Goal: Task Accomplishment & Management: Use online tool/utility

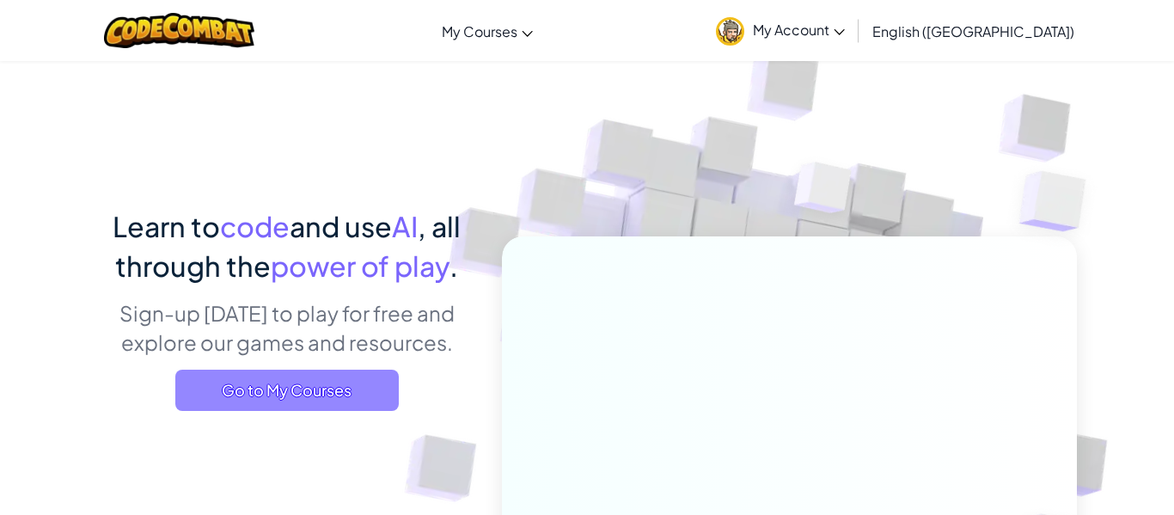
click at [309, 389] on span "Go to My Courses" at bounding box center [287, 390] width 224 height 41
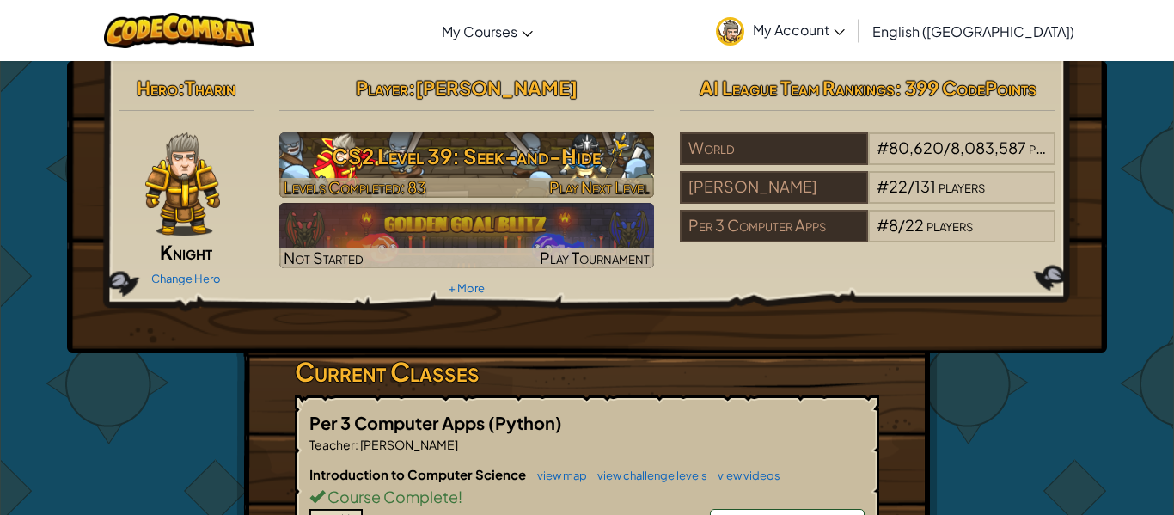
click at [417, 181] on span "Levels Completed: 83" at bounding box center [355, 187] width 143 height 20
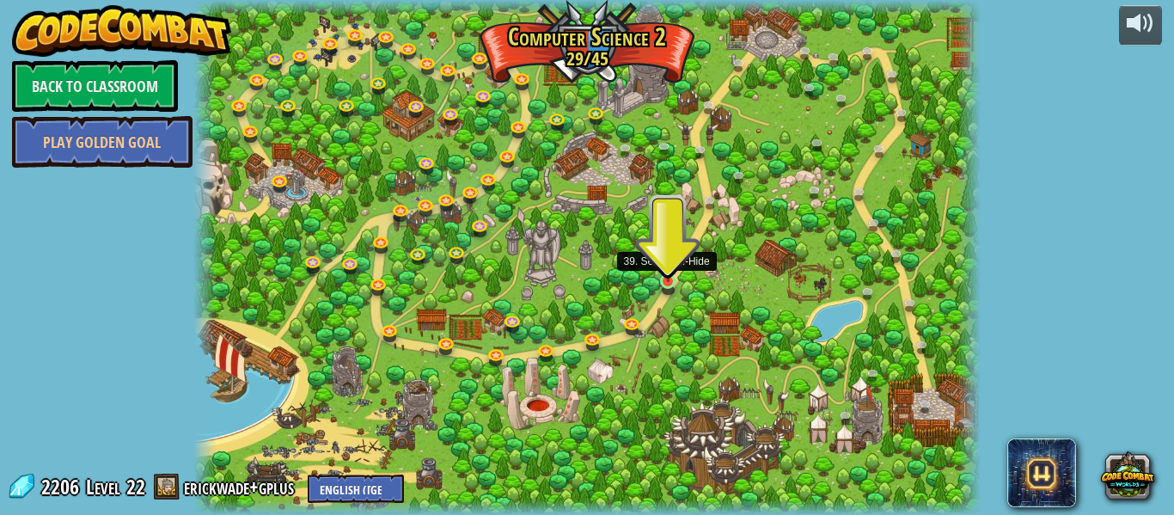
click at [668, 279] on img at bounding box center [668, 261] width 18 height 41
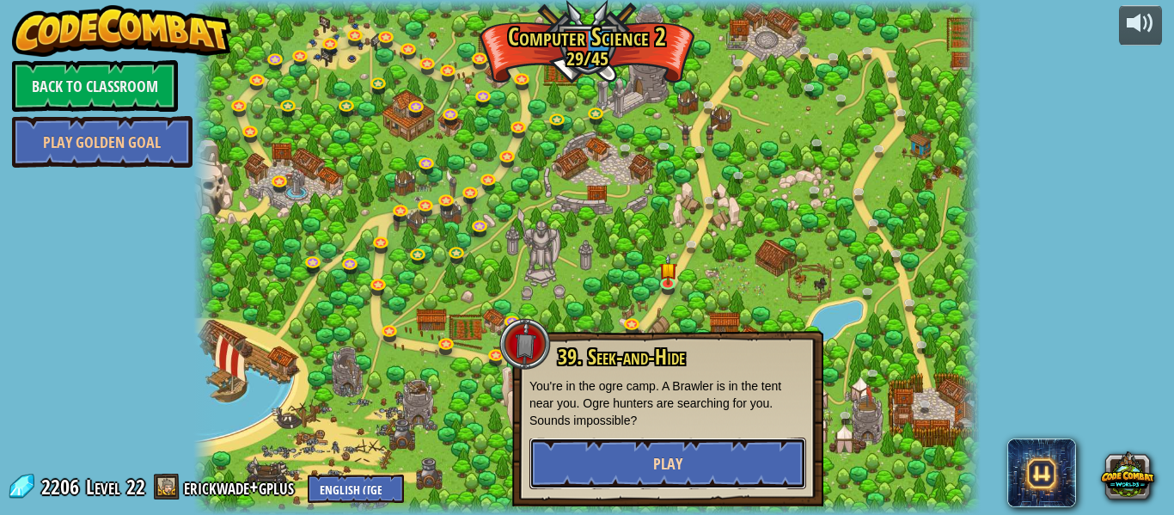
click at [676, 450] on button "Play" at bounding box center [668, 464] width 277 height 52
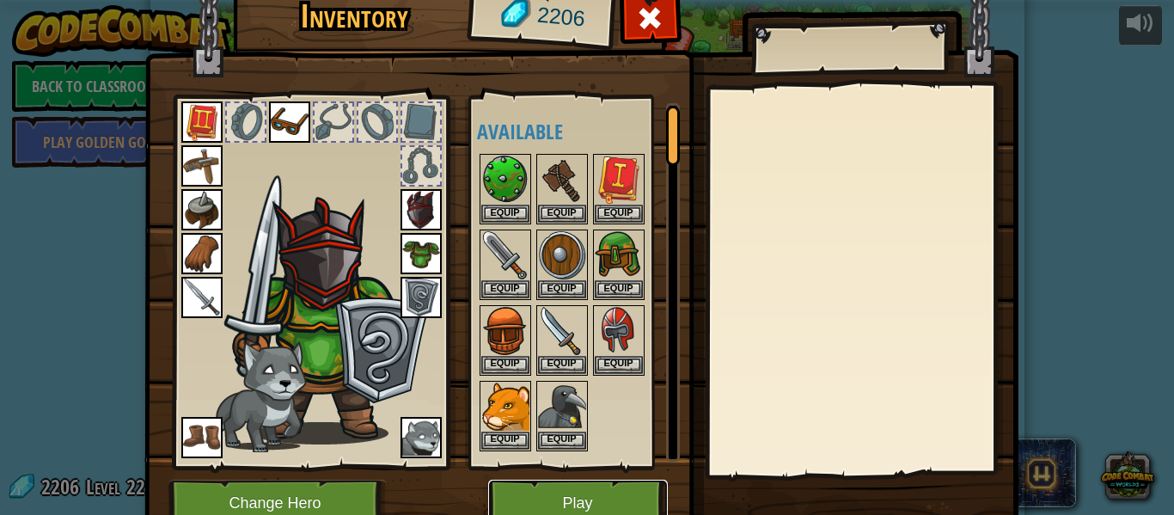
click at [650, 490] on button "Play" at bounding box center [578, 503] width 180 height 47
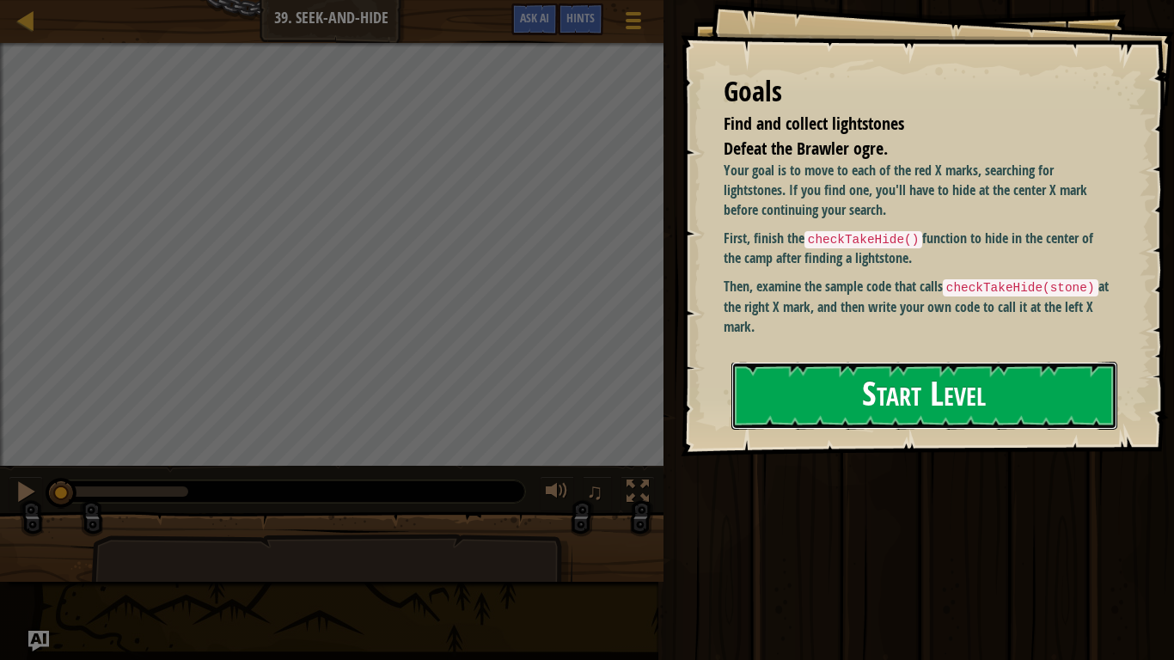
click at [771, 399] on button "Start Level" at bounding box center [925, 396] width 386 height 68
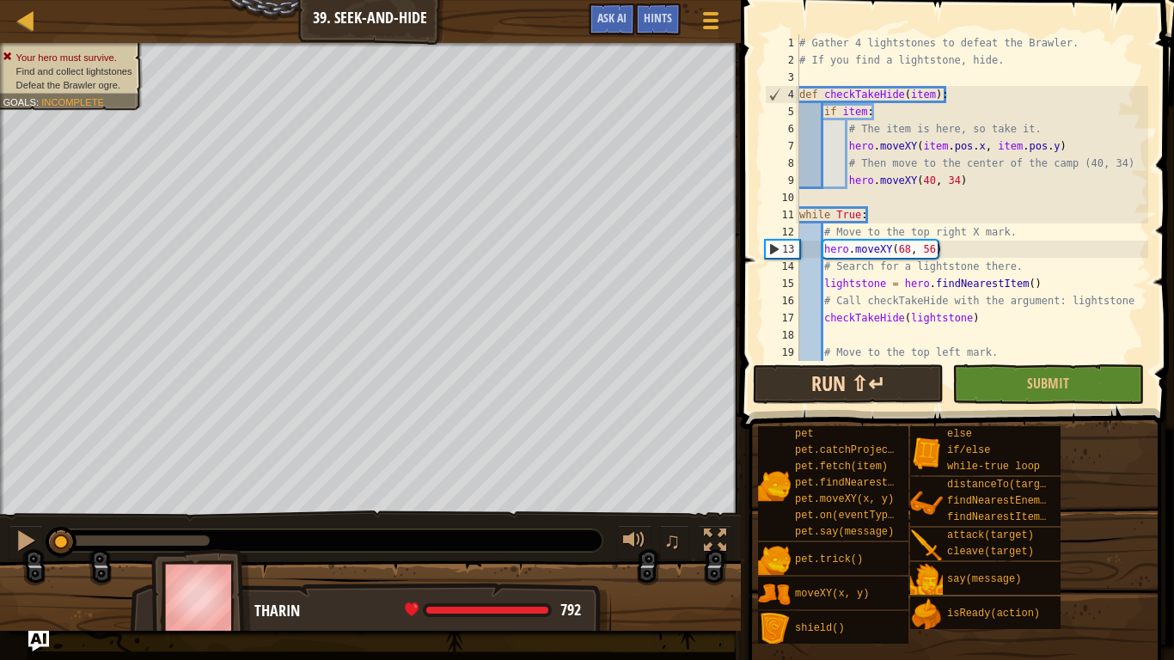
scroll to position [155, 0]
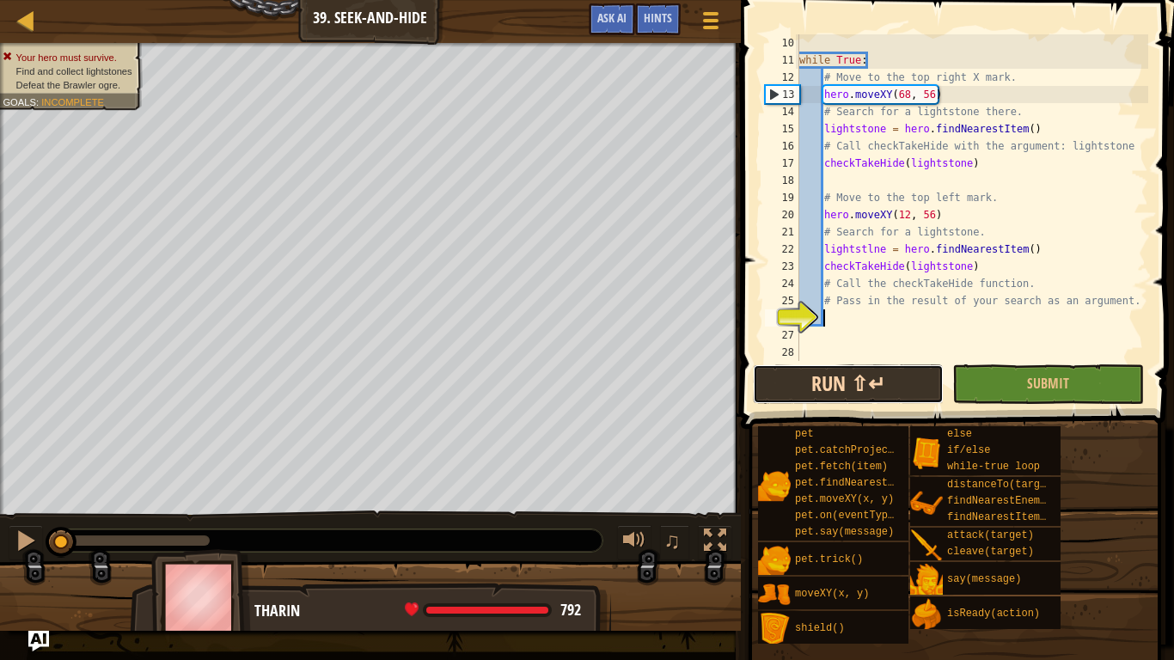
click at [782, 370] on button "Run ⇧↵" at bounding box center [849, 384] width 192 height 40
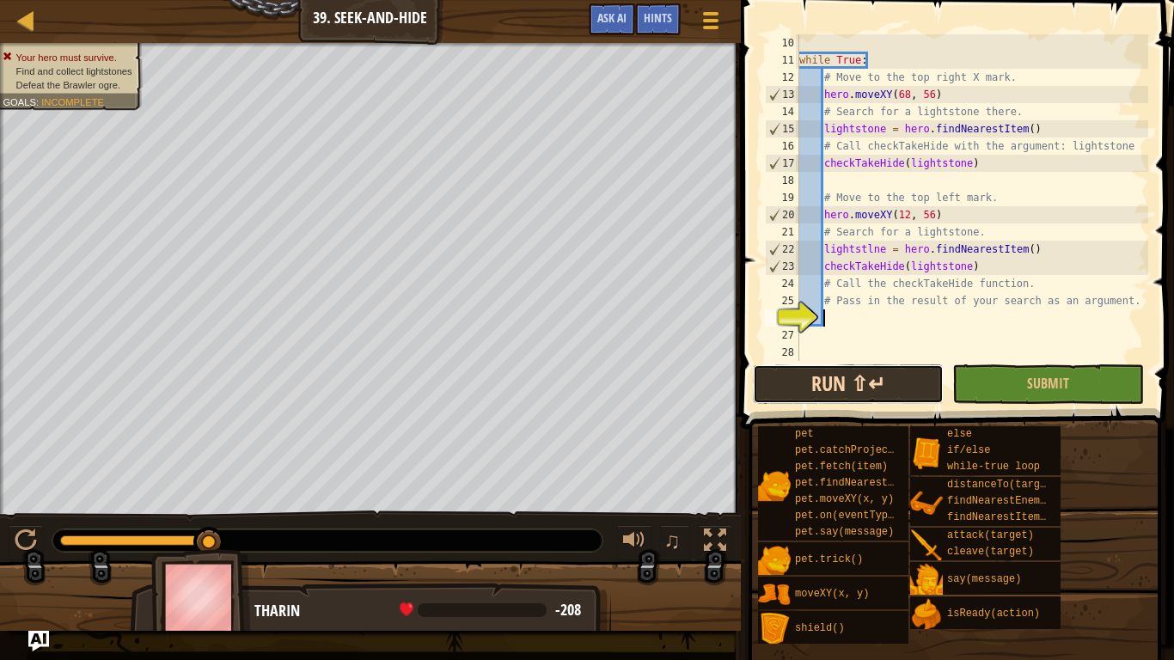
click at [803, 401] on button "Run ⇧↵" at bounding box center [849, 384] width 192 height 40
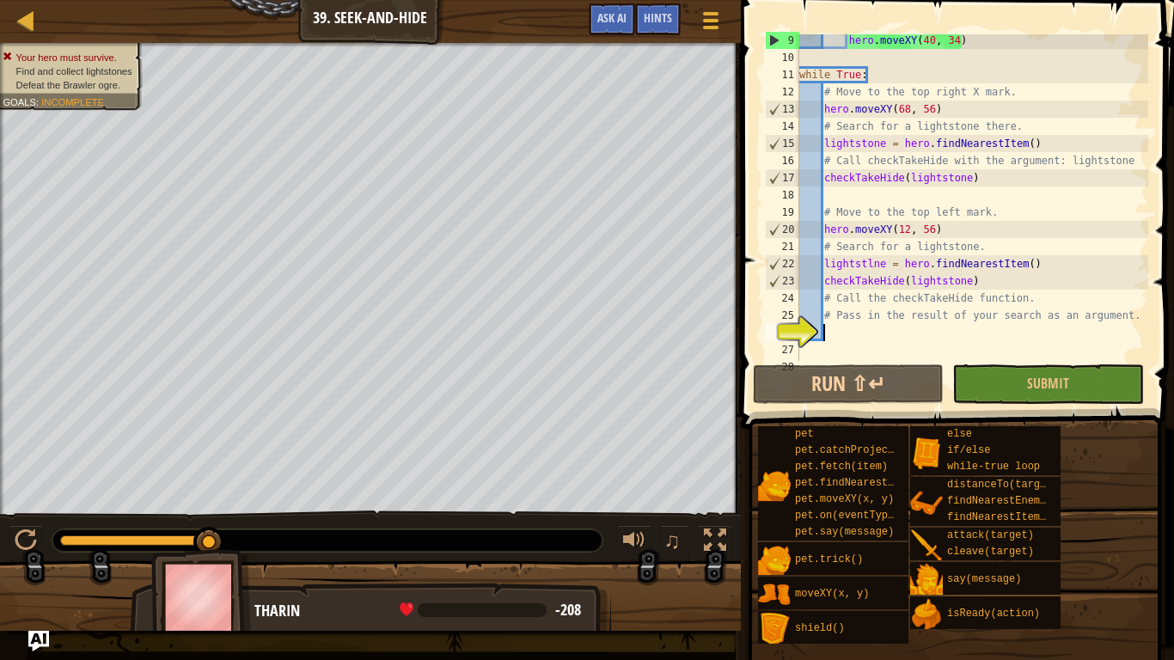
scroll to position [142, 0]
drag, startPoint x: 885, startPoint y: 265, endPoint x: 862, endPoint y: 264, distance: 22.4
click at [862, 264] on div "hero . moveXY ( 40 , 34 ) while True : # Move to the top right X mark. hero . m…" at bounding box center [972, 211] width 352 height 361
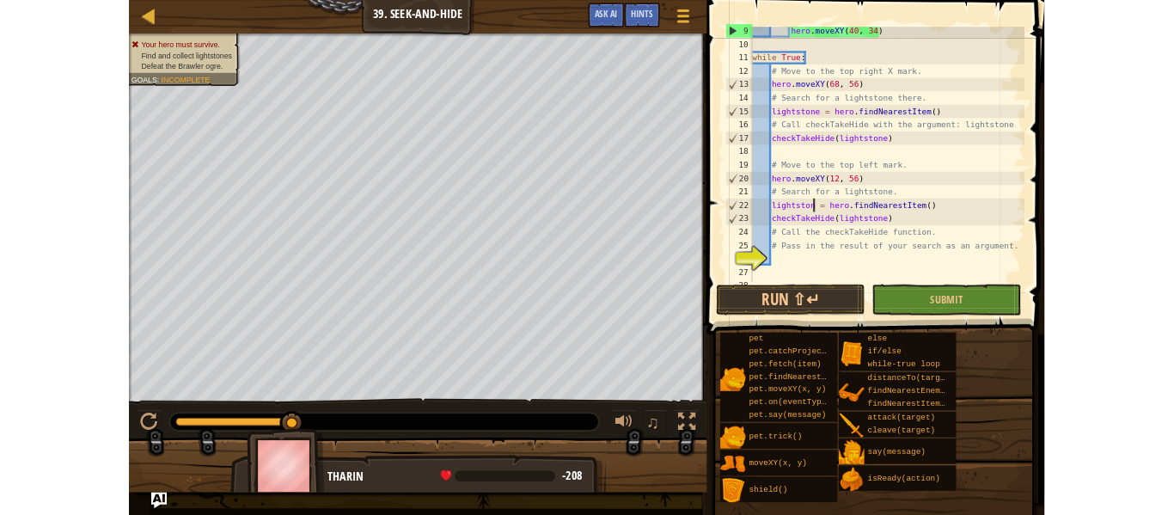
scroll to position [8, 12]
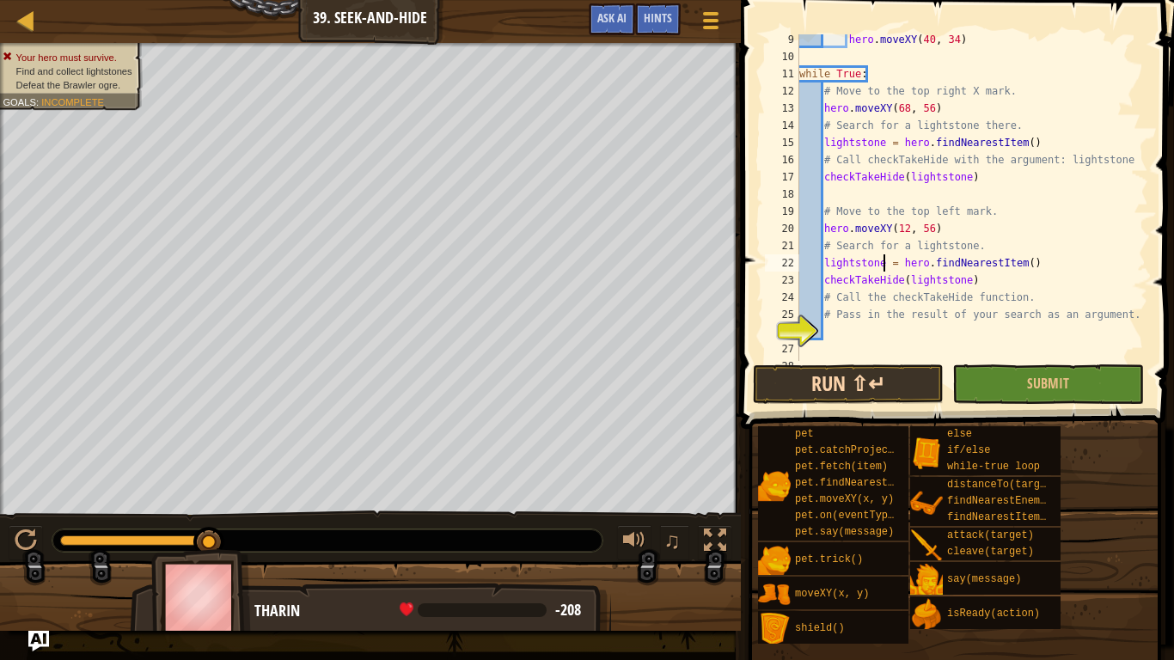
type textarea "lightstone = hero.findNearestItem()"
click at [805, 379] on button "Run ⇧↵" at bounding box center [849, 384] width 192 height 40
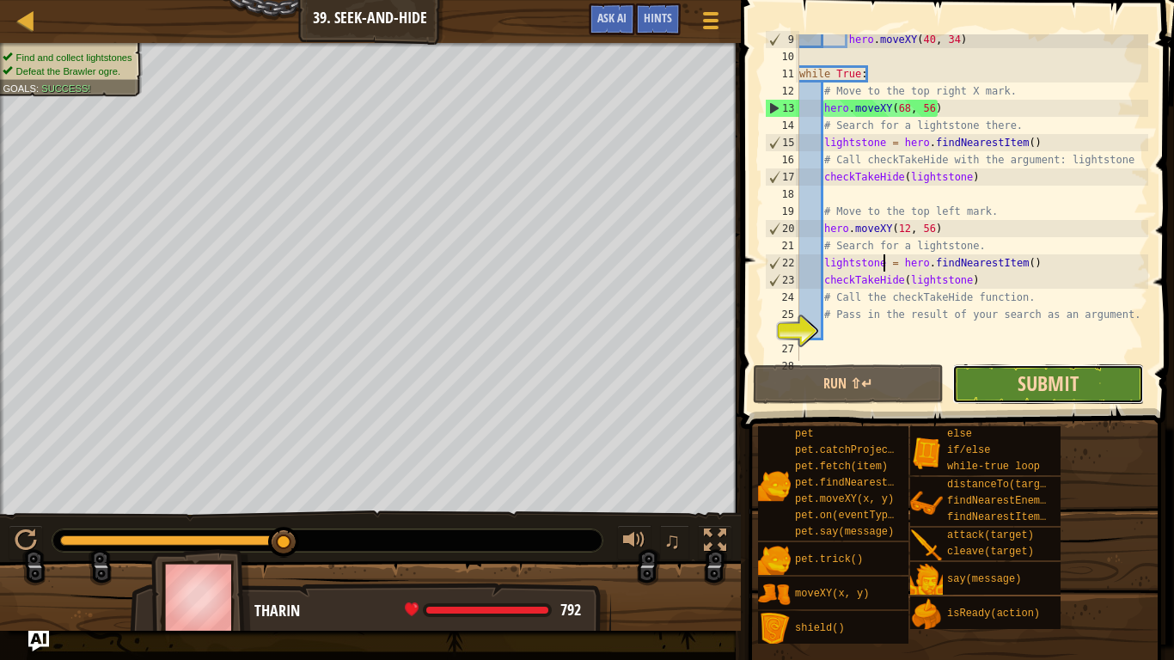
click at [1059, 383] on span "Submit" at bounding box center [1048, 384] width 61 height 28
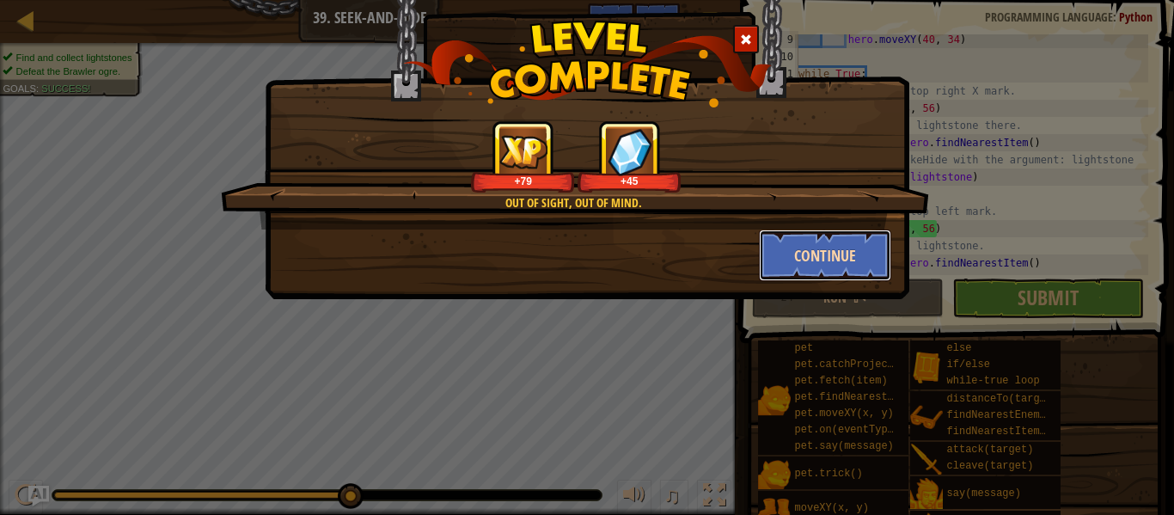
click at [854, 272] on button "Continue" at bounding box center [825, 256] width 133 height 52
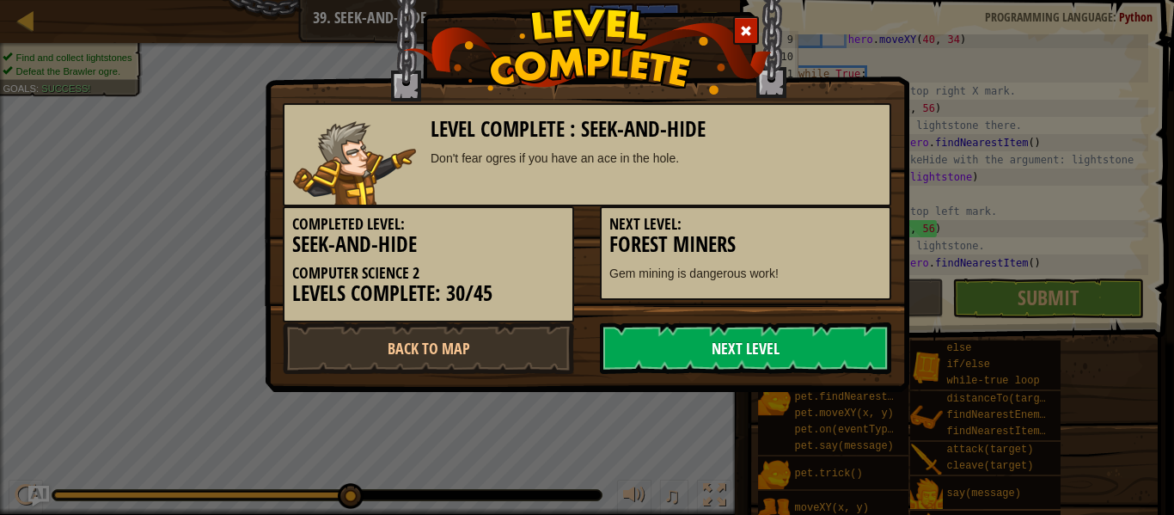
click at [787, 339] on link "Next Level" at bounding box center [745, 348] width 291 height 52
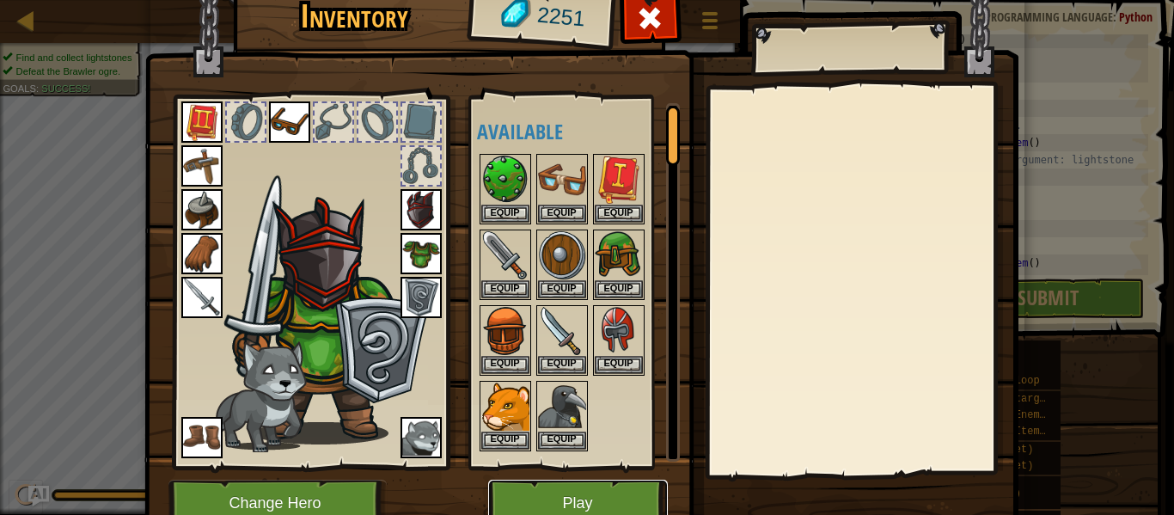
click at [566, 486] on button "Play" at bounding box center [578, 503] width 180 height 47
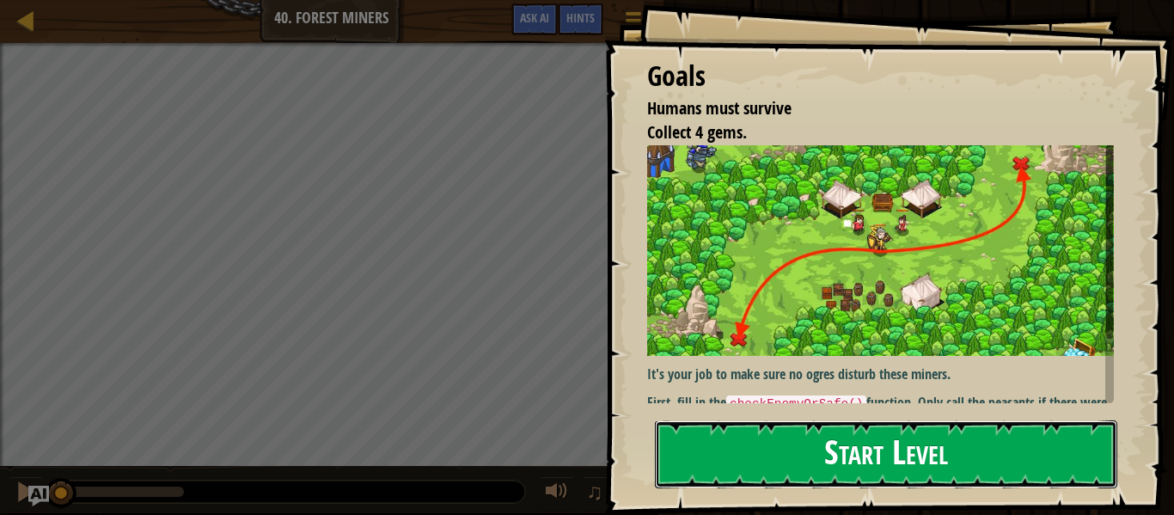
click at [712, 453] on button "Start Level" at bounding box center [886, 454] width 462 height 68
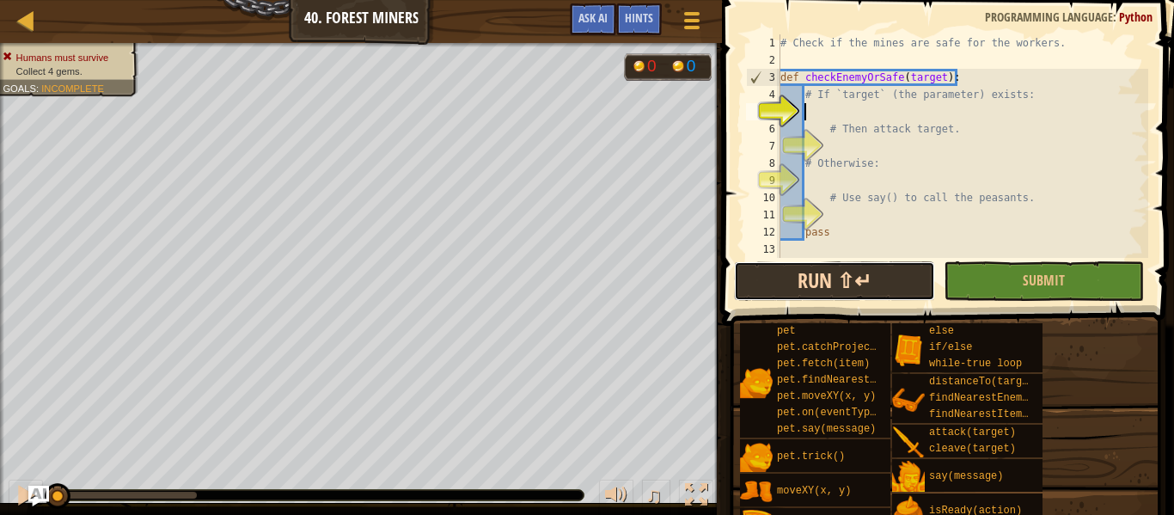
click at [890, 273] on button "Run ⇧↵" at bounding box center [834, 281] width 200 height 40
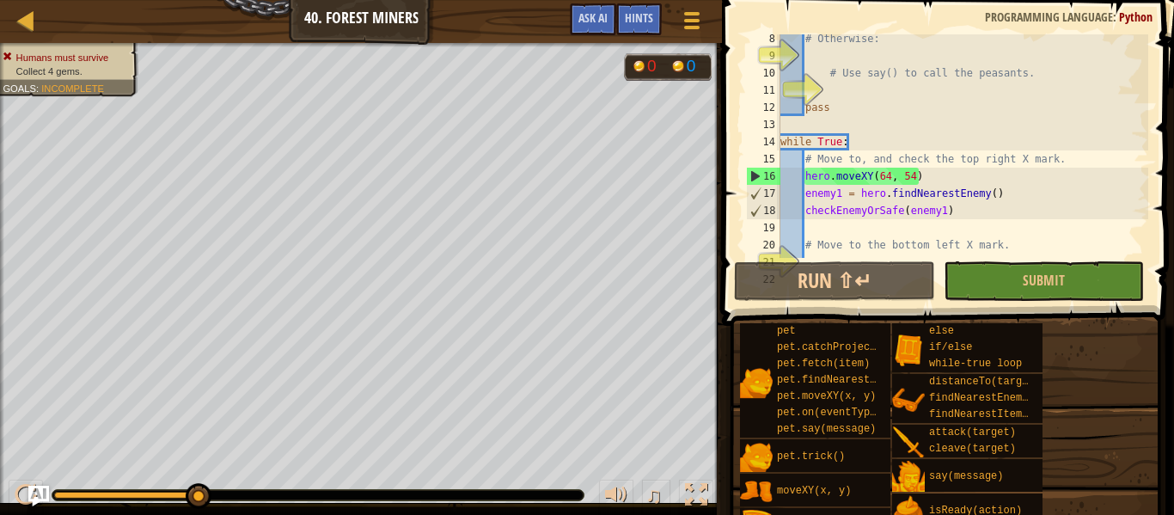
scroll to position [125, 0]
click at [957, 171] on div "# Otherwise: # Use say() to call the peasants. pass while True : # Move to, and…" at bounding box center [962, 159] width 371 height 258
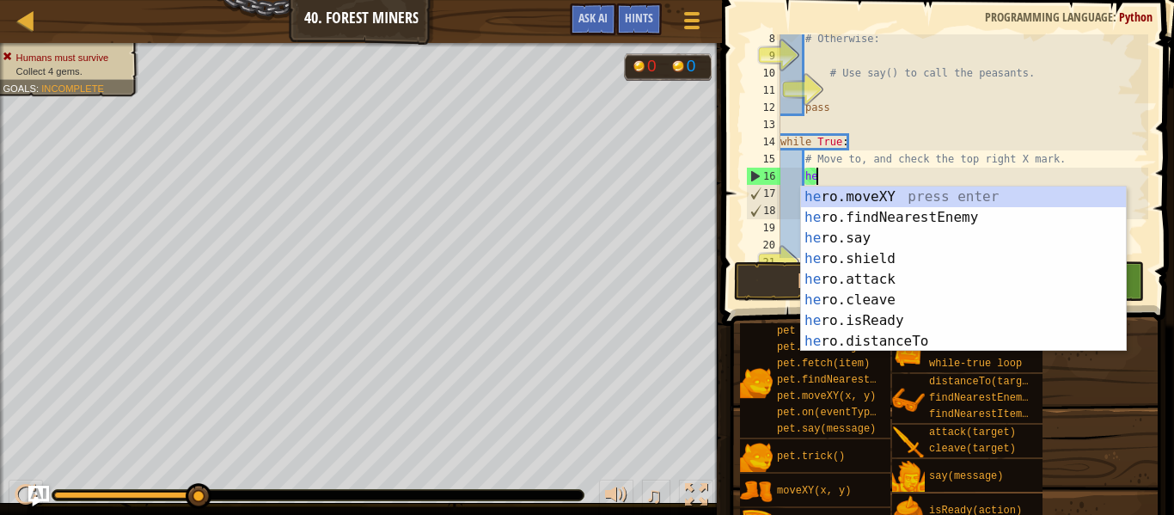
type textarea "h"
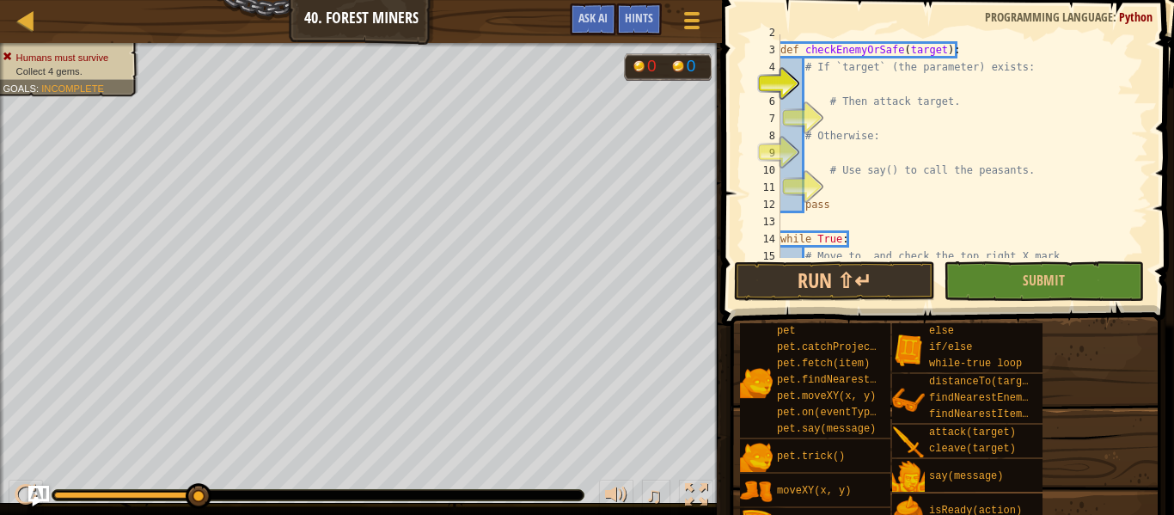
scroll to position [97, 0]
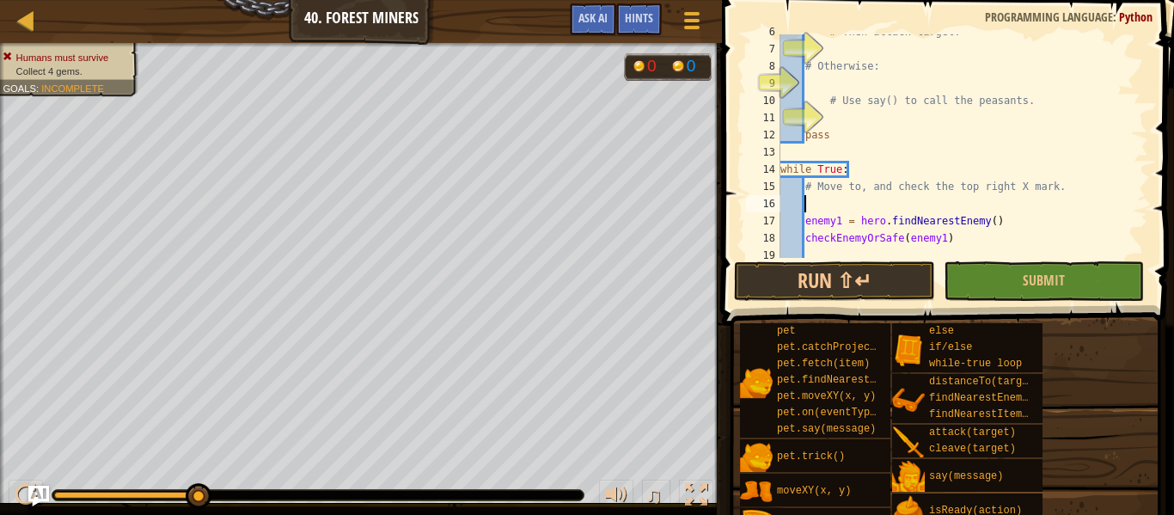
click at [1058, 184] on div "# Then attack target. # Otherwise: # Use say() to call the peasants. pass while…" at bounding box center [962, 152] width 371 height 258
type textarea "#"
type textarea "f"
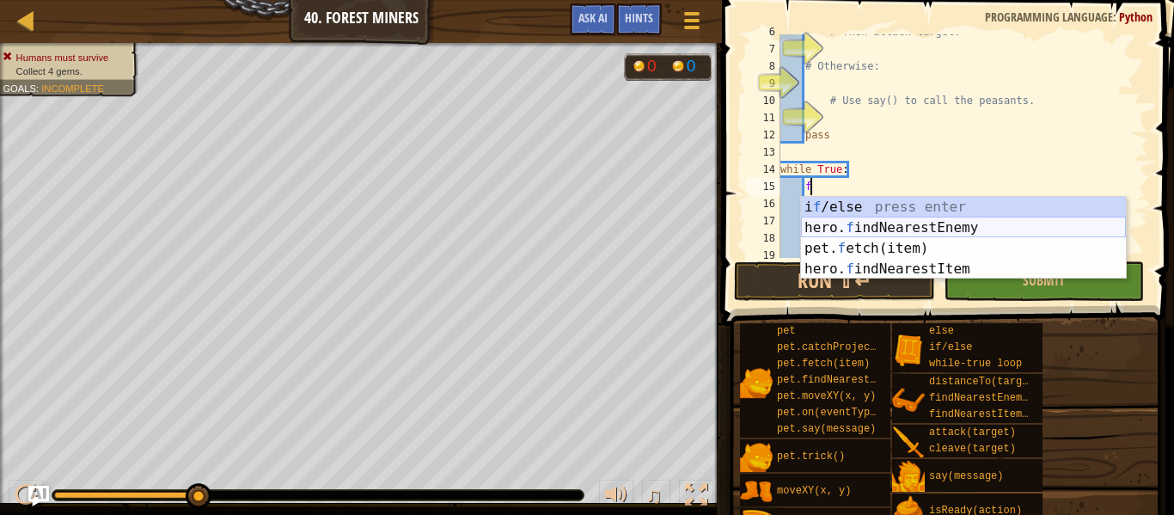
click at [1056, 225] on div "i f /else press enter hero. f indNearestEnemy press enter pet. f etch(item) pre…" at bounding box center [963, 259] width 325 height 124
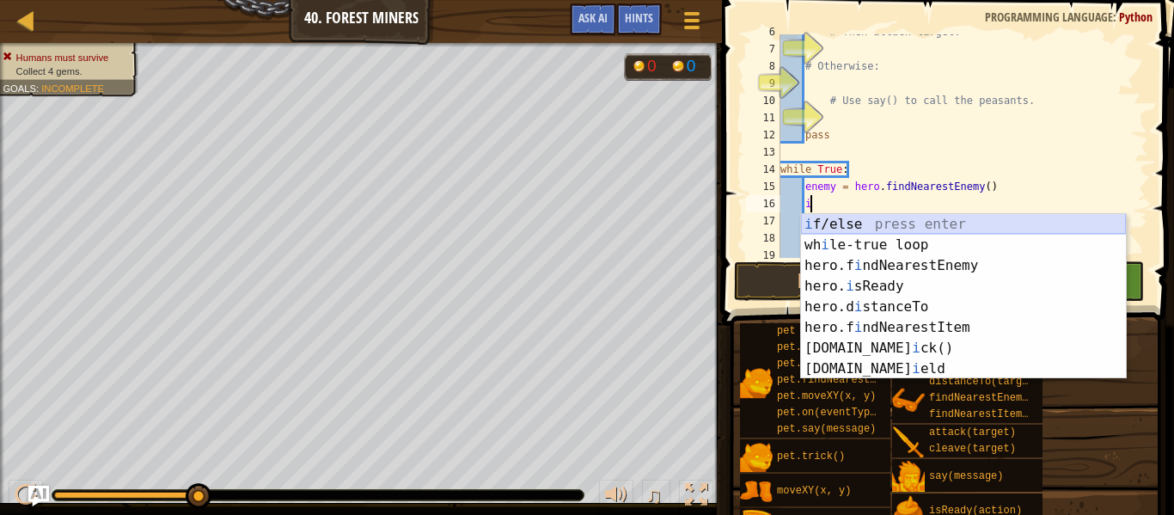
click at [943, 220] on div "i f/else press enter wh i le-true loop press enter hero.f i ndNearestEnemy pres…" at bounding box center [963, 317] width 325 height 206
type textarea "if enemy:"
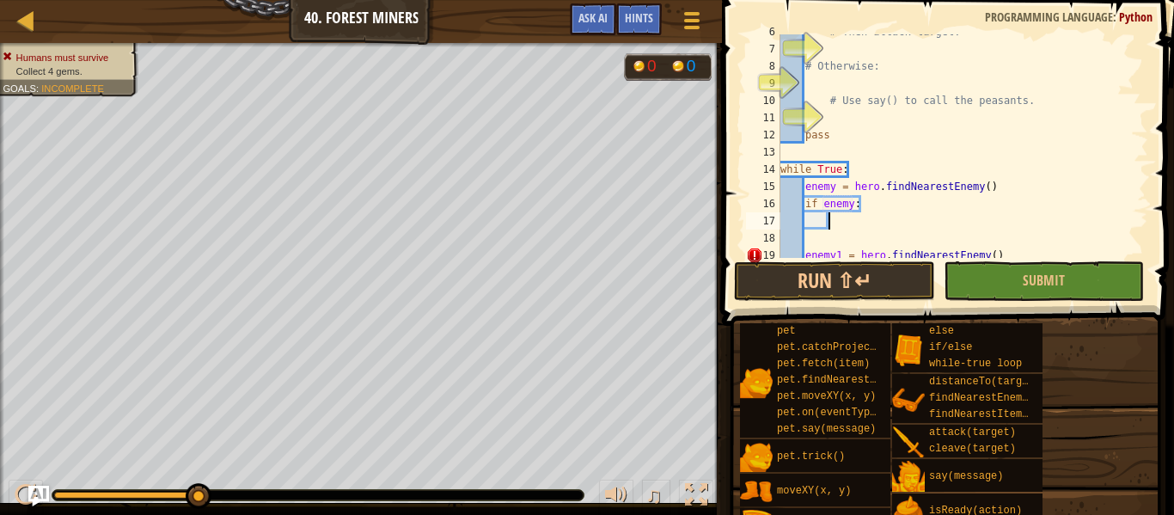
click at [863, 218] on div "# Then attack target. # Otherwise: # Use say() to call the peasants. pass while…" at bounding box center [962, 152] width 371 height 258
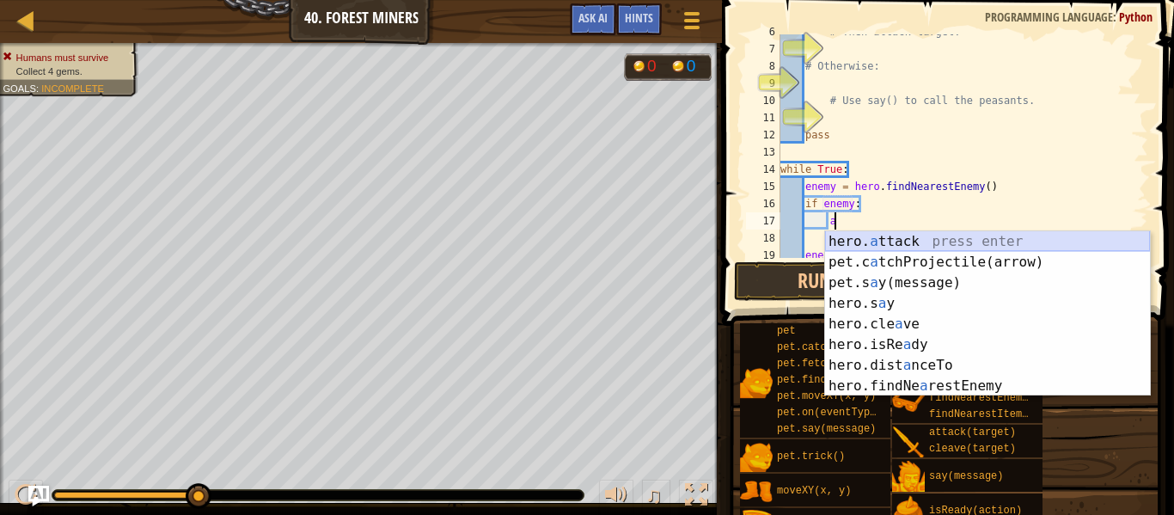
click at [881, 235] on div "hero. a ttack press enter pet.c a tchProjectile(arrow) press enter pet.s a y(me…" at bounding box center [987, 334] width 325 height 206
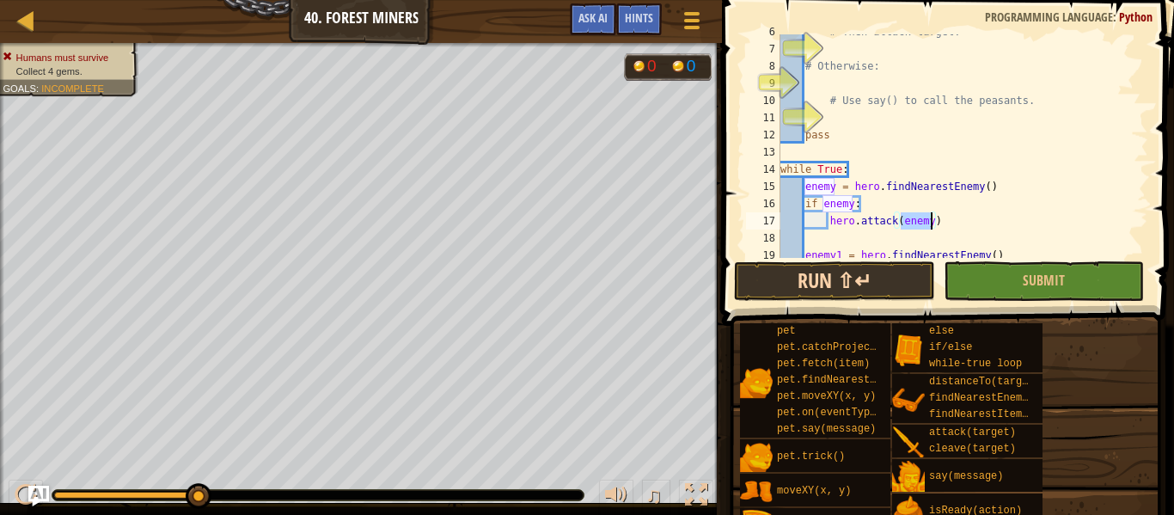
type textarea "hero.attack(enemy)"
click at [877, 262] on button "Run ⇧↵" at bounding box center [834, 281] width 200 height 40
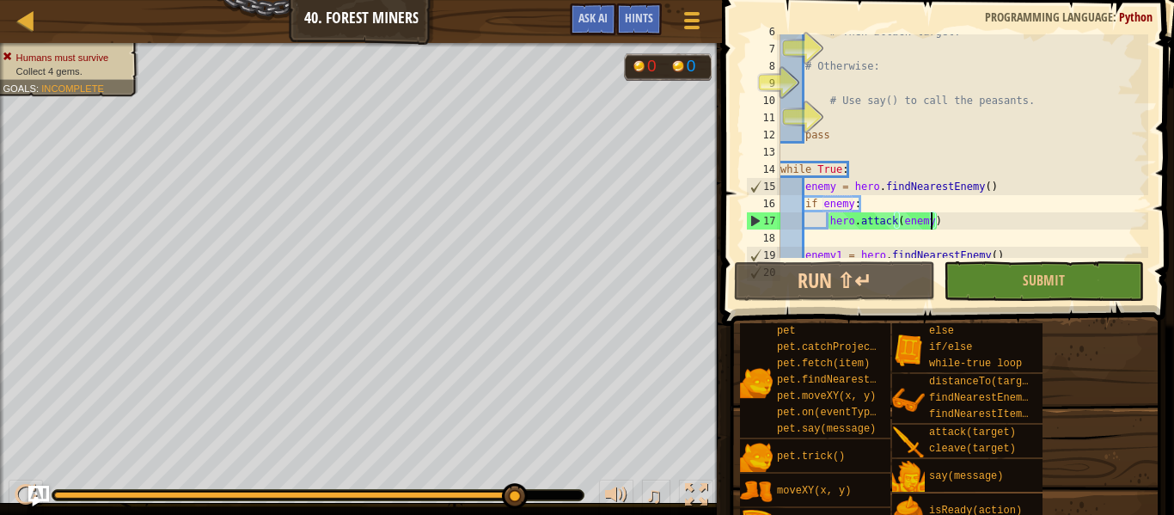
scroll to position [145, 0]
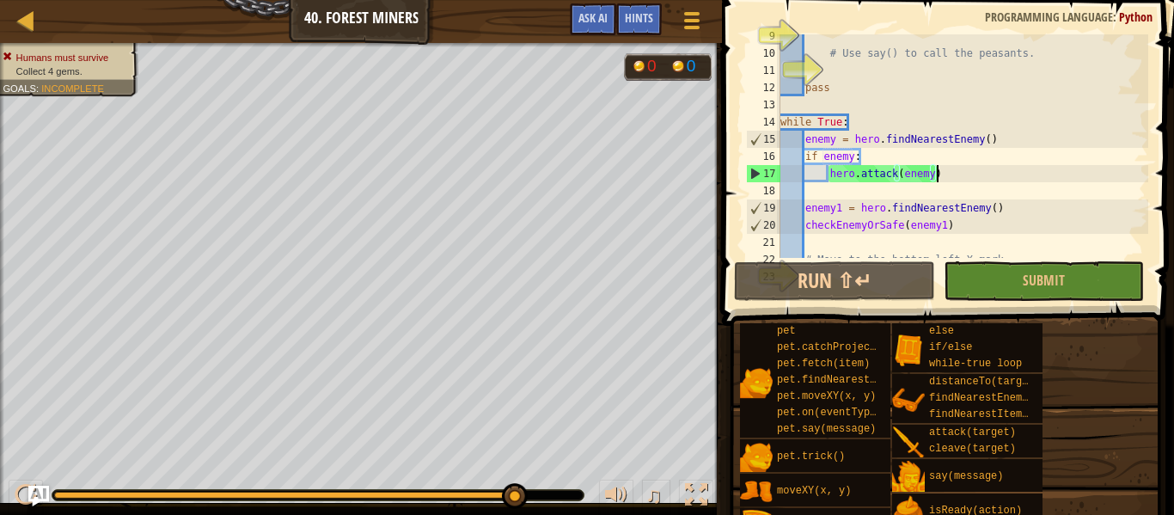
click at [940, 181] on div "# Use say() to call the peasants. pass while True : enemy = hero . findNearestE…" at bounding box center [962, 157] width 371 height 258
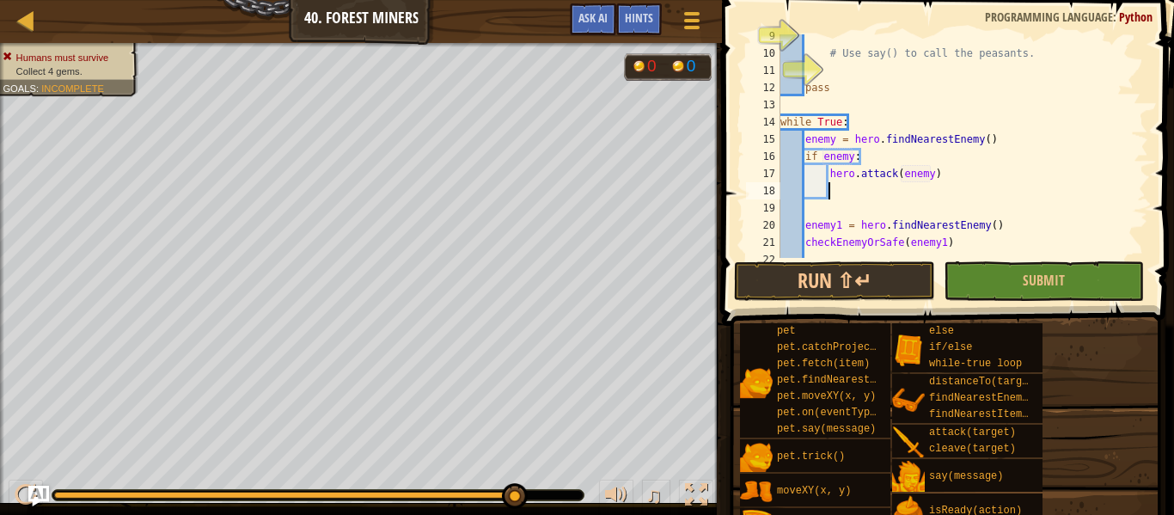
scroll to position [8, 7]
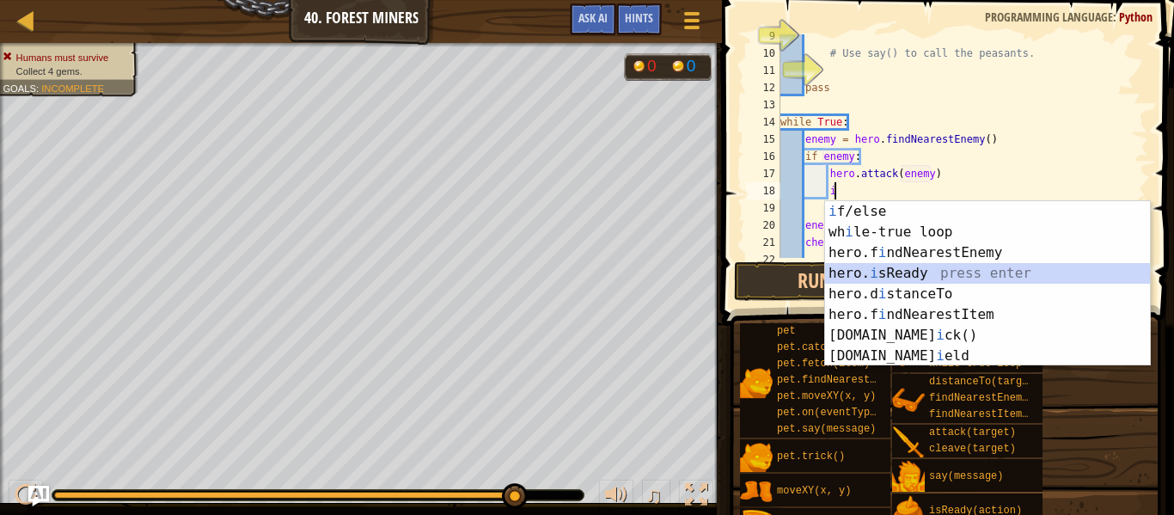
click at [958, 277] on div "i f/else press enter wh i le-true loop press enter hero.f i ndNearestEnemy pres…" at bounding box center [987, 304] width 325 height 206
type textarea "ready = hero.isReady("cleave")"
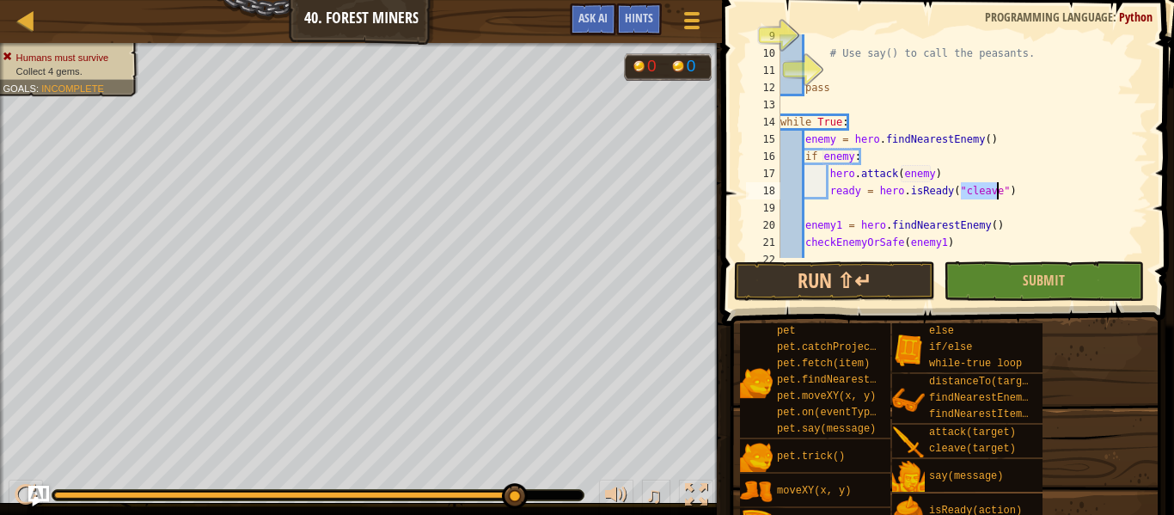
click at [1016, 193] on div "# Use say() to call the peasants. pass while True : enemy = hero . findNearestE…" at bounding box center [962, 157] width 371 height 258
click at [1012, 193] on div "# Use say() to call the peasants. pass while True : enemy = hero . findNearestE…" at bounding box center [962, 157] width 371 height 258
type textarea "ready = hero.isReady("cleave"):"
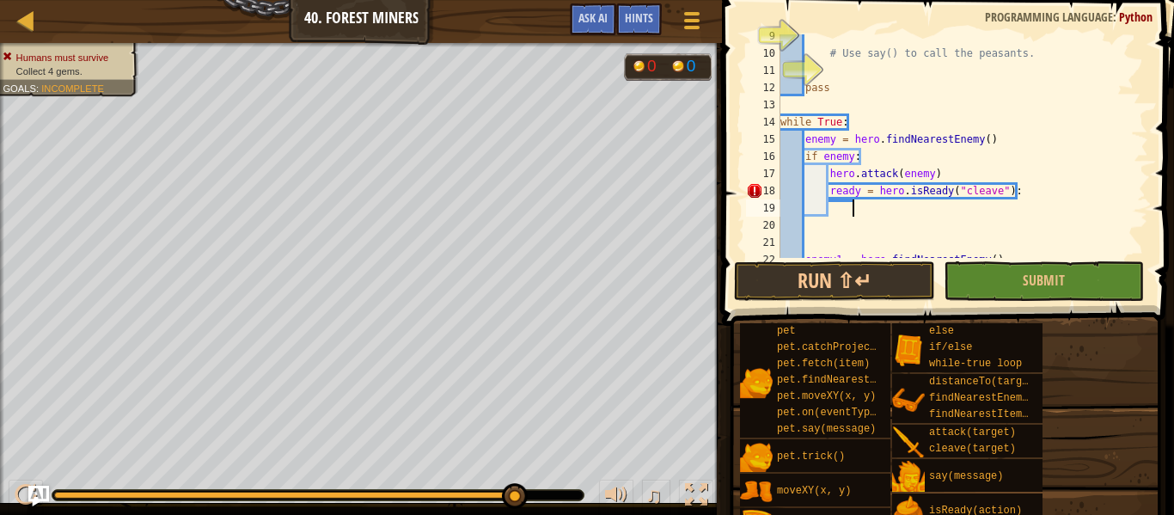
scroll to position [8, 10]
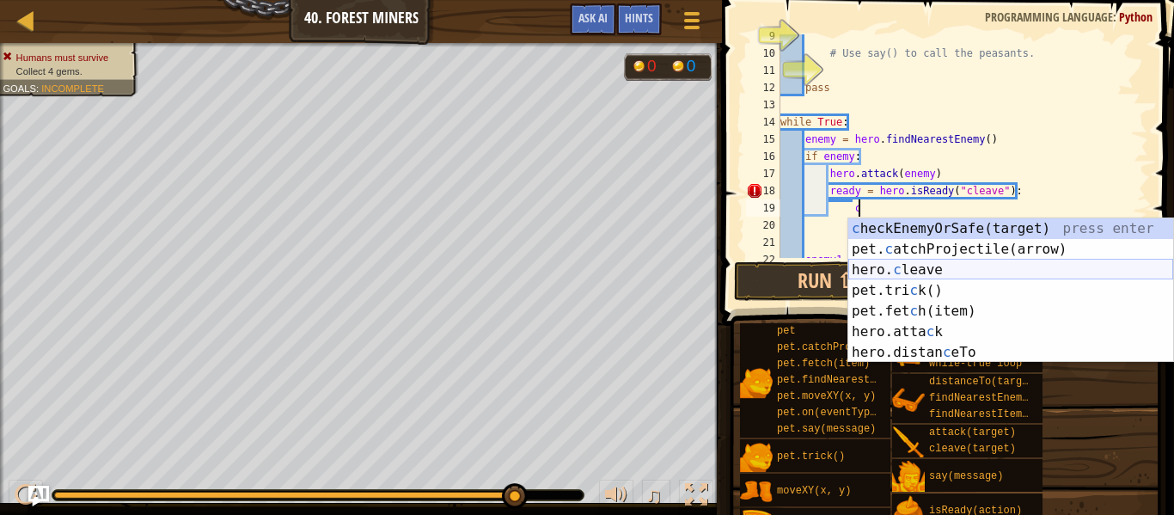
click at [993, 267] on div "c heckEnemyOrSafe(target) press enter pet. c atchProjectile(arrow) press enter …" at bounding box center [1010, 311] width 325 height 186
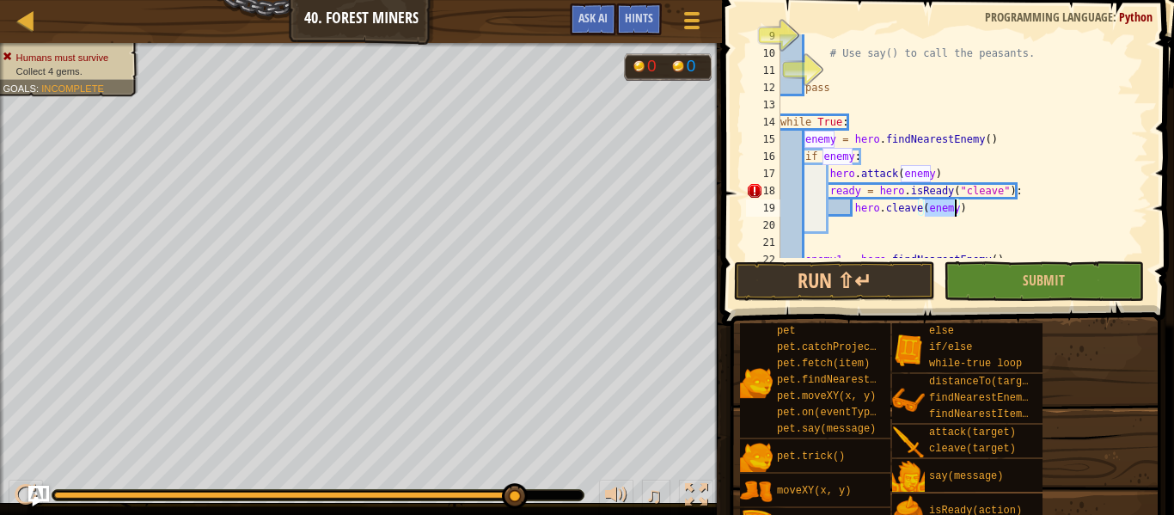
click at [828, 190] on div "# Use say() to call the peasants. pass while True : enemy = hero . findNearestE…" at bounding box center [962, 157] width 371 height 258
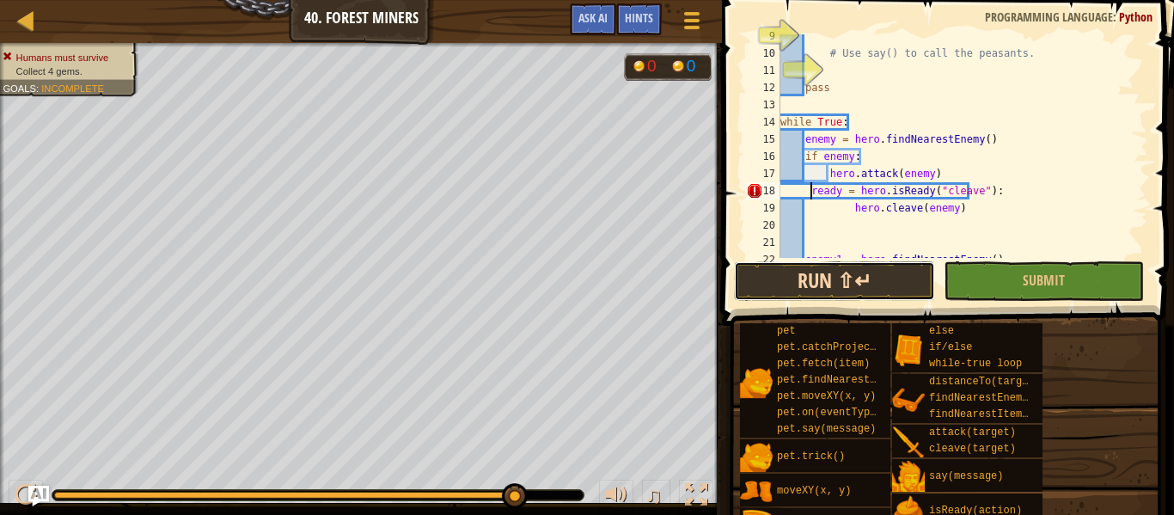
click at [793, 291] on button "Run ⇧↵" at bounding box center [834, 281] width 200 height 40
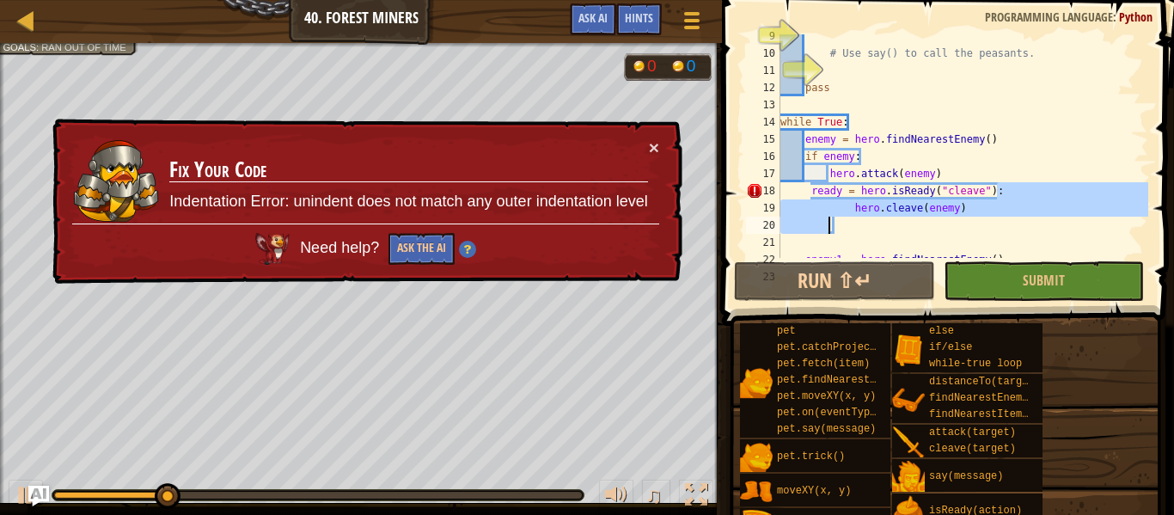
drag, startPoint x: 1020, startPoint y: 196, endPoint x: 832, endPoint y: 224, distance: 189.5
click at [832, 224] on div "# Use say() to call the peasants. pass while True : enemy = hero . findNearestE…" at bounding box center [962, 157] width 371 height 258
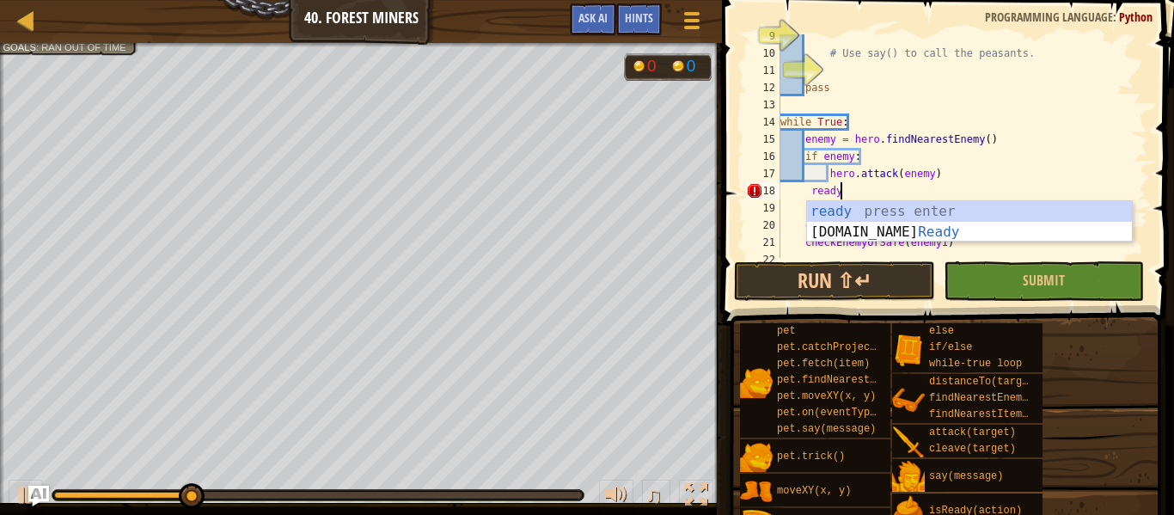
type textarea "r"
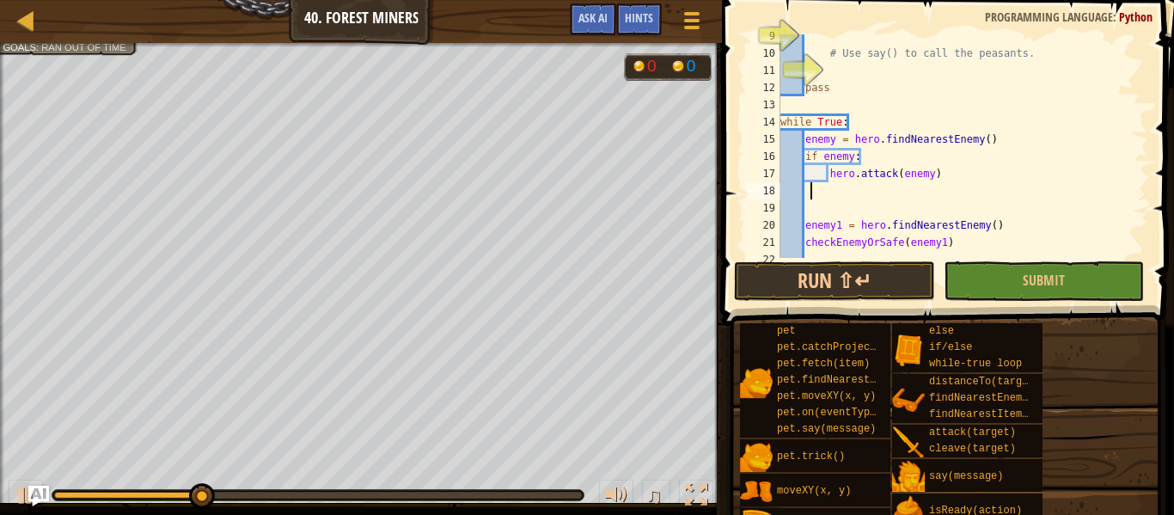
click at [940, 183] on div "# Use say() to call the peasants. pass while True : enemy = hero . findNearestE…" at bounding box center [962, 157] width 371 height 258
click at [930, 175] on div "# Use say() to call the peasants. pass while True : enemy = hero . findNearestE…" at bounding box center [962, 157] width 371 height 258
type textarea "hero.attack(enemy)"
click at [935, 176] on div "# Use say() to call the peasants. pass while True : enemy = hero . findNearestE…" at bounding box center [962, 157] width 371 height 258
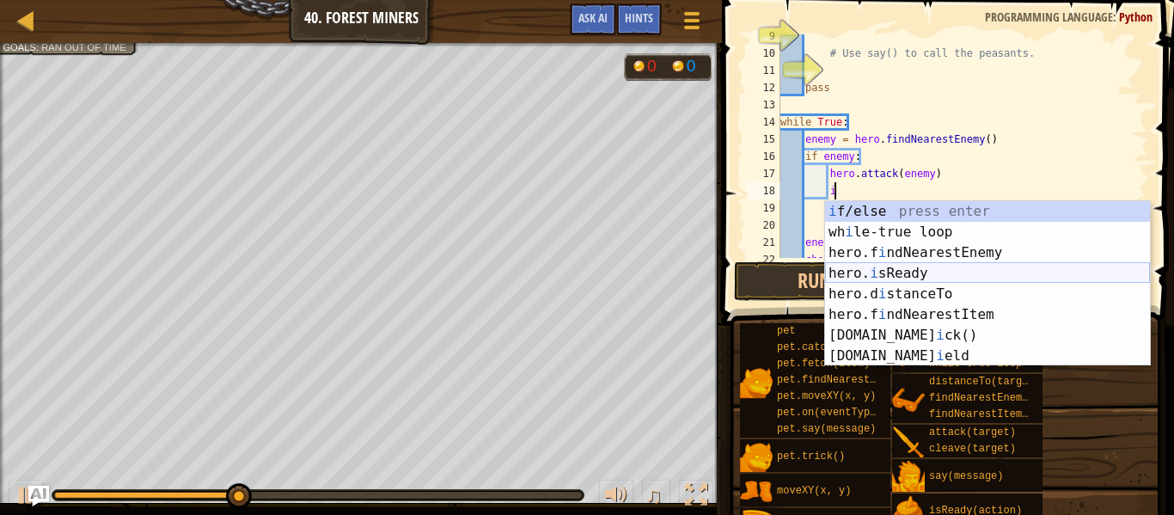
click at [960, 279] on div "i f/else press enter wh i le-true loop press enter hero.f i ndNearestEnemy pres…" at bounding box center [987, 304] width 325 height 206
type textarea "ready = hero.isReady("cleave")"
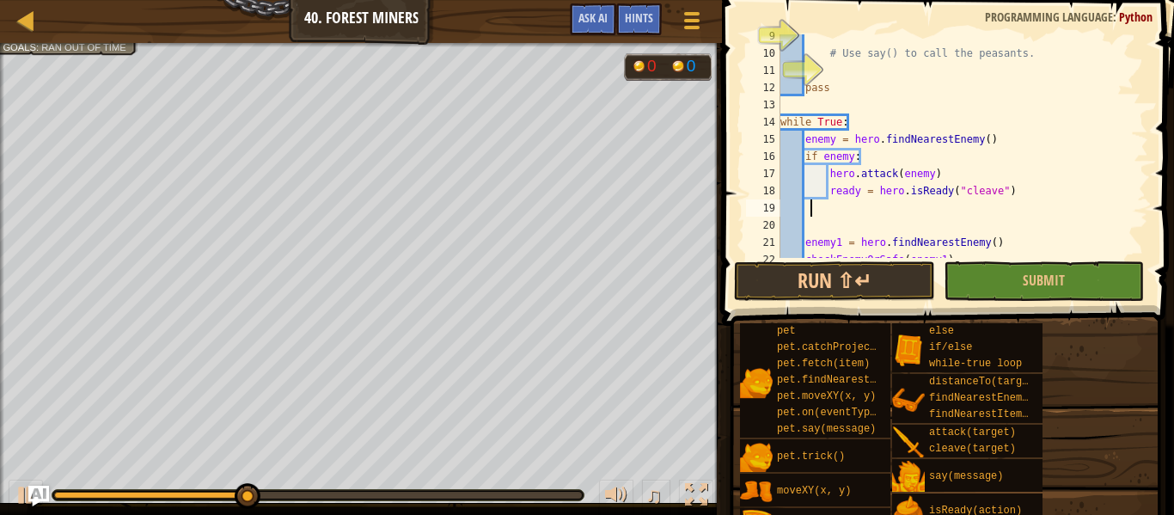
click at [1009, 200] on div "# Use say() to call the peasants. pass while True : enemy = hero . findNearestE…" at bounding box center [962, 157] width 371 height 258
click at [1011, 193] on div "# Use say() to call the peasants. pass while True : enemy = hero . findNearestE…" at bounding box center [962, 157] width 371 height 258
type textarea "ready = hero.isReady("cleave")"
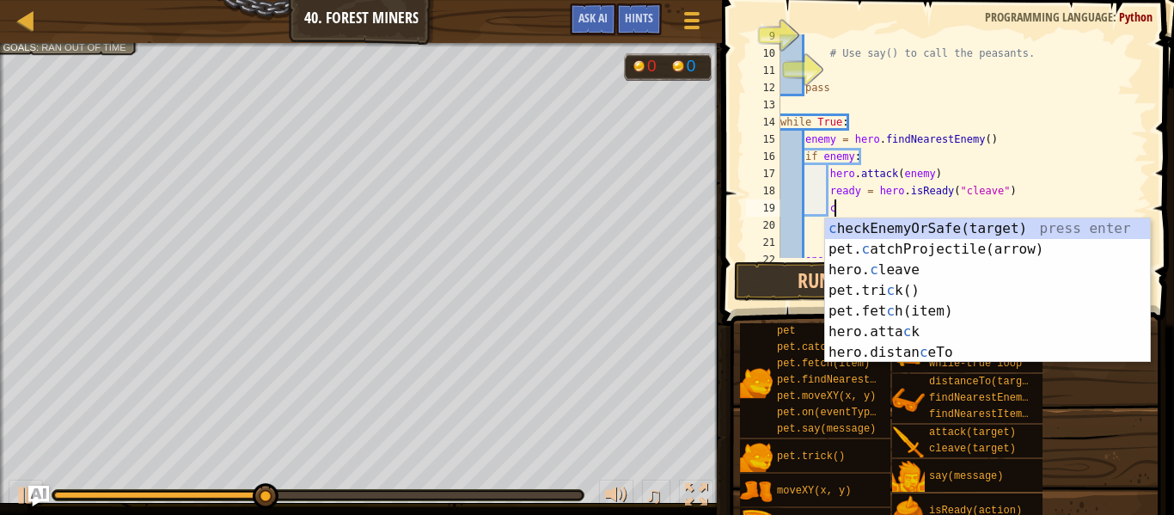
scroll to position [8, 7]
click at [993, 265] on div "c heckEnemyOrSafe(target) press enter pet. c atchProjectile(arrow) press enter …" at bounding box center [987, 311] width 325 height 186
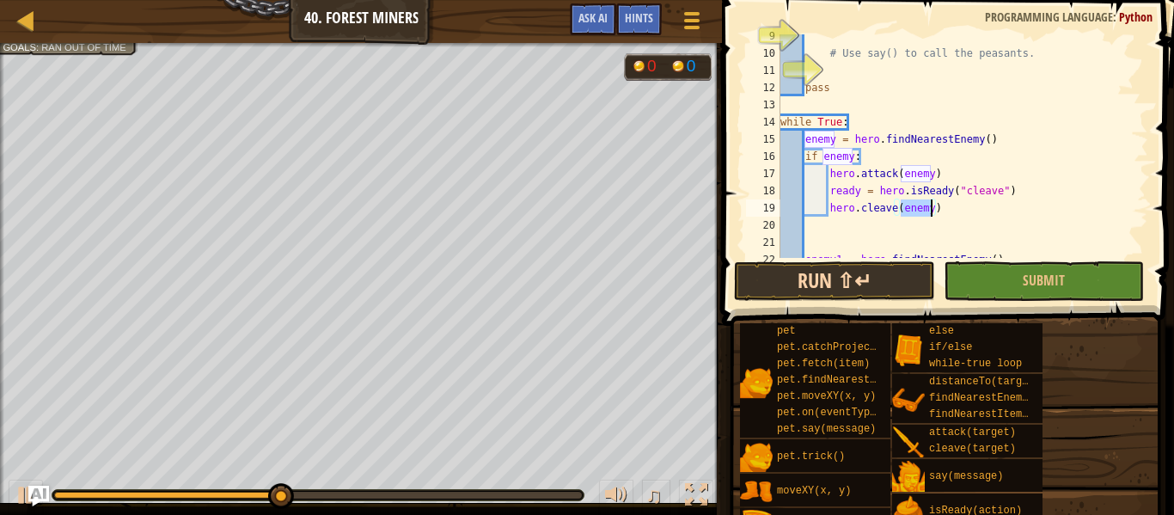
type textarea "hero.cleave(enemy)"
click at [860, 275] on button "Run ⇧↵" at bounding box center [834, 281] width 200 height 40
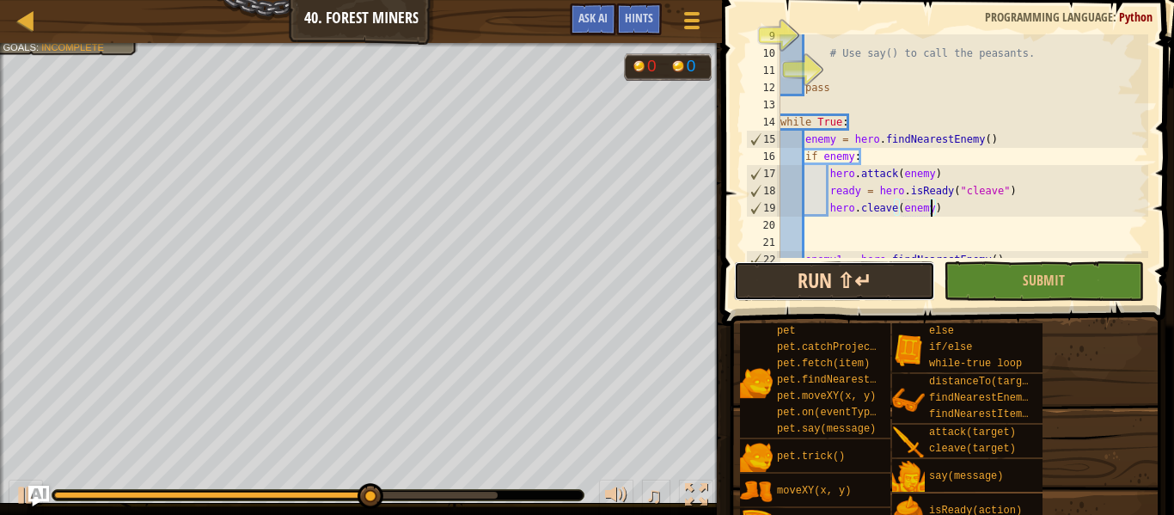
click at [860, 275] on button "Run ⇧↵" at bounding box center [834, 281] width 200 height 40
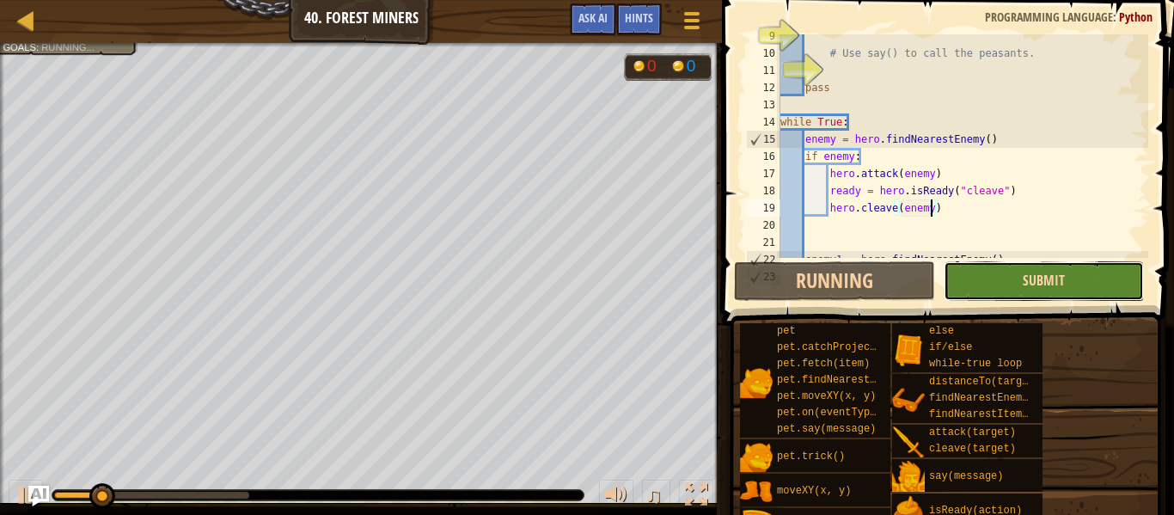
click at [1036, 278] on span "Submit" at bounding box center [1044, 280] width 42 height 19
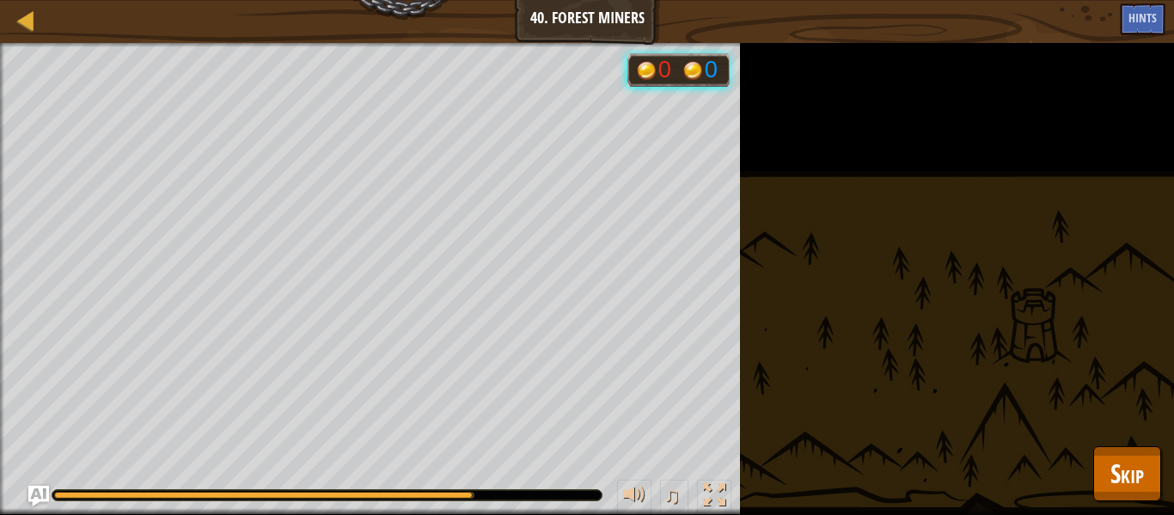
click at [845, 150] on div "Humans must survive Collect 4 gems. Goals : Running... 0 0 ♫ Tharin 792 x: 40 y…" at bounding box center [587, 279] width 1174 height 472
click at [1111, 465] on span "Skip" at bounding box center [1128, 473] width 34 height 35
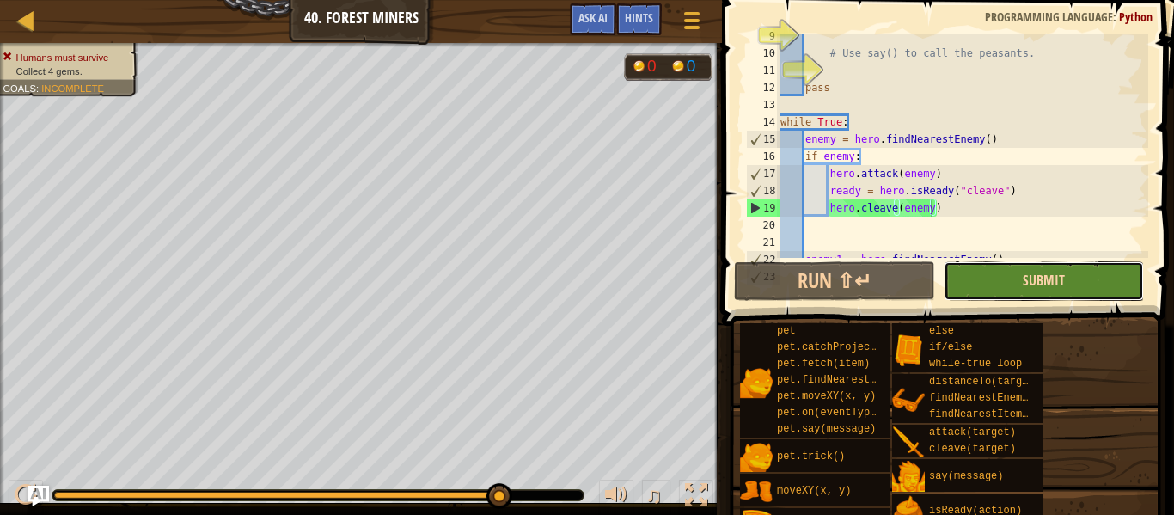
click at [1038, 280] on span "Submit" at bounding box center [1044, 280] width 42 height 19
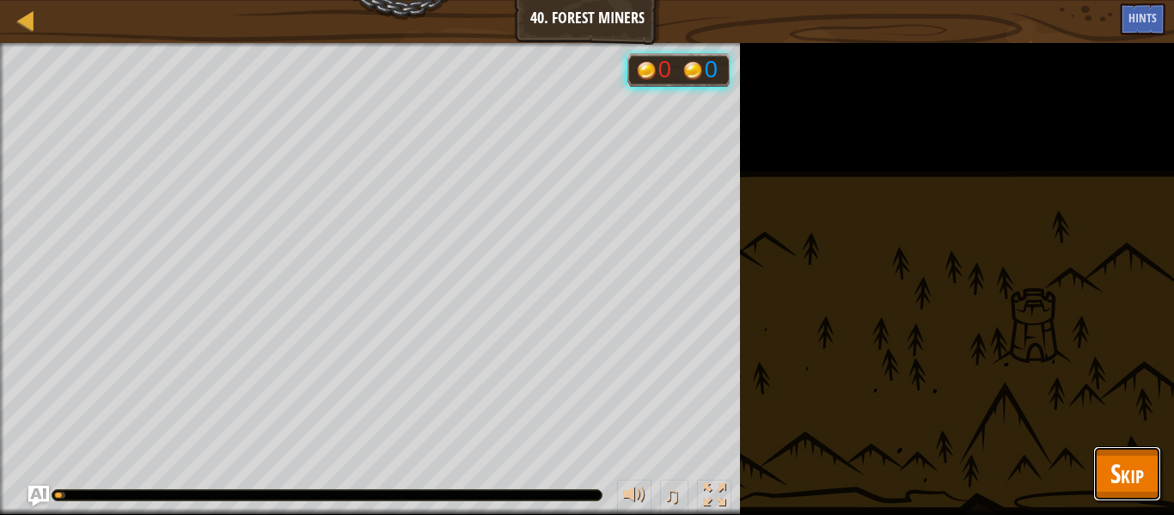
click at [1120, 460] on span "Skip" at bounding box center [1128, 473] width 34 height 35
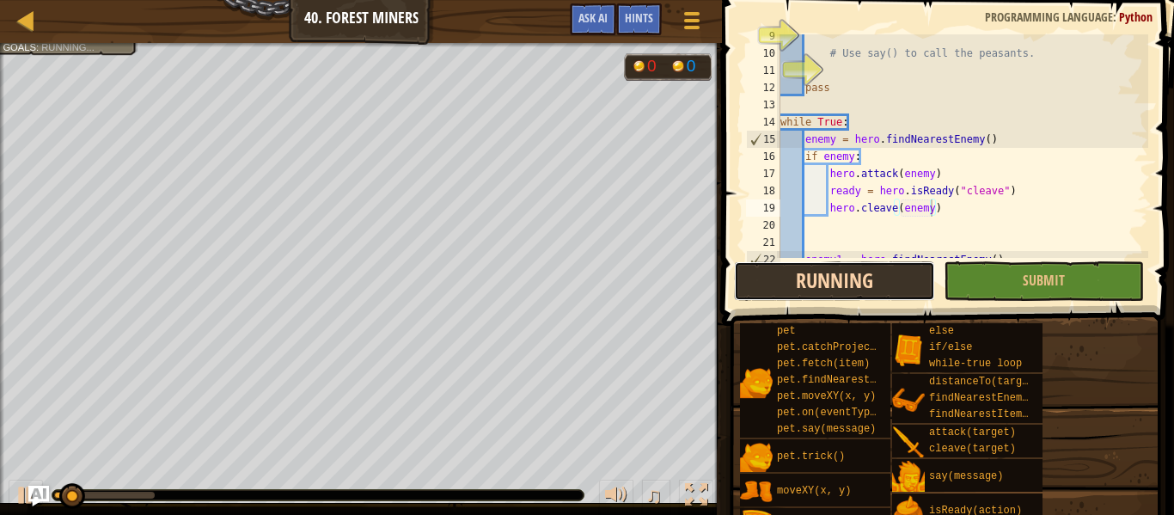
click at [806, 271] on button "Running" at bounding box center [834, 281] width 200 height 40
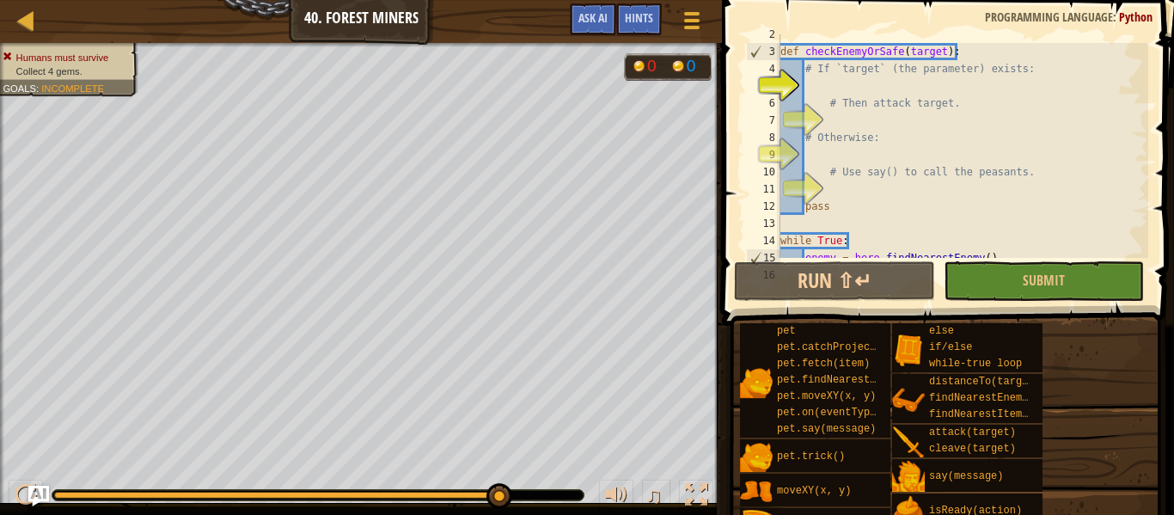
scroll to position [0, 0]
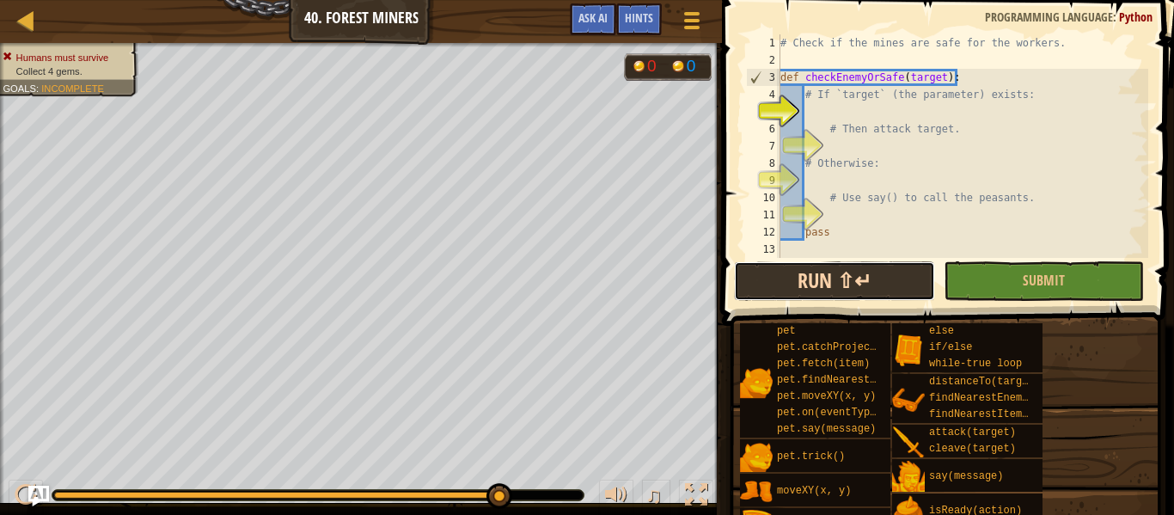
click at [830, 294] on button "Run ⇧↵" at bounding box center [834, 281] width 200 height 40
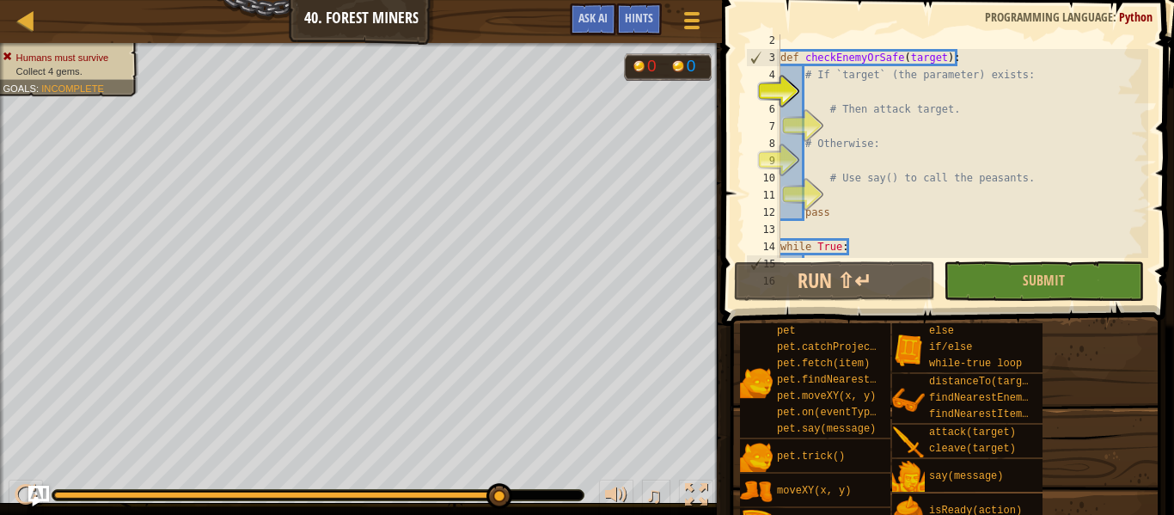
scroll to position [175, 0]
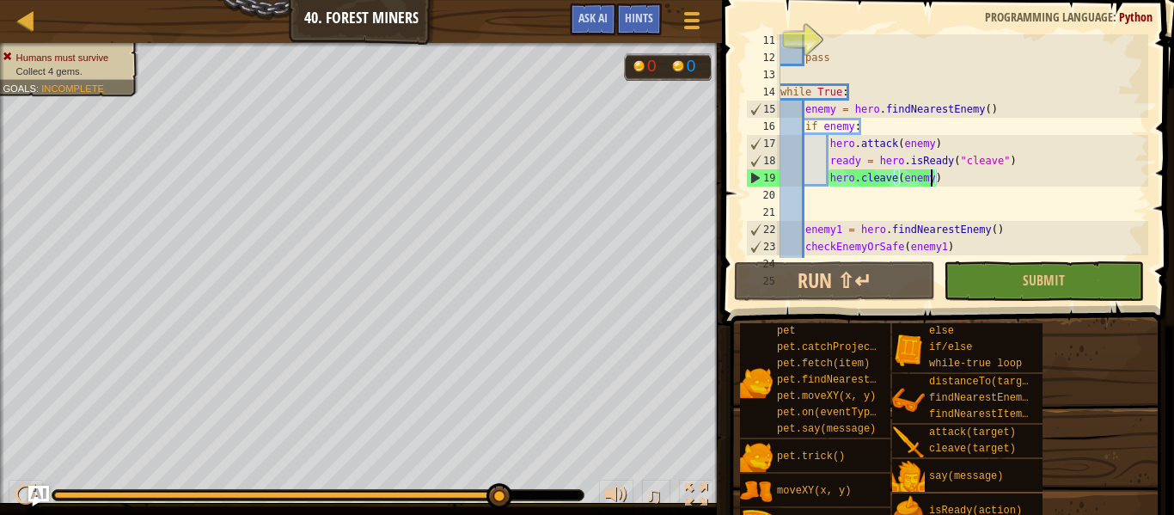
click at [949, 187] on div "pass while True : enemy = hero . findNearestEnemy ( ) if enemy : hero . attack …" at bounding box center [962, 161] width 371 height 258
click at [946, 177] on div "pass while True : enemy = hero . findNearestEnemy ( ) if enemy : hero . attack …" at bounding box center [962, 161] width 371 height 258
type textarea "hero.cleave(enemy)"
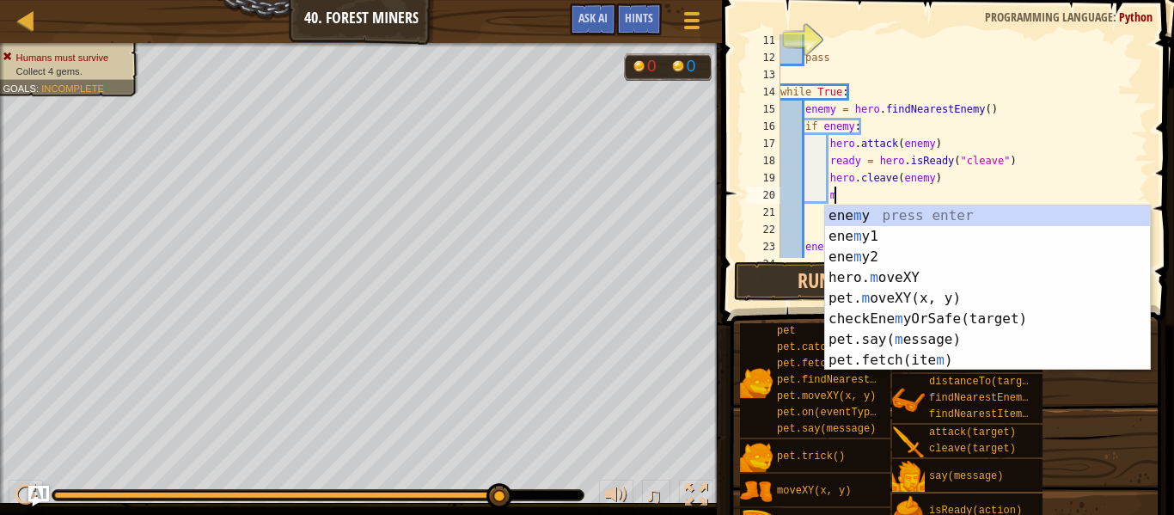
scroll to position [8, 7]
click at [977, 275] on div "ene m y press enter ene m y1 press enter ene m y2 press enter hero. m oveXY pre…" at bounding box center [987, 308] width 325 height 206
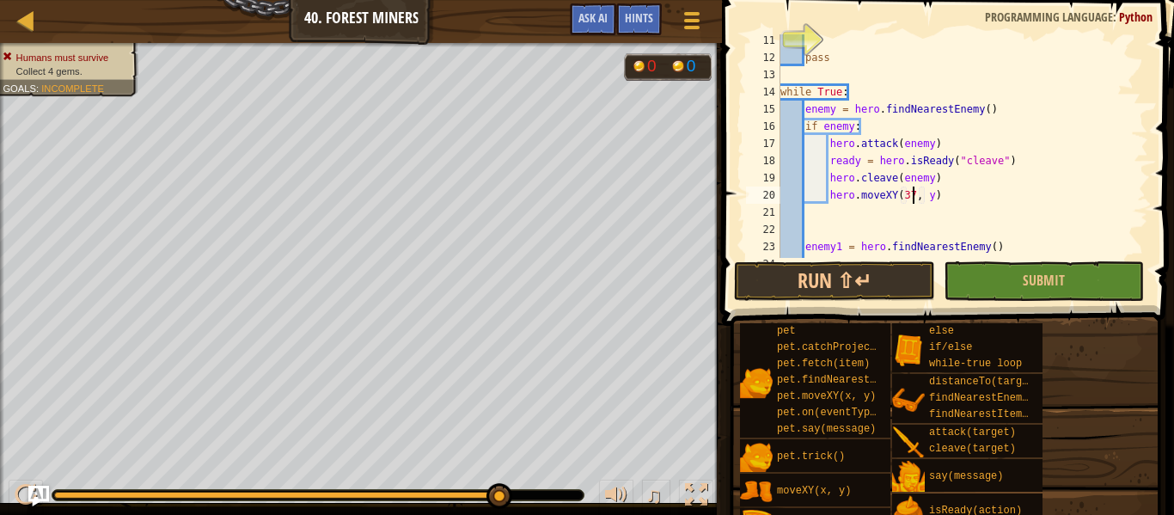
scroll to position [8, 20]
click at [928, 193] on div "pass while True : enemy = hero . findNearestEnemy ( ) if enemy : hero . attack …" at bounding box center [962, 161] width 371 height 258
type textarea "hero.moveXY(37, 32)"
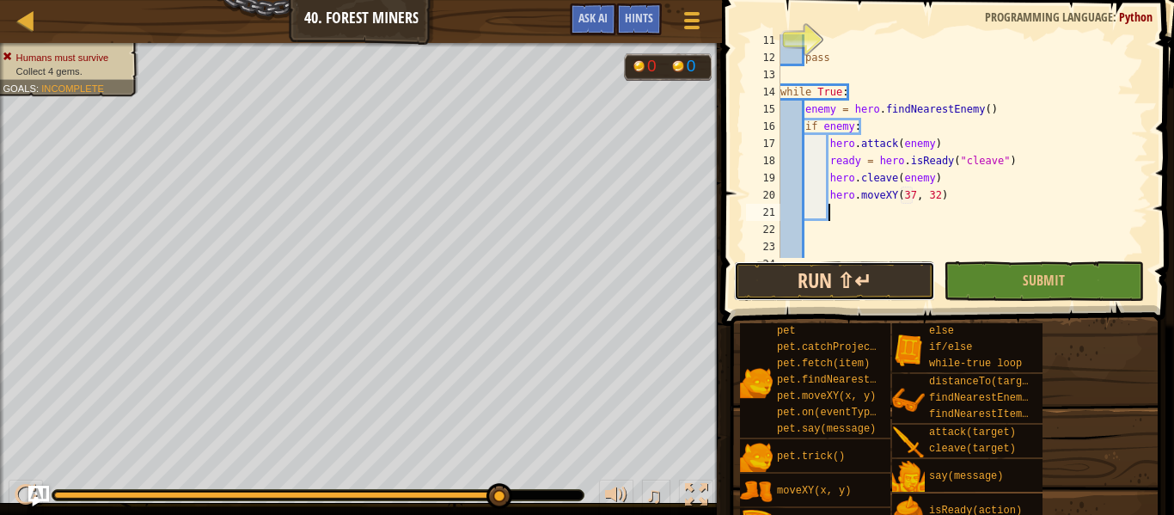
click at [881, 266] on button "Run ⇧↵" at bounding box center [834, 281] width 200 height 40
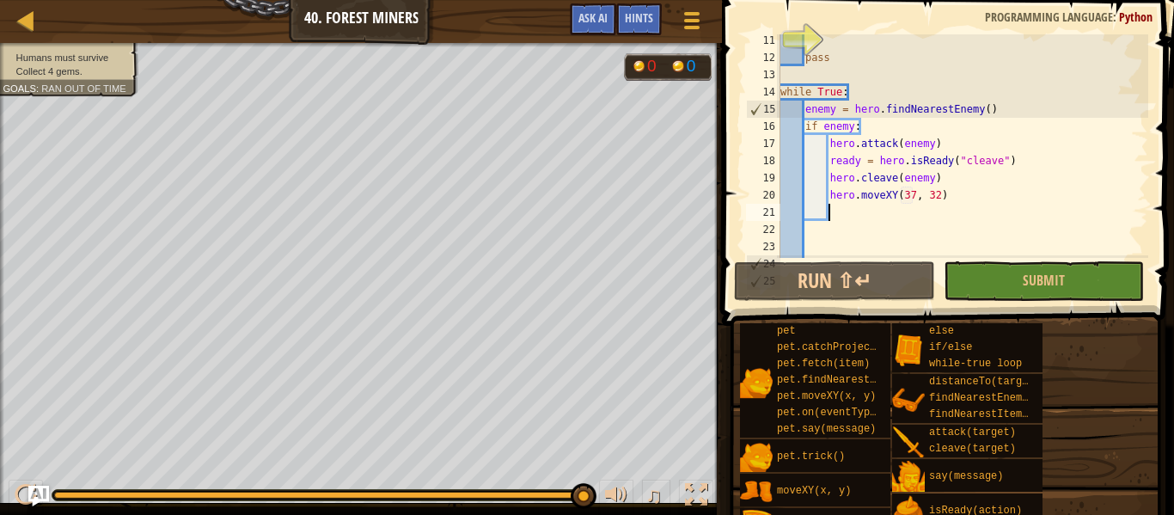
scroll to position [8, 7]
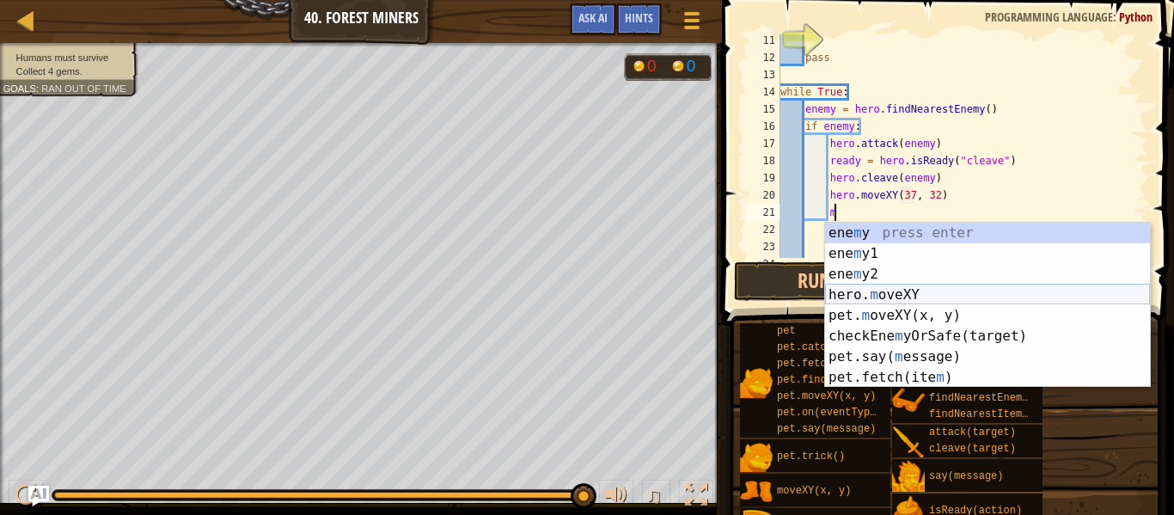
click at [874, 294] on div "ene m y press enter ene m y1 press enter ene m y2 press enter hero. m oveXY pre…" at bounding box center [987, 326] width 325 height 206
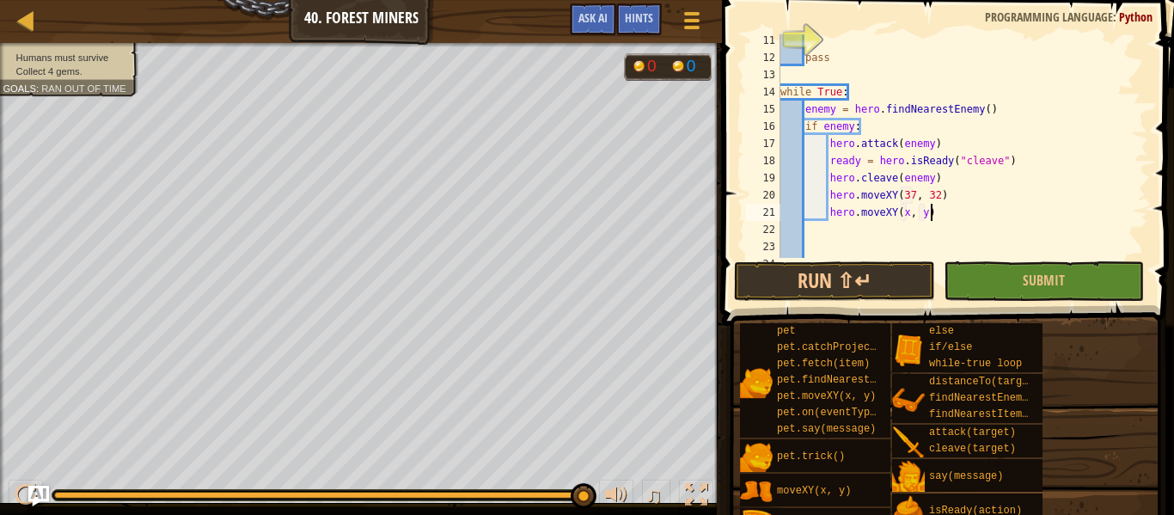
click at [945, 213] on div "pass while True : enemy = hero . findNearestEnemy ( ) if enemy : hero . attack …" at bounding box center [962, 161] width 371 height 258
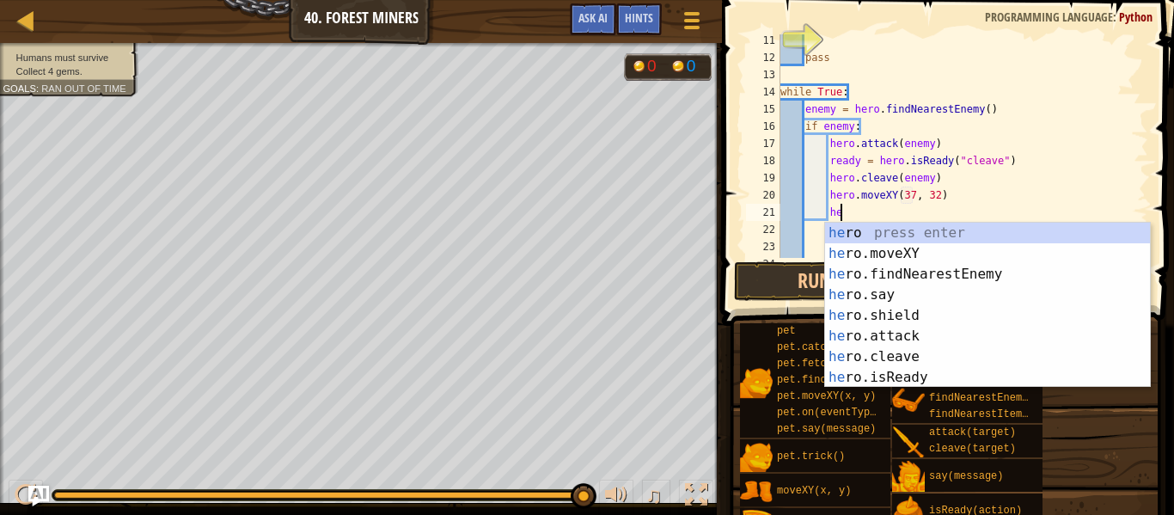
type textarea "h"
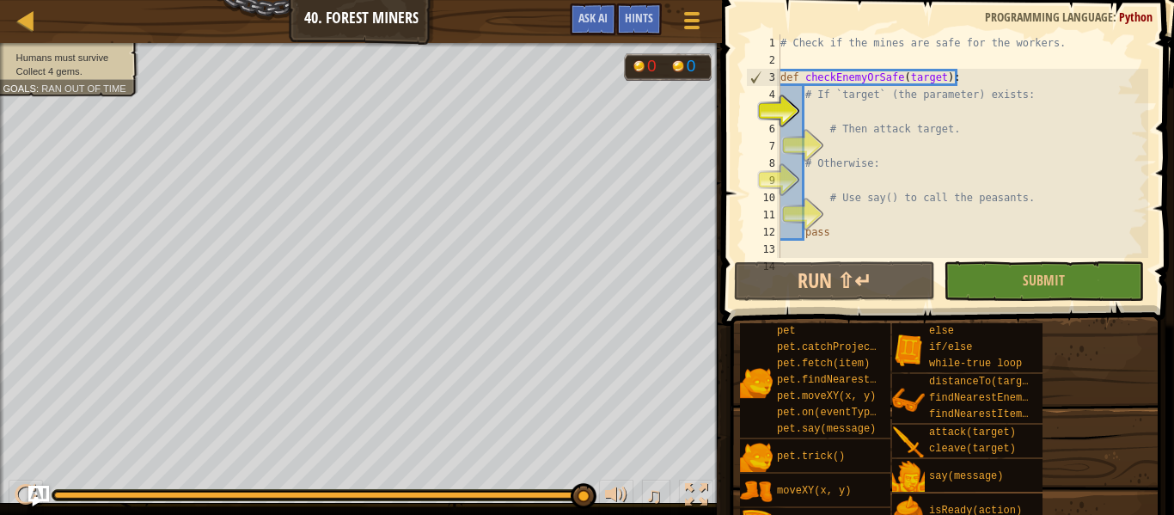
scroll to position [0, 0]
click at [815, 113] on div "# Check if the mines are safe for the workers. def checkEnemyOrSafe ( target ) …" at bounding box center [962, 163] width 371 height 258
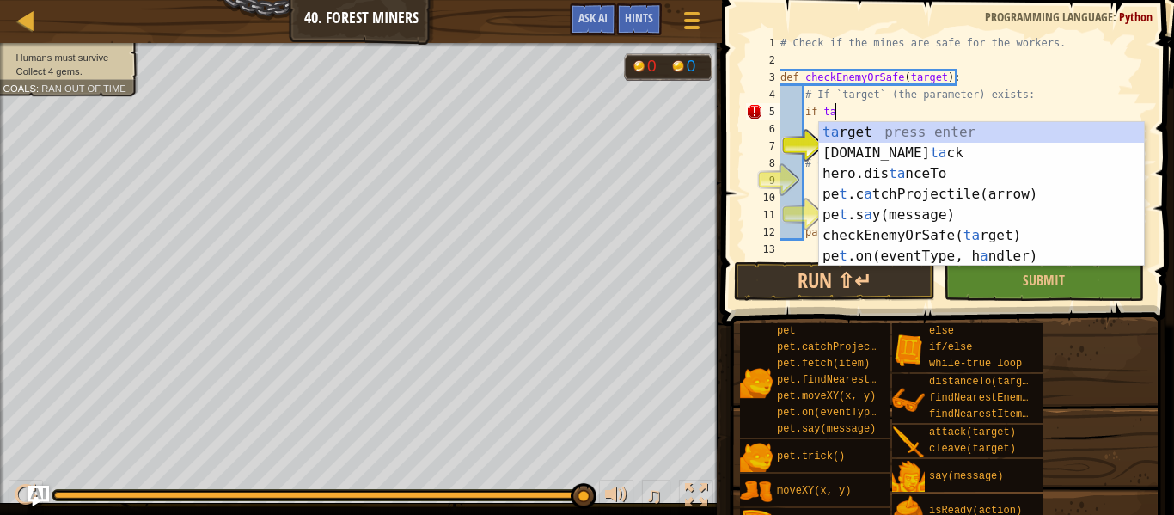
scroll to position [8, 8]
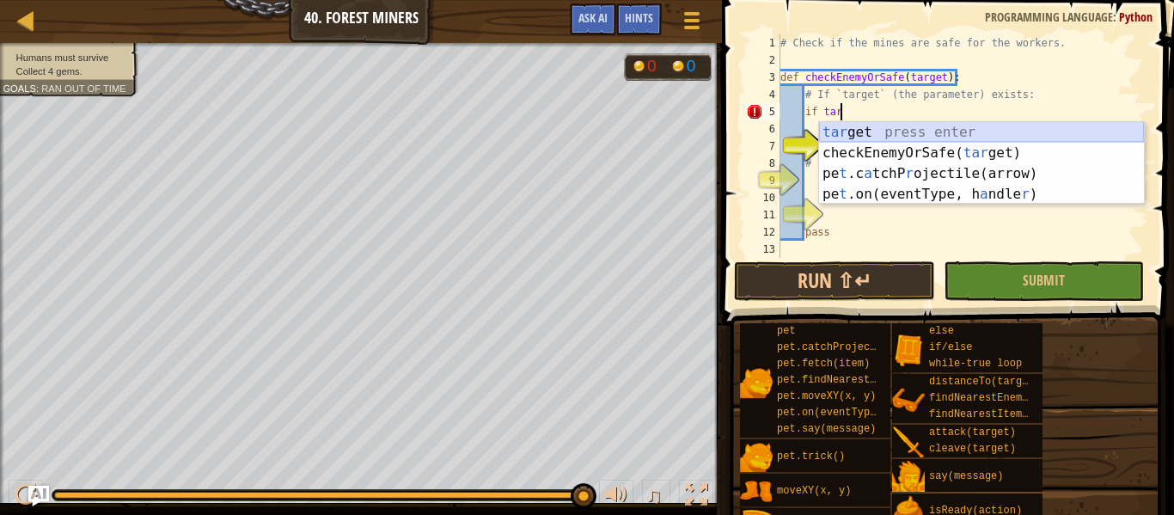
click at [989, 132] on div "tar get press enter checkEnemyOrSafe( tar get) press enter pe t .c a tchP r oje…" at bounding box center [981, 184] width 325 height 124
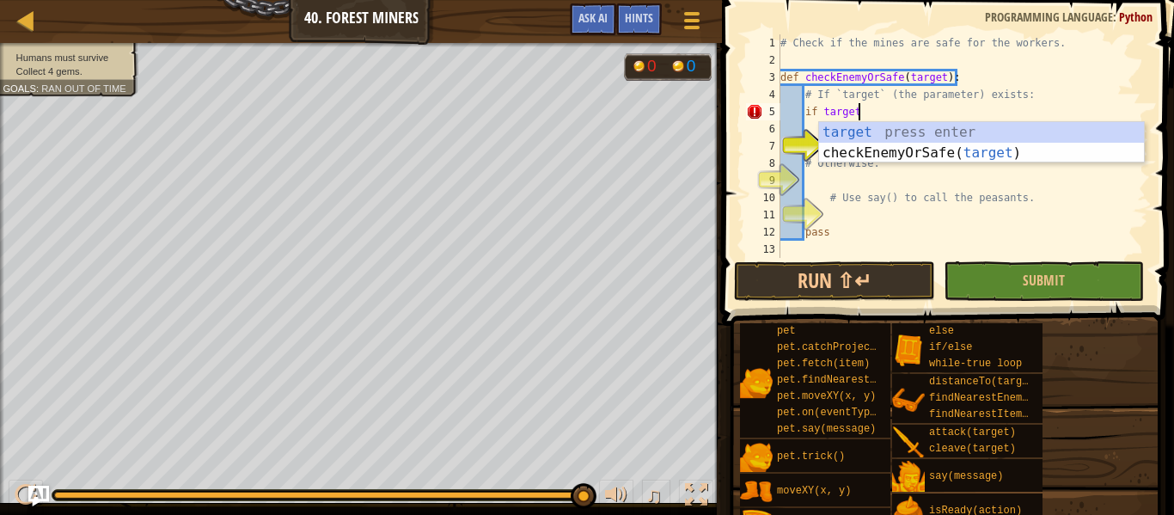
scroll to position [8, 10]
type textarea "if target:"
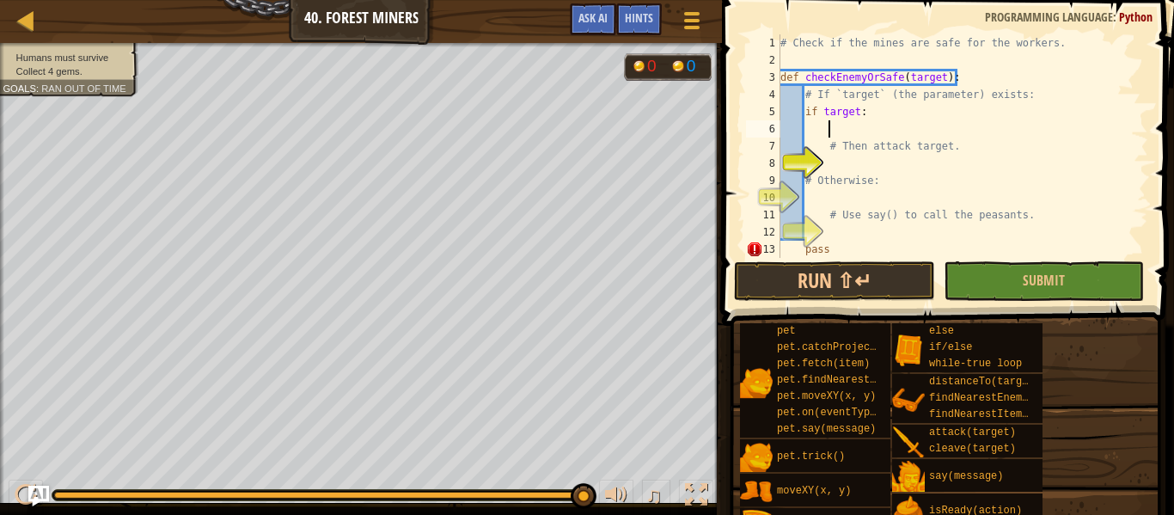
scroll to position [8, 7]
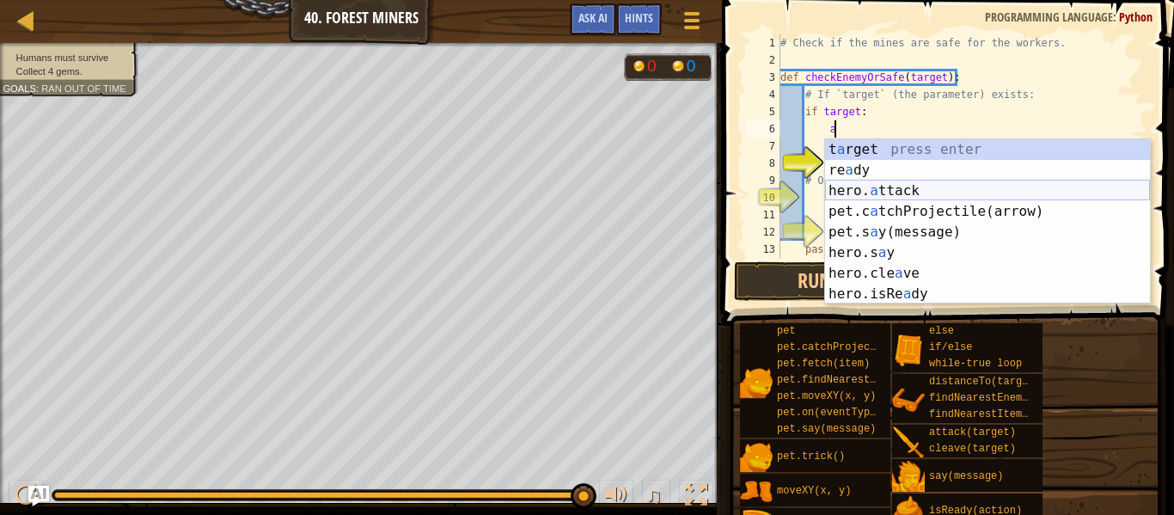
click at [1014, 197] on div "t a rget press enter re a dy press enter hero. a ttack press enter pet.c a tchP…" at bounding box center [987, 242] width 325 height 206
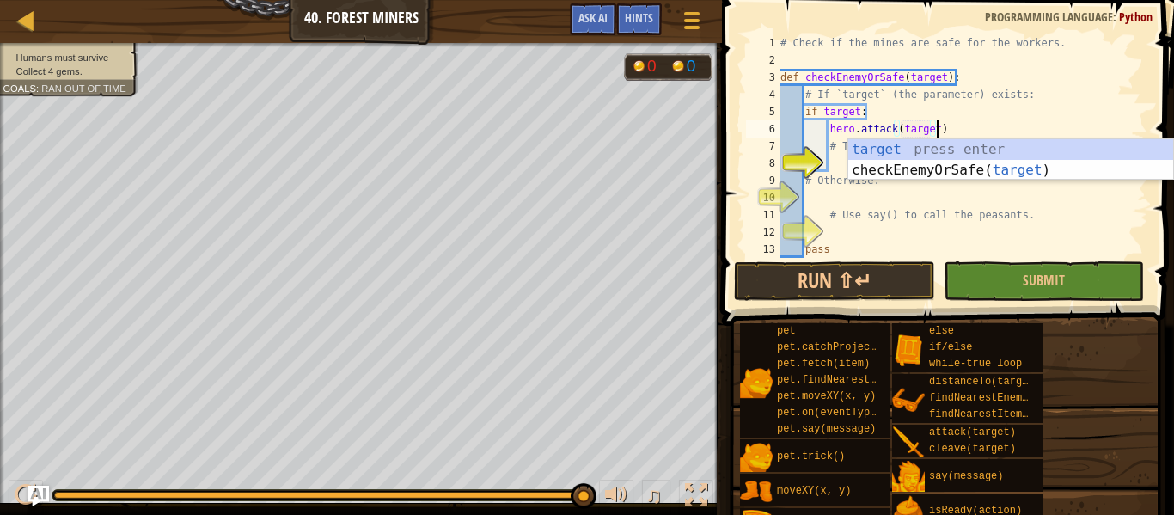
scroll to position [8, 22]
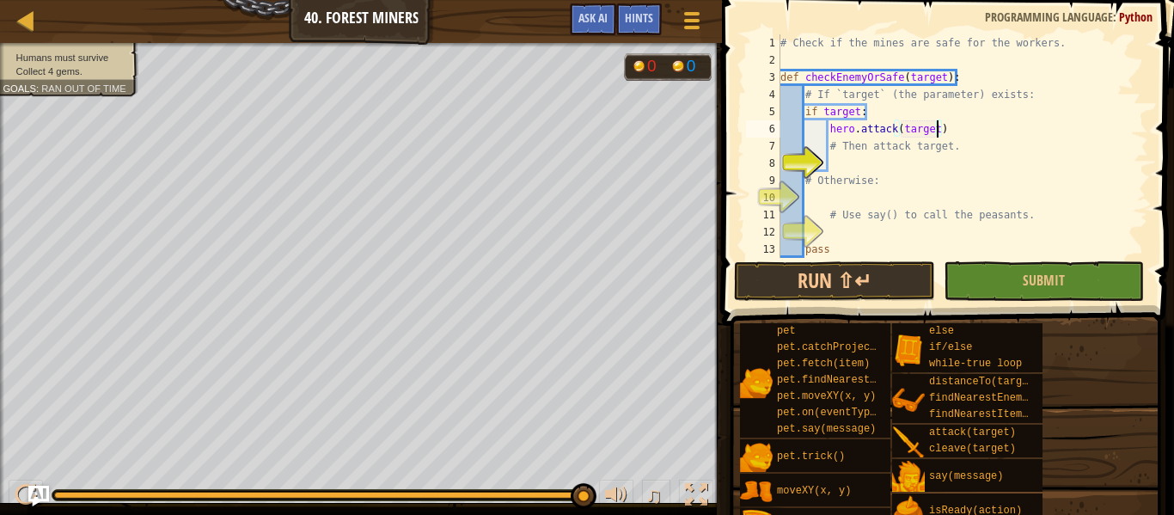
type textarea "# Then attack target."
type textarea "e"
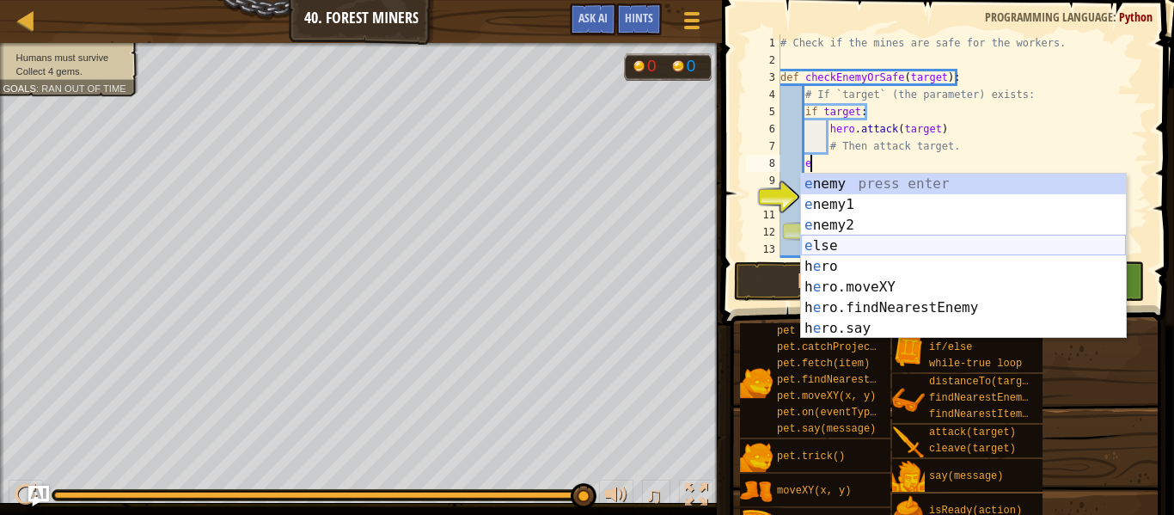
click at [920, 250] on div "e nemy press enter e nemy1 press enter e nemy2 press enter e lse press enter h …" at bounding box center [963, 277] width 325 height 206
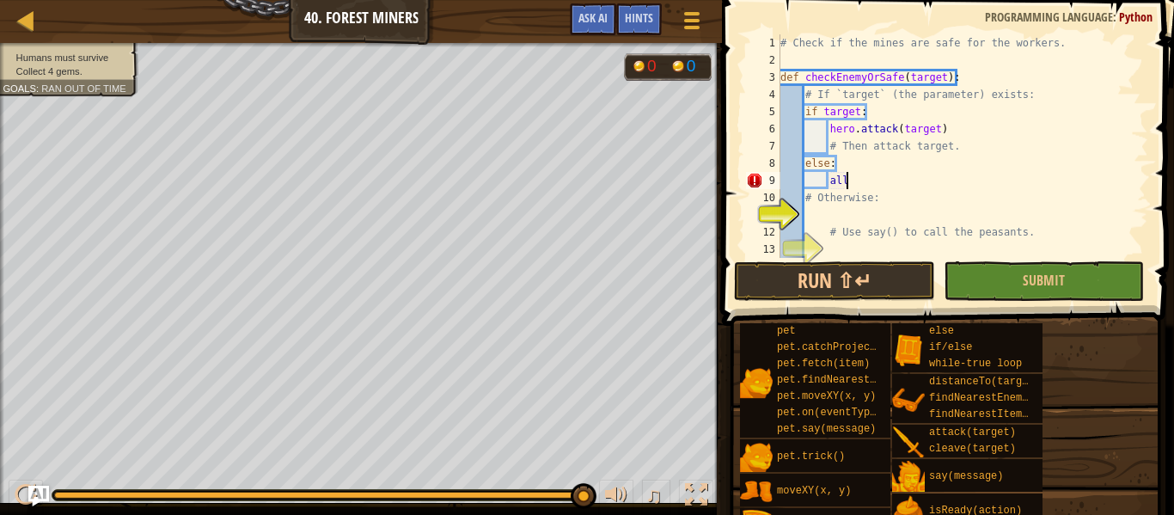
scroll to position [8, 9]
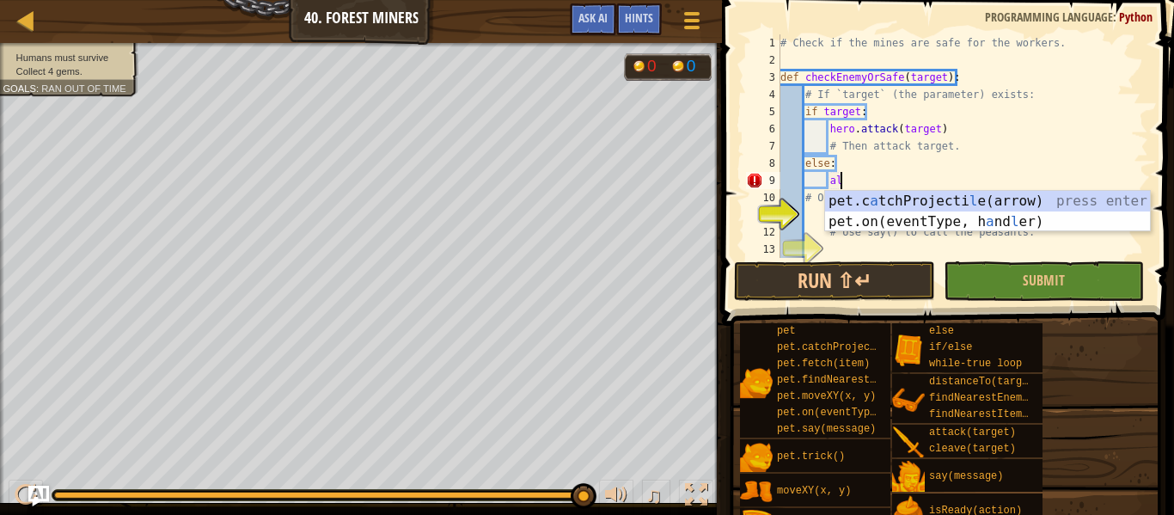
type textarea "a"
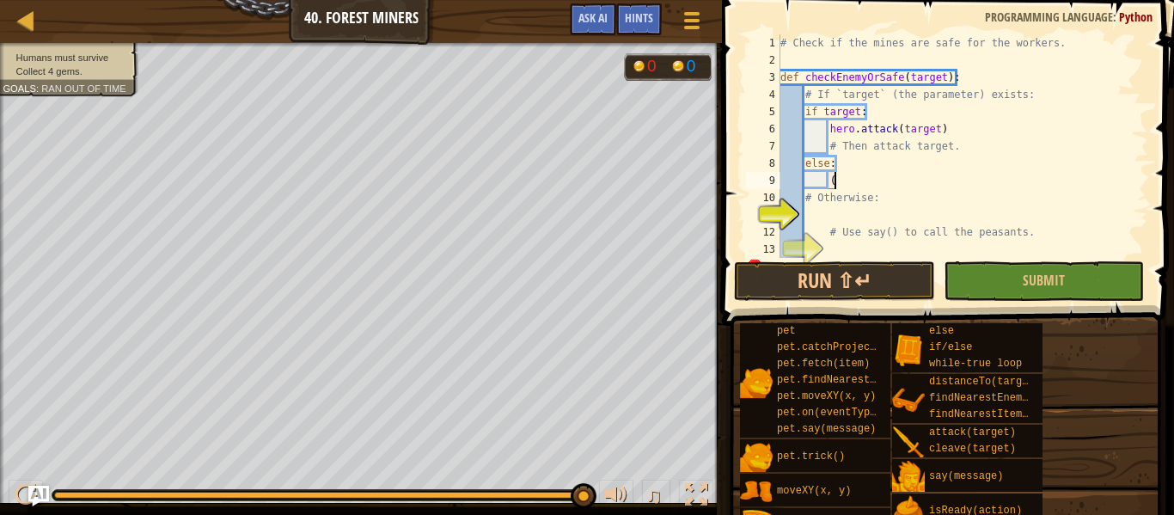
scroll to position [8, 8]
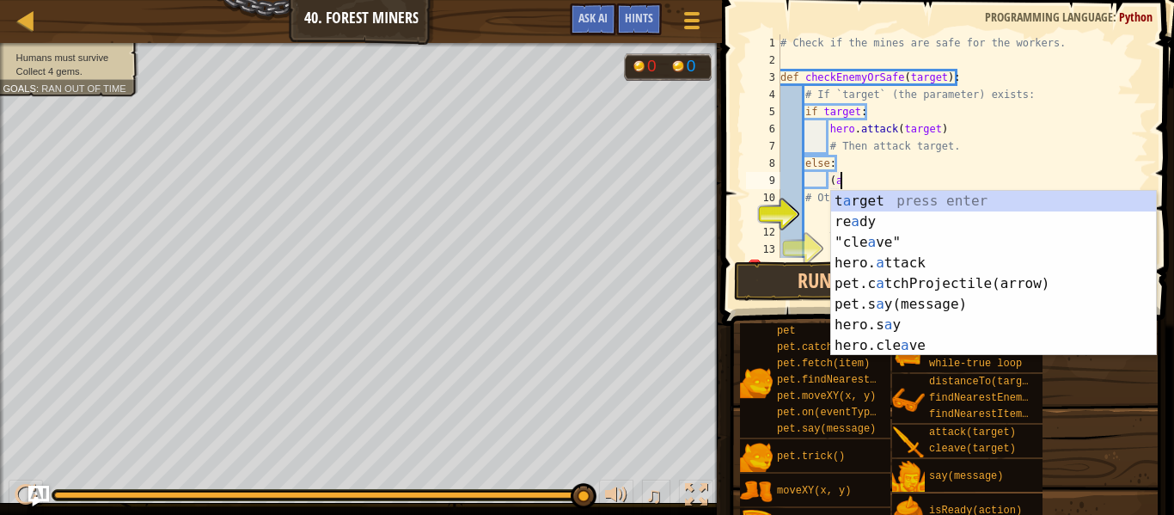
type textarea "("
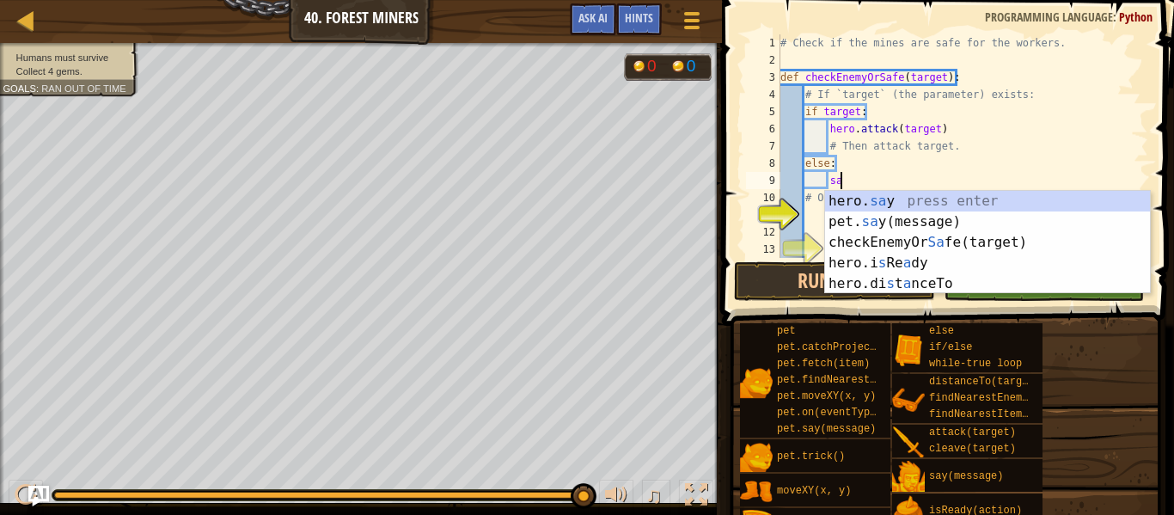
scroll to position [8, 9]
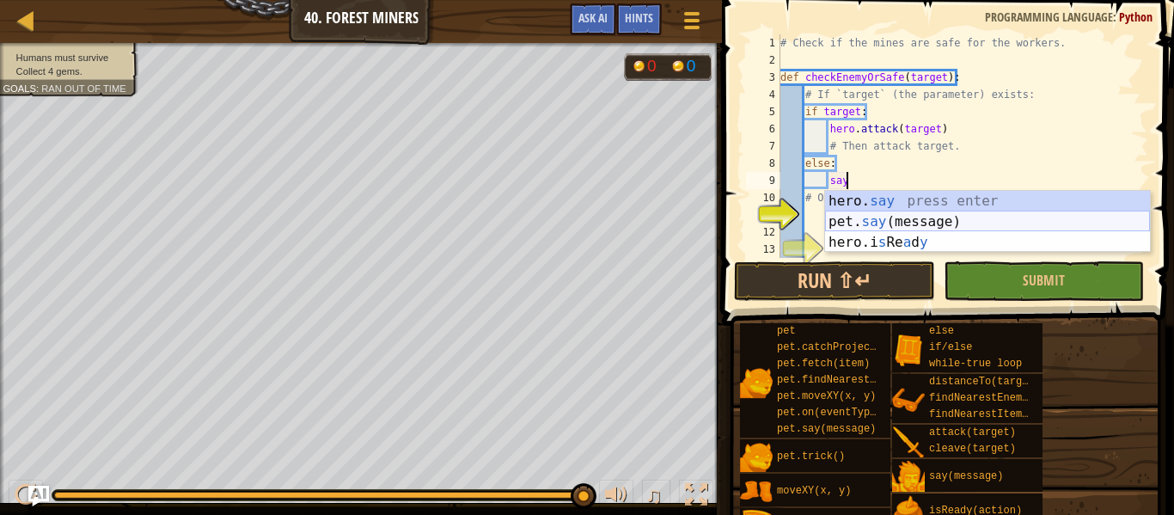
click at [1033, 222] on div "hero. say press enter pet. say (message) press enter hero.i s Re a d y press en…" at bounding box center [987, 242] width 325 height 103
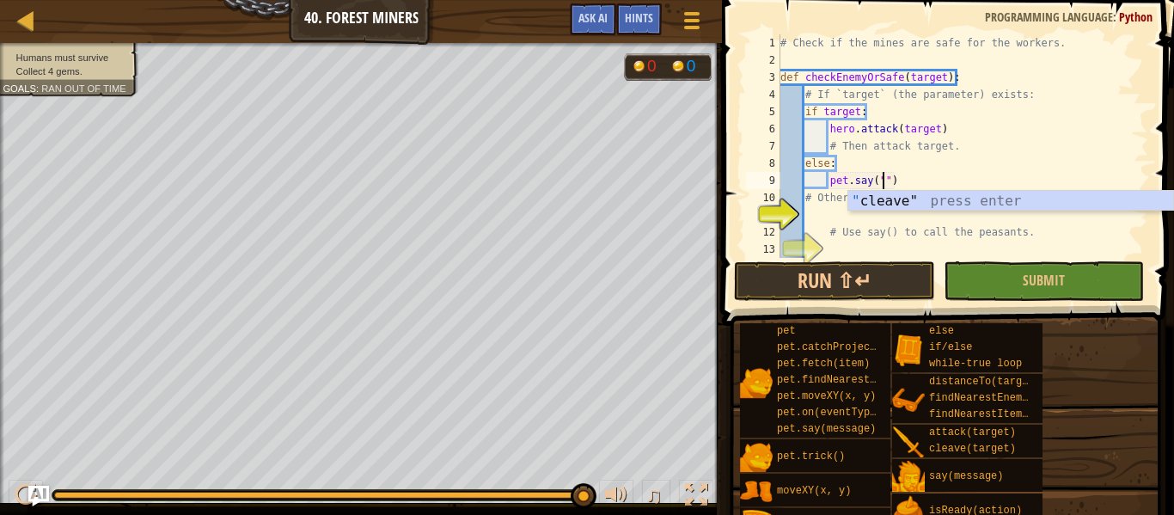
click at [922, 177] on div "# Check if the mines are safe for the workers. def checkEnemyOrSafe ( target ) …" at bounding box center [962, 163] width 371 height 258
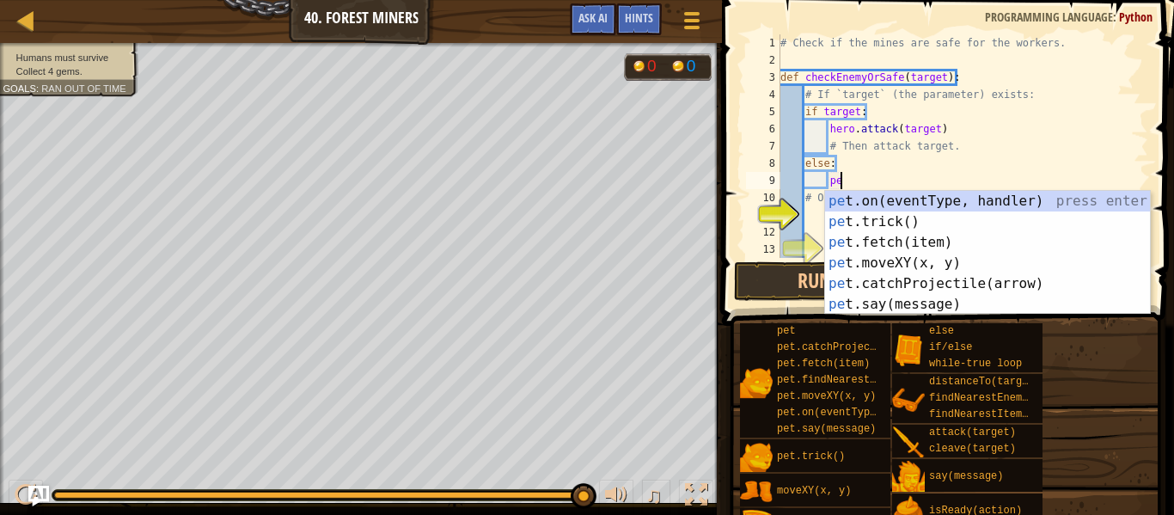
type textarea "p"
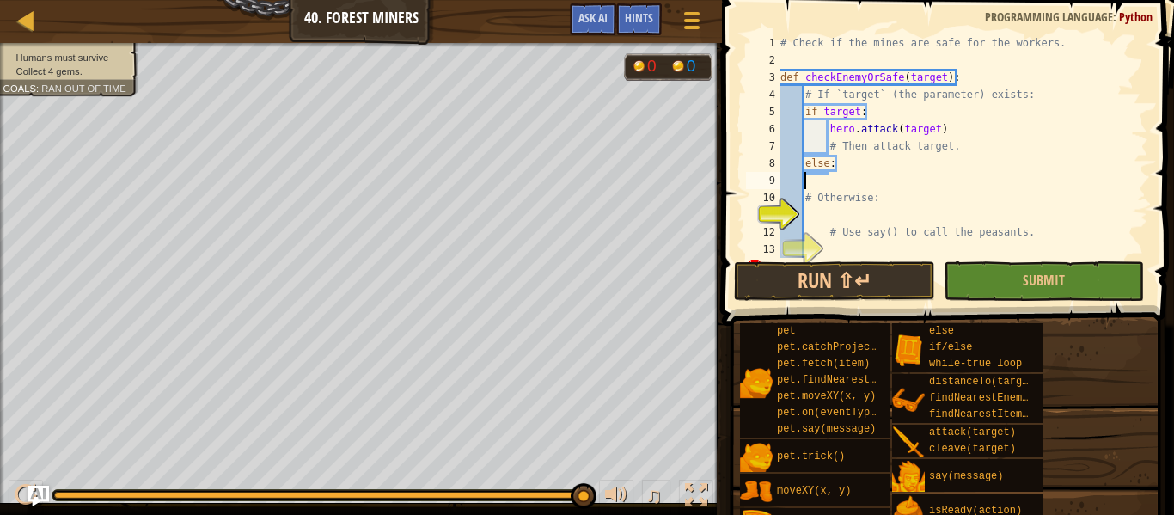
click at [842, 168] on div "# Check if the mines are safe for the workers. def checkEnemyOrSafe ( target ) …" at bounding box center [962, 163] width 371 height 258
type textarea "else:"
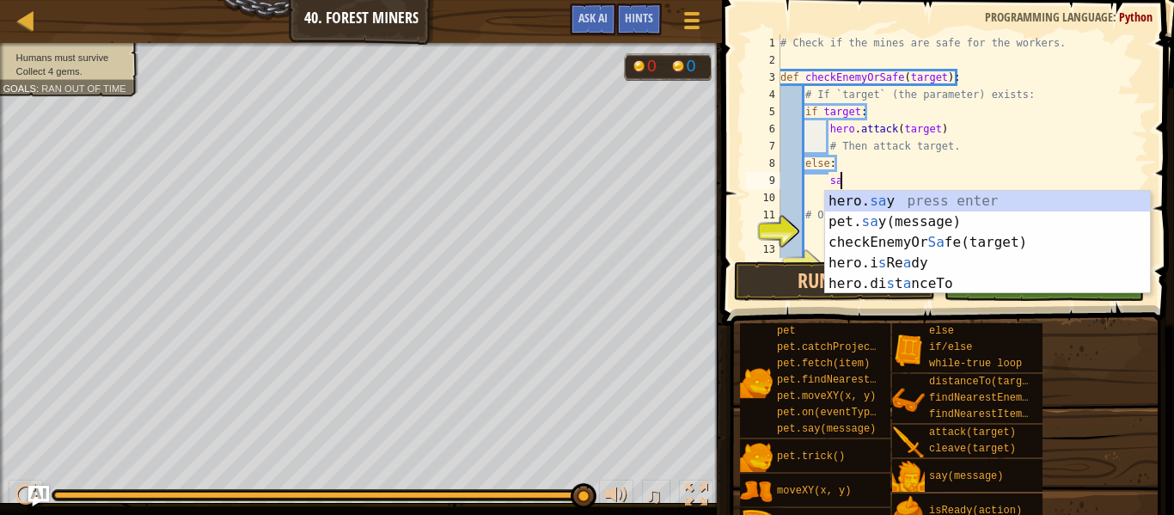
scroll to position [8, 9]
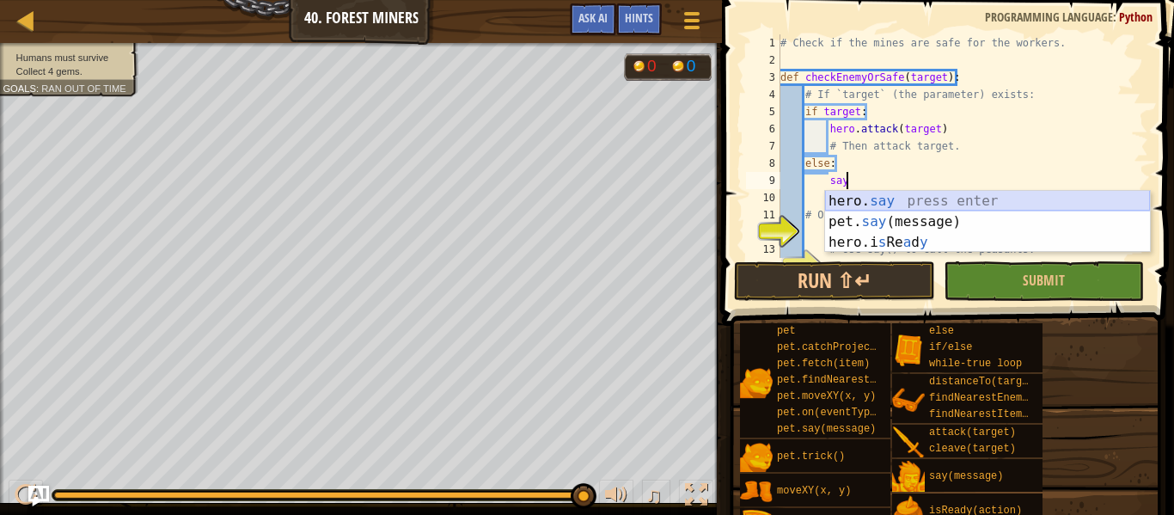
click at [874, 200] on div "hero. say press enter pet. say (message) press enter hero.i s Re a d y press en…" at bounding box center [987, 242] width 325 height 103
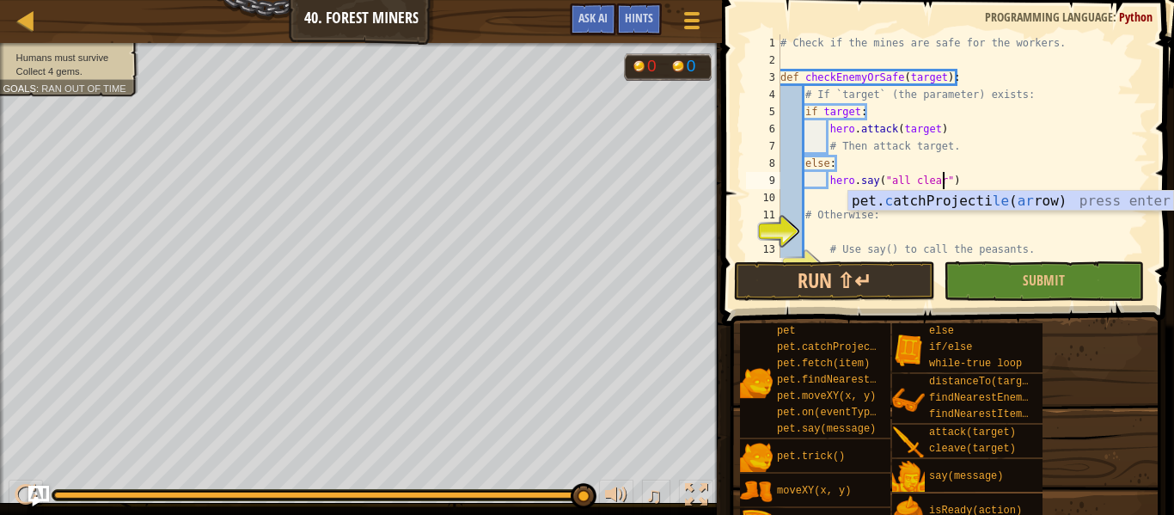
scroll to position [8, 24]
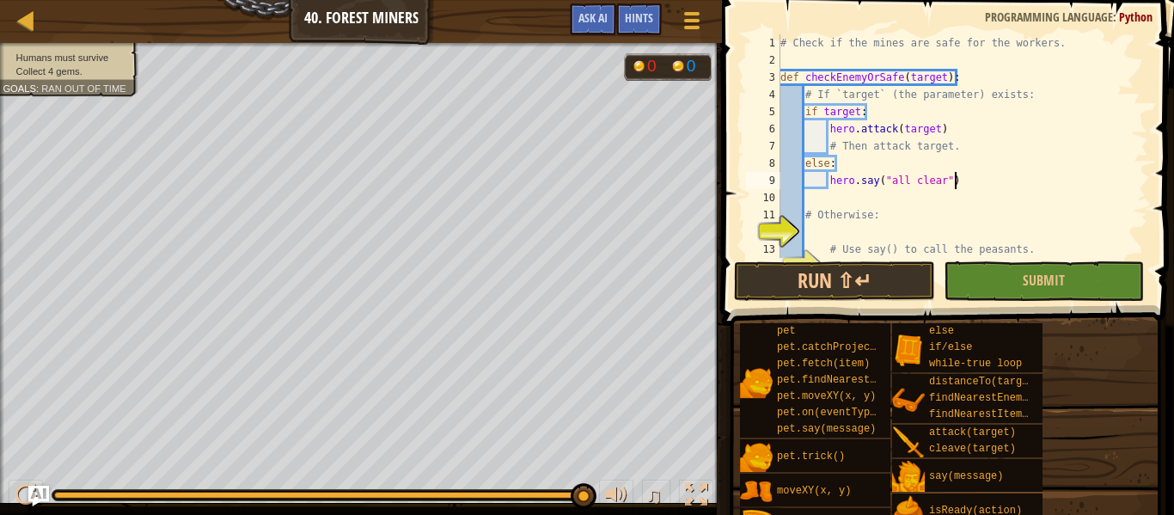
click at [996, 175] on div "# Check if the mines are safe for the workers. def checkEnemyOrSafe ( target ) …" at bounding box center [962, 163] width 371 height 258
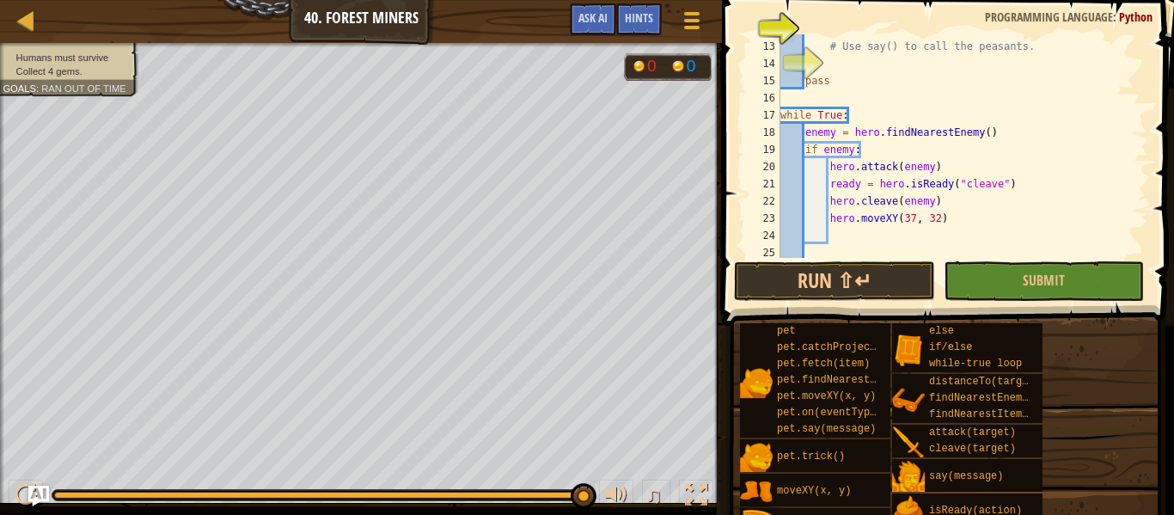
scroll to position [204, 0]
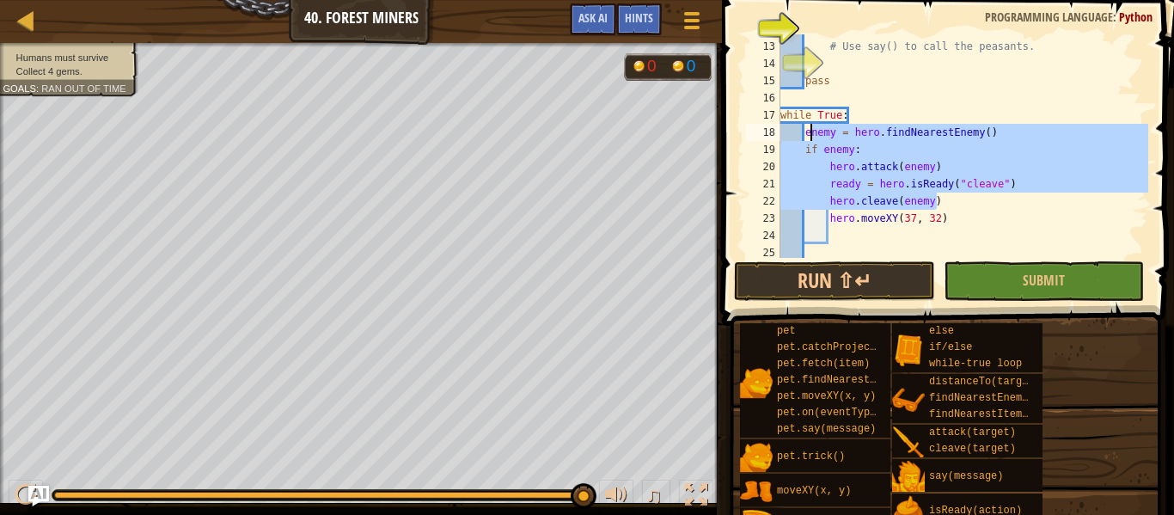
drag, startPoint x: 945, startPoint y: 196, endPoint x: 809, endPoint y: 129, distance: 151.5
click at [809, 129] on div "# Use say() to call the peasants. pass while True : enemy = hero . findNearestE…" at bounding box center [962, 150] width 371 height 258
type textarea "e"
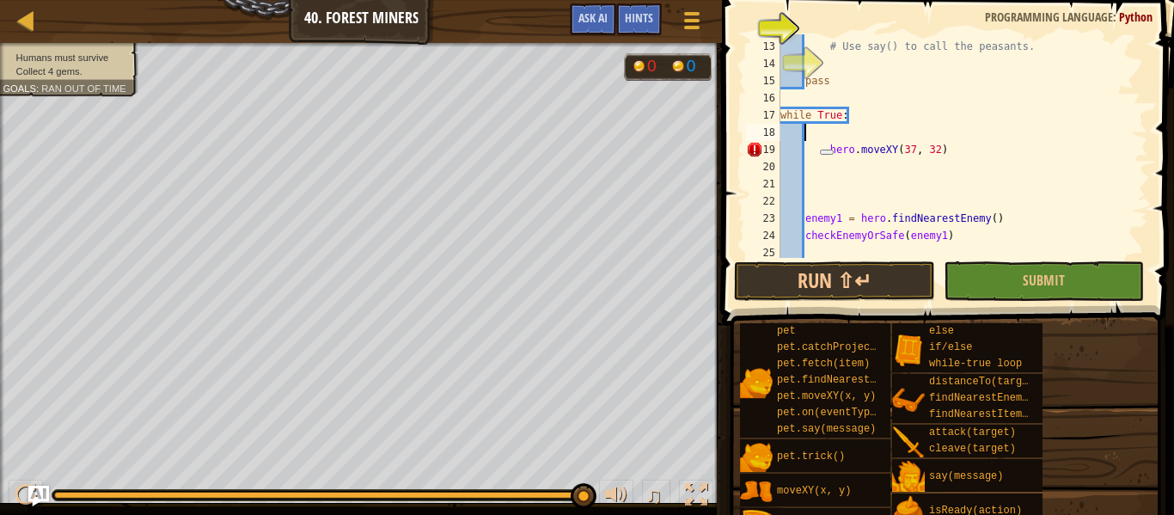
scroll to position [8, 0]
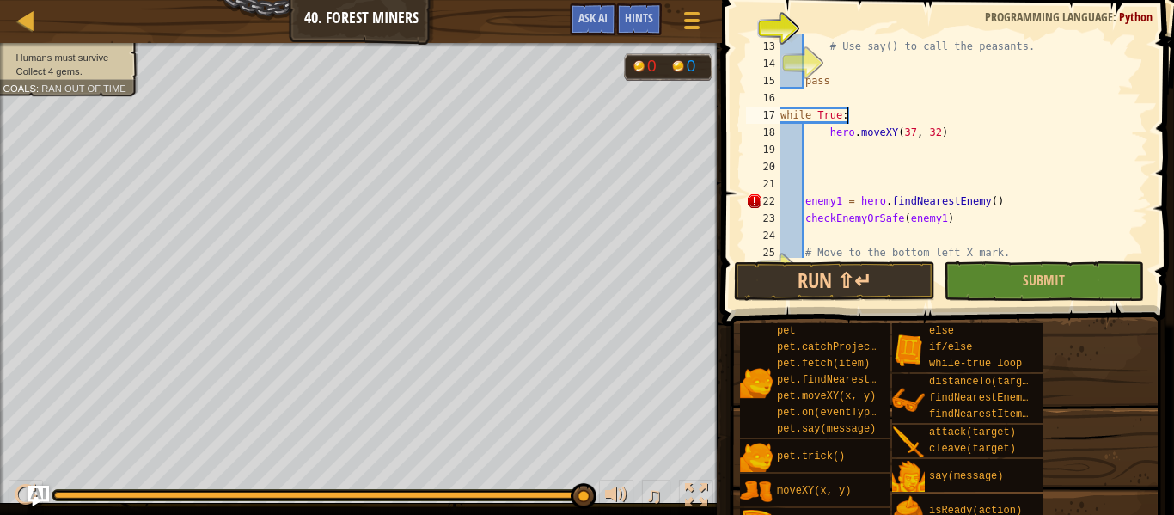
type textarea "hero.moveXY(37, 32)"
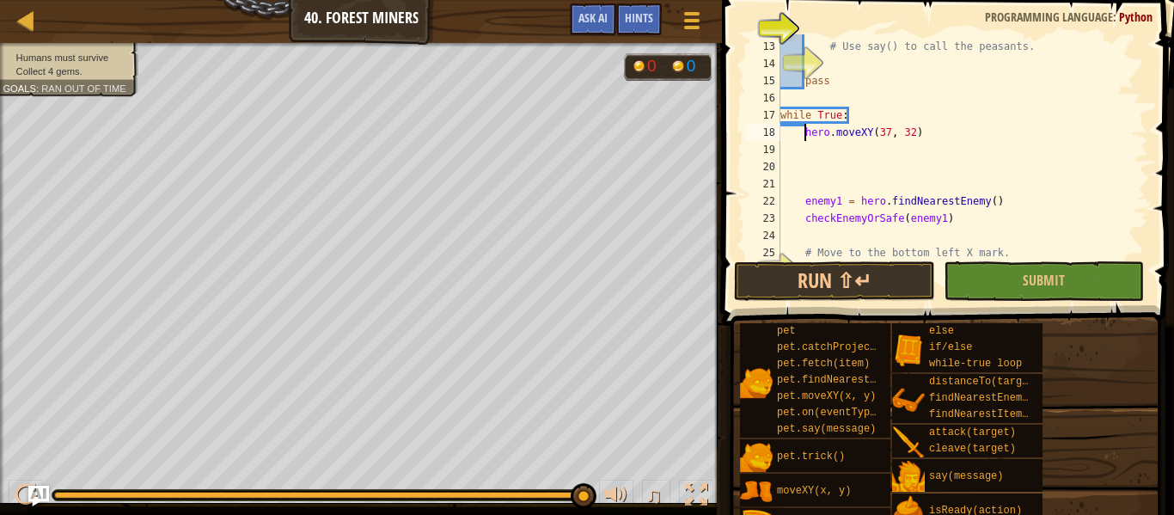
click at [889, 137] on div "# Use say() to call the peasants. pass while True : hero . moveXY ( 37 , 32 ) e…" at bounding box center [962, 150] width 371 height 258
type textarea "hero.moveXY(64, 54)"
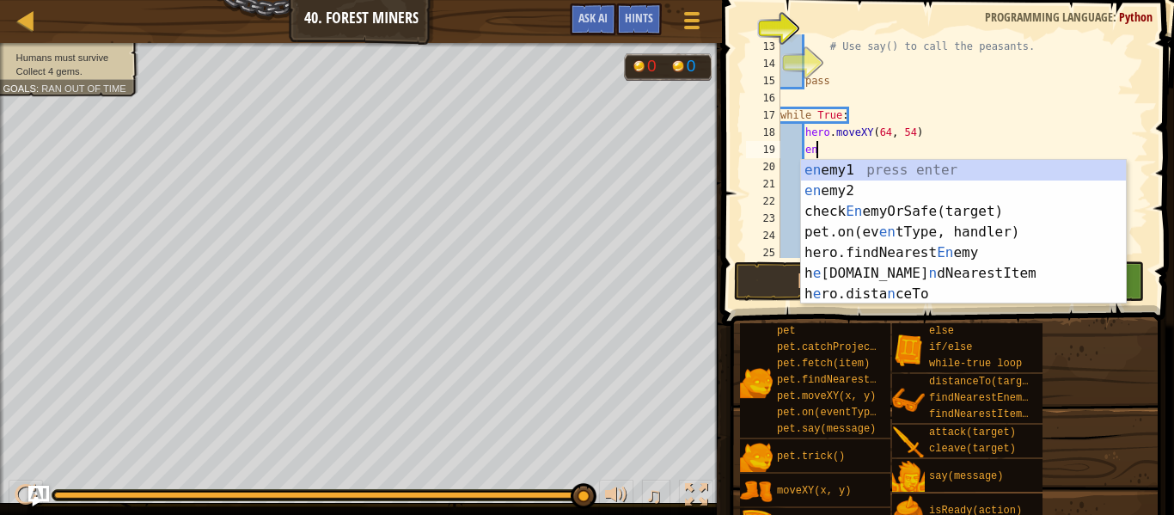
scroll to position [8, 4]
type textarea "enemy1"
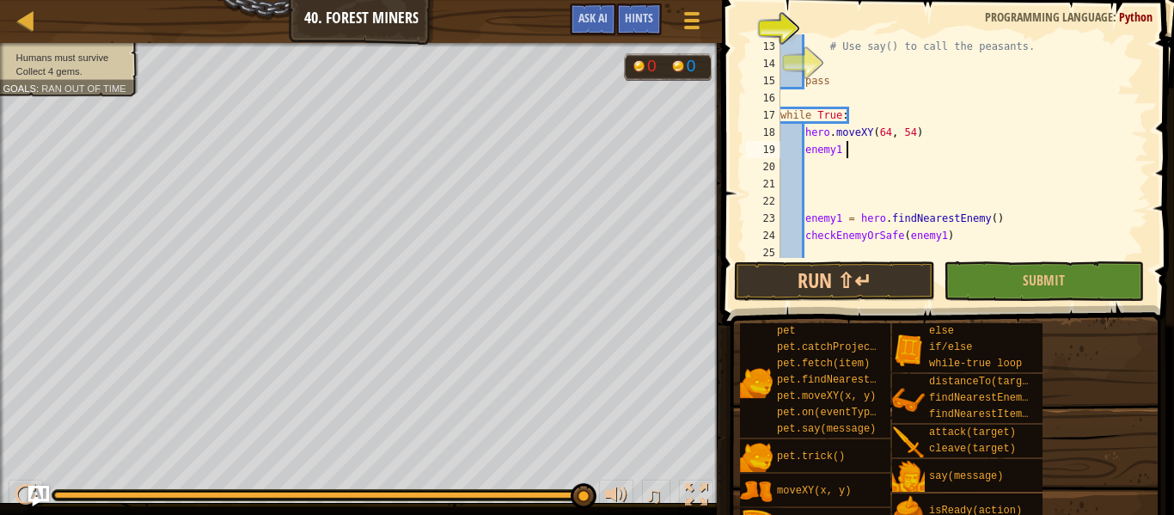
scroll to position [8, 9]
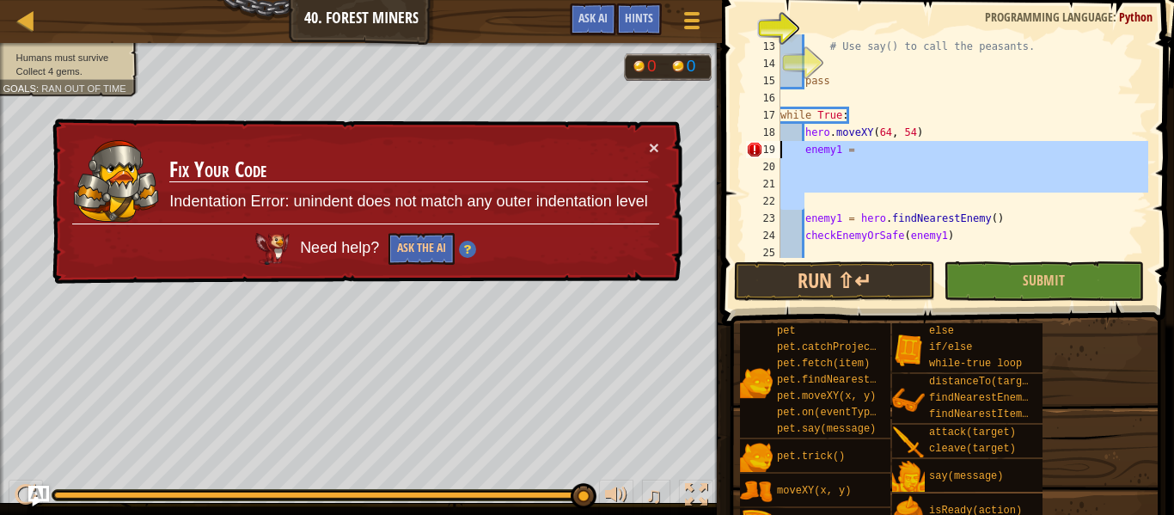
drag, startPoint x: 809, startPoint y: 203, endPoint x: 771, endPoint y: 154, distance: 61.9
click at [771, 154] on div "enemy1 = 12 13 14 15 16 17 18 19 20 21 22 23 24 25 26 # Use say() to call the p…" at bounding box center [946, 146] width 406 height 224
type textarea "enemy1 ="
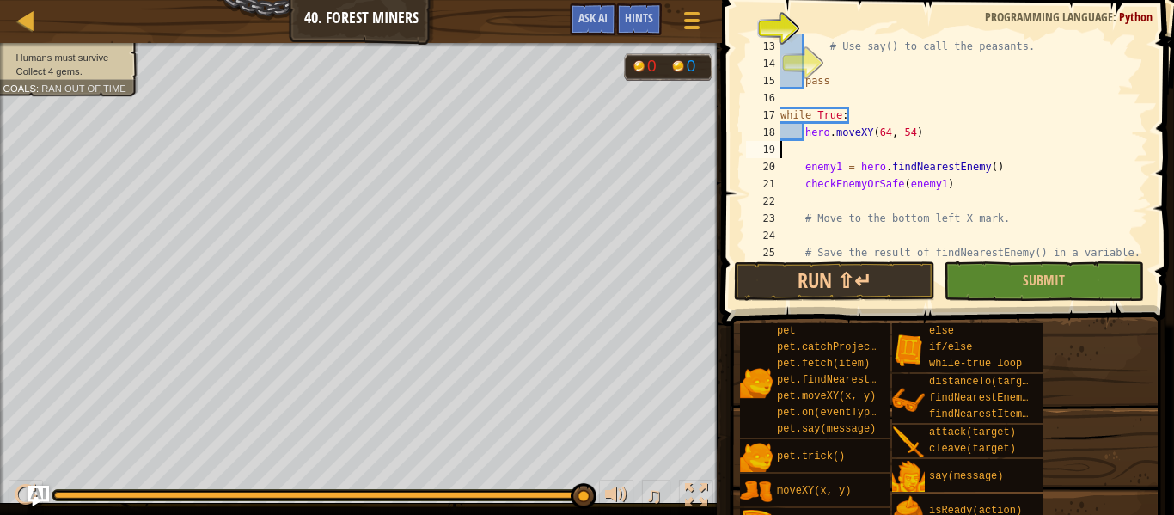
scroll to position [8, 0]
type textarea "hero.moveXY(64, 54)"
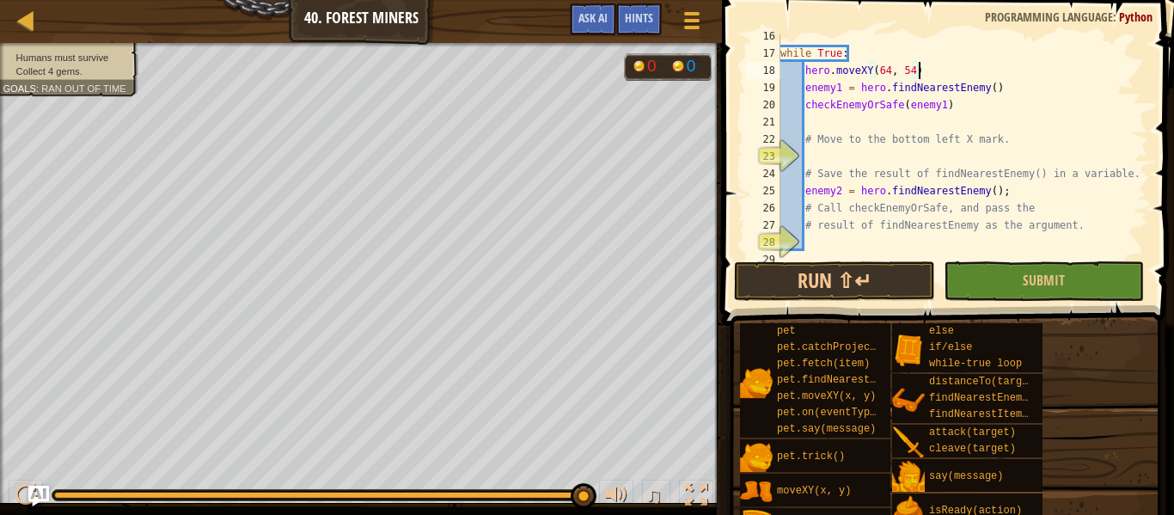
scroll to position [266, 0]
click at [833, 156] on div "while True : hero . moveXY ( 64 , 54 ) enemy1 = hero . findNearestEnemy ( ) che…" at bounding box center [962, 156] width 371 height 258
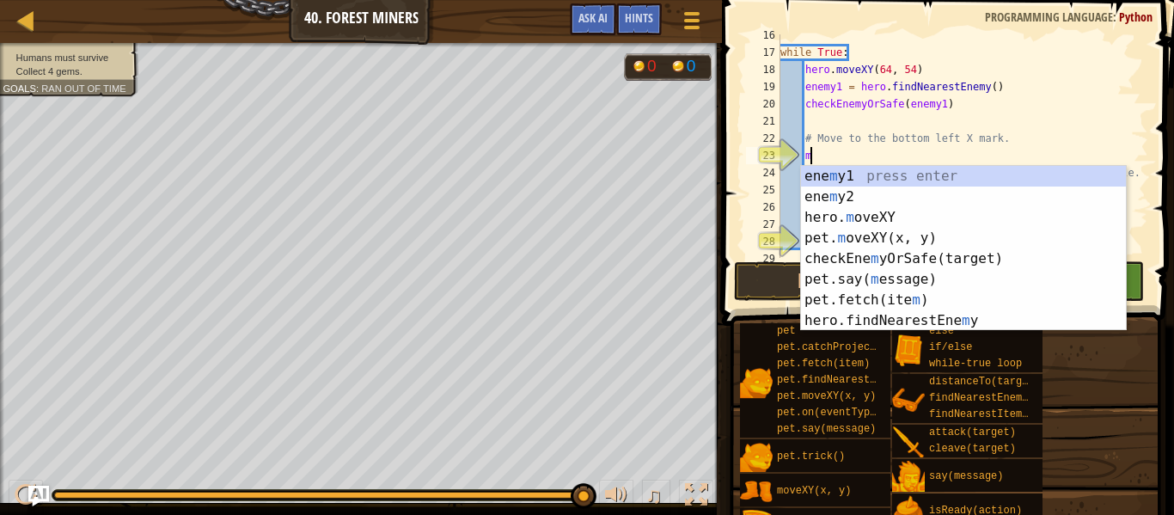
scroll to position [8, 3]
click at [903, 215] on div "ene m y1 press enter ene m y2 press enter hero. m oveXY press enter pet. m oveX…" at bounding box center [963, 269] width 325 height 206
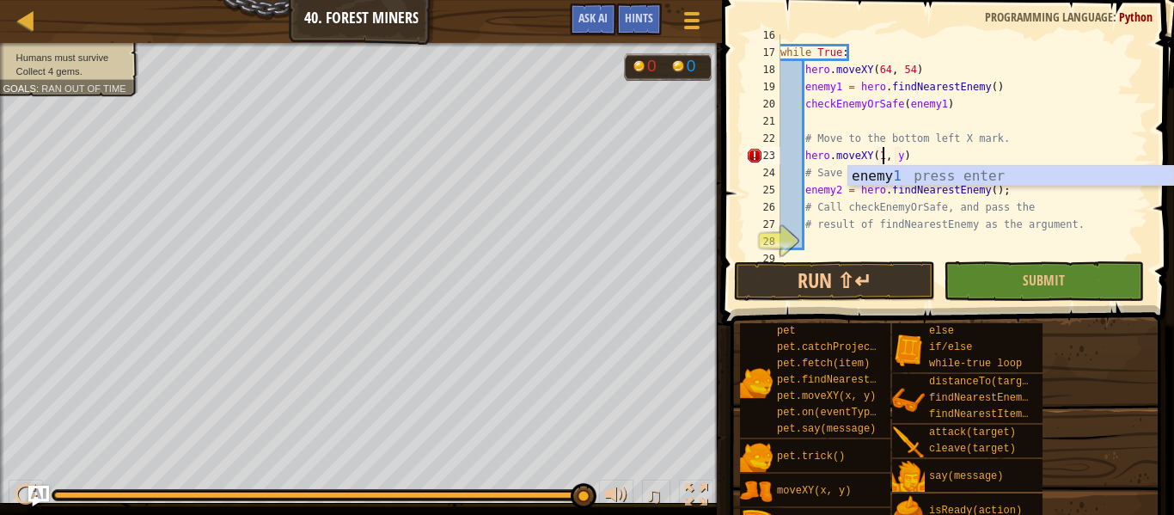
scroll to position [8, 16]
type textarea "hero.moveXY(16, 14)"
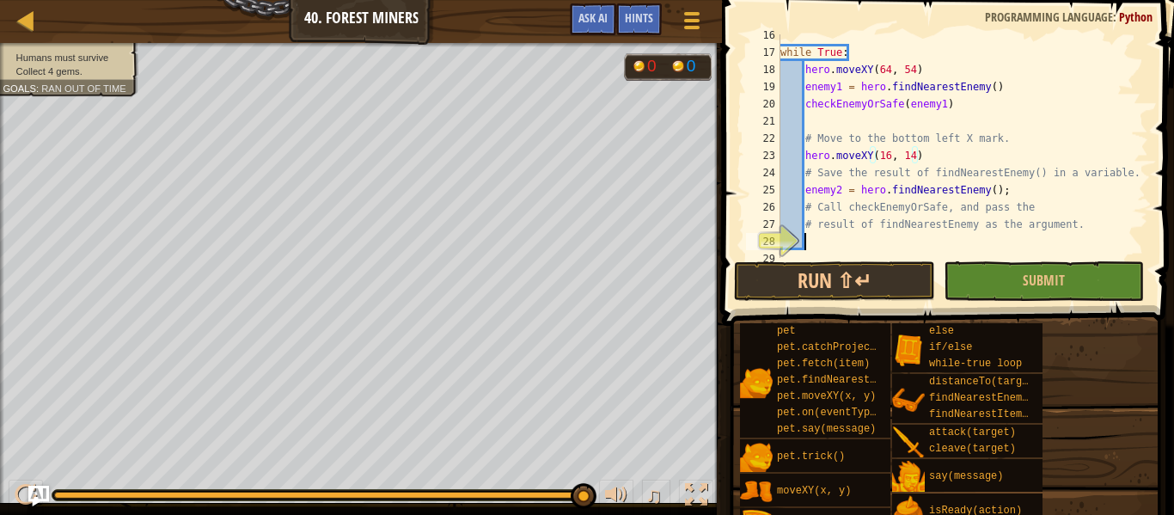
click at [820, 233] on div "while True : hero . moveXY ( 64 , 54 ) enemy1 = hero . findNearestEnemy ( ) che…" at bounding box center [962, 156] width 371 height 258
drag, startPoint x: 1008, startPoint y: 132, endPoint x: 776, endPoint y: 138, distance: 232.2
click at [776, 138] on div "16 17 18 19 20 21 22 23 24 25 26 27 28 29 while True : hero . moveXY ( 64 , 54 …" at bounding box center [946, 146] width 406 height 224
type textarea "# Move to the bottom left X mark."
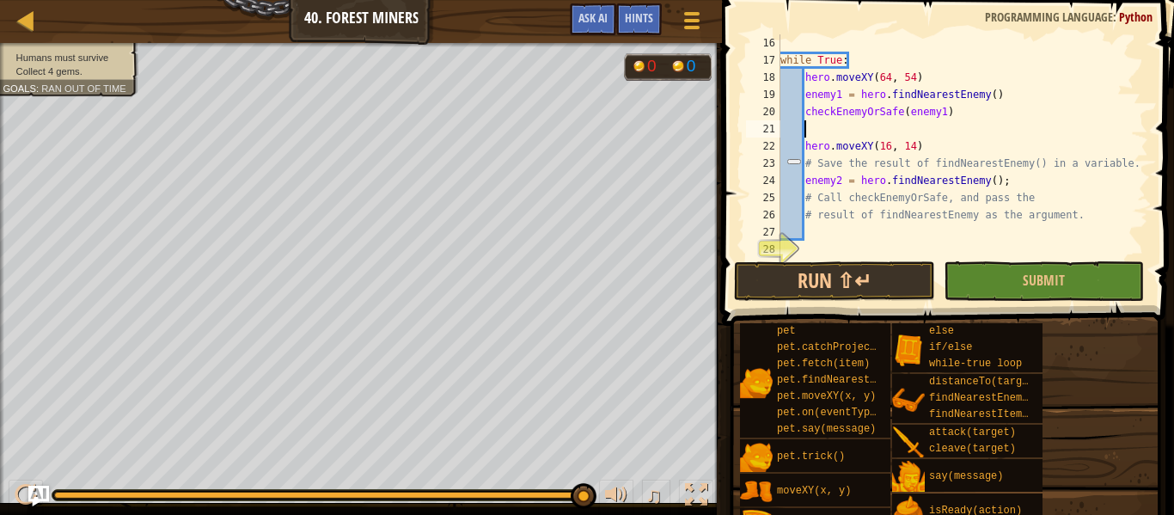
scroll to position [258, 0]
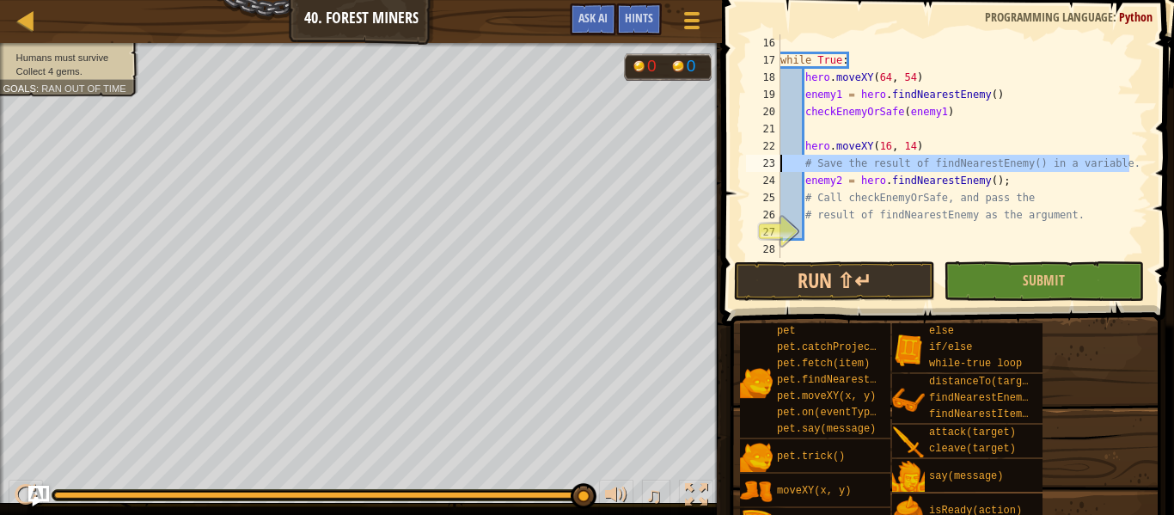
drag, startPoint x: 1133, startPoint y: 162, endPoint x: 772, endPoint y: 164, distance: 361.0
click at [772, 164] on div "16 17 18 19 20 21 22 23 24 25 26 27 28 while True : hero . moveXY ( 64 , 54 ) e…" at bounding box center [946, 146] width 406 height 224
type textarea "# Save the result of findNearestEnemy() in a variable."
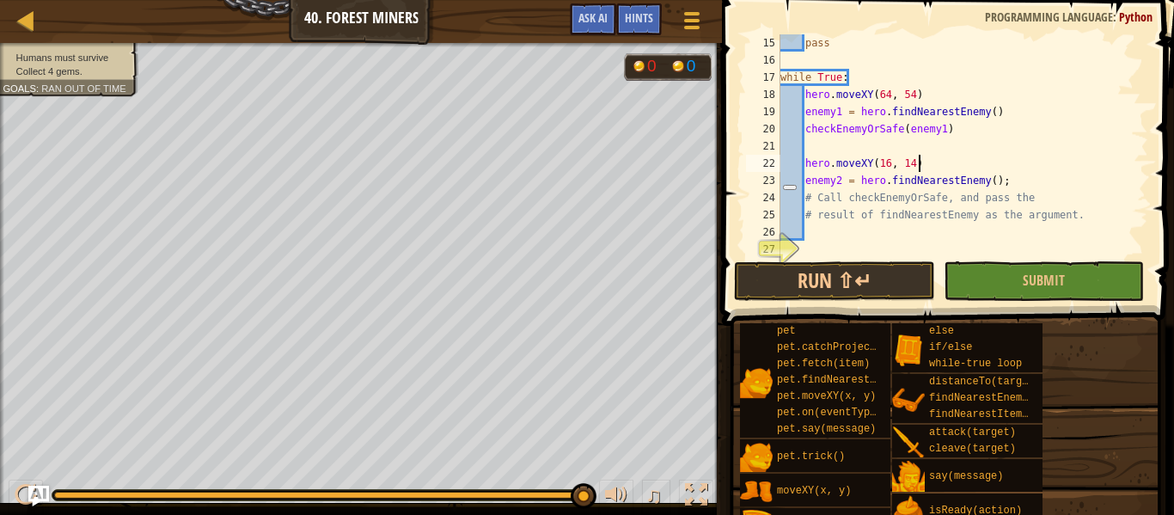
scroll to position [241, 0]
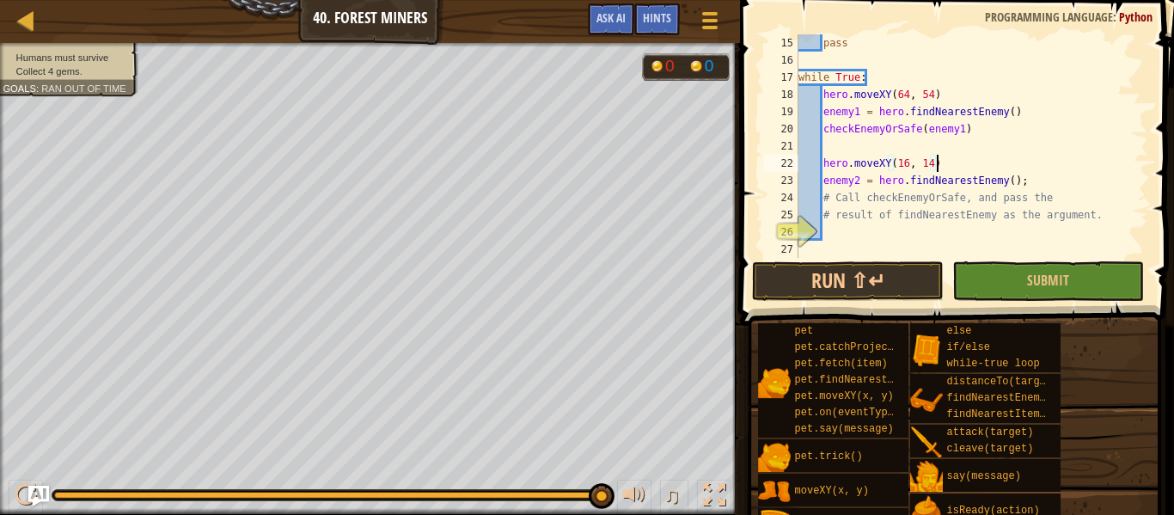
click at [955, 207] on div "pass while True : hero . moveXY ( 64 , 54 ) enemy1 = hero . findNearestEnemy ( …" at bounding box center [971, 163] width 353 height 258
type textarea "# result of findNearestEnemy as the argument."
click at [955, 207] on div "pass while True : hero . moveXY ( 64 , 54 ) enemy1 = hero . findNearestEnemy ( …" at bounding box center [971, 163] width 353 height 258
click at [965, 207] on div "pass while True : hero . moveXY ( 64 , 54 ) enemy1 = hero . findNearestEnemy ( …" at bounding box center [971, 163] width 353 height 258
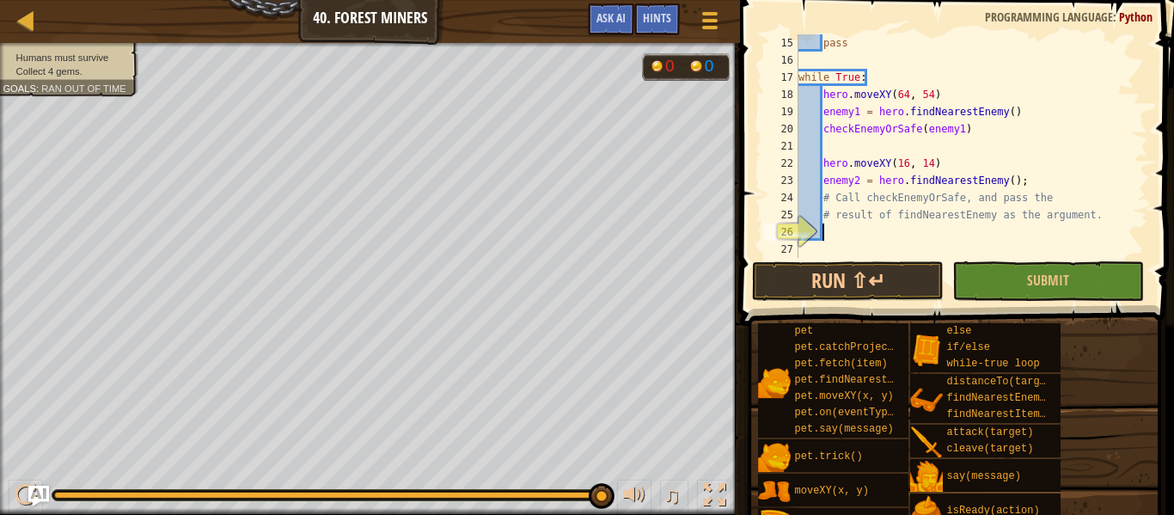
click at [877, 227] on div "pass while True : hero . moveXY ( 64 , 54 ) enemy1 = hero . findNearestEnemy ( …" at bounding box center [971, 163] width 353 height 258
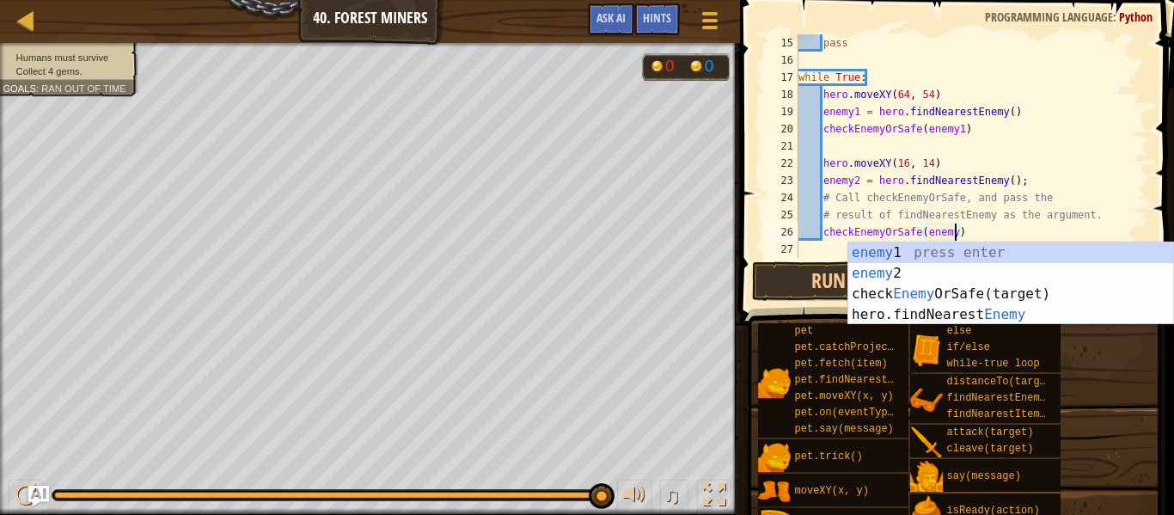
scroll to position [8, 23]
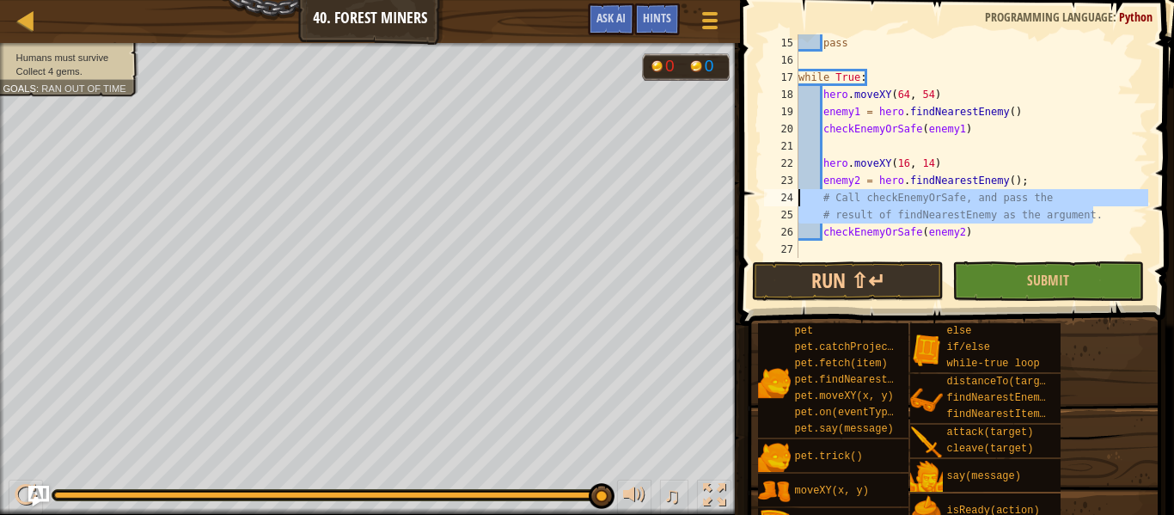
drag, startPoint x: 1111, startPoint y: 217, endPoint x: 789, endPoint y: 195, distance: 322.2
click at [789, 195] on div "checkEnemyOrSafe(enemy2) 15 16 17 18 19 20 21 22 23 24 25 26 27 pass while True…" at bounding box center [955, 146] width 388 height 224
type textarea "# Call checkEnemyOrSafe, and pass the # result of findNearestEnemy as the argum…"
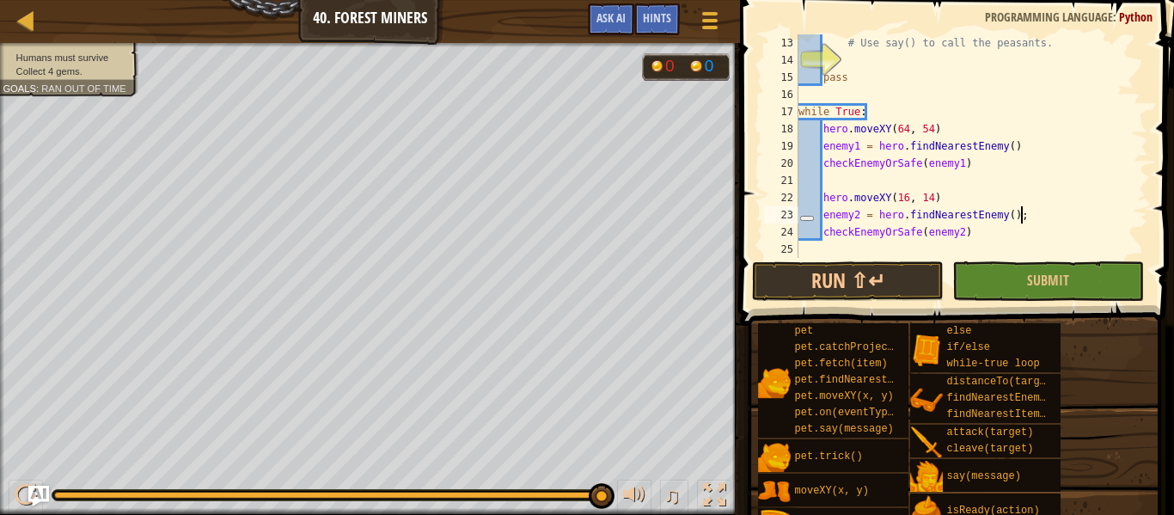
scroll to position [206, 0]
type textarea "enemy2 = hero.findNearestEnemy();"
click at [817, 274] on button "Run ⇧↵" at bounding box center [848, 281] width 192 height 40
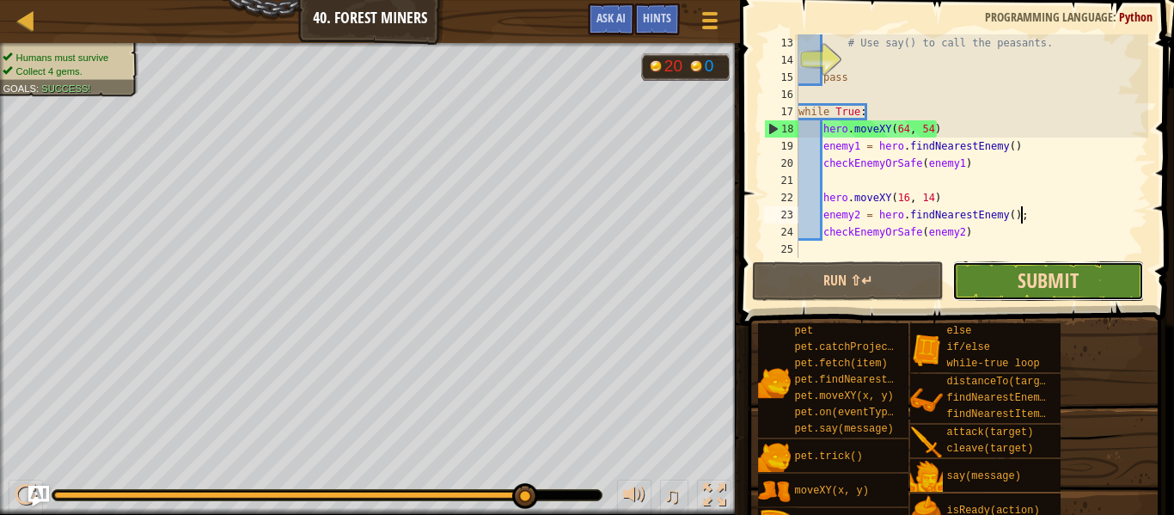
click at [1035, 271] on span "Submit" at bounding box center [1048, 280] width 61 height 28
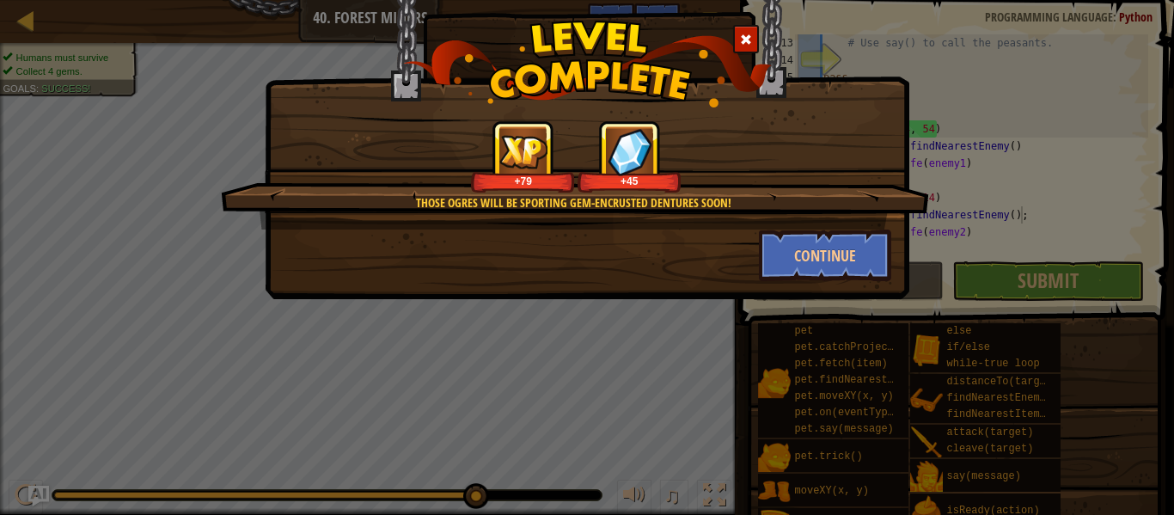
click at [663, 286] on div "Those ogres will be sporting gem-encrusted dentures soon! +79 +45 Continue" at bounding box center [587, 128] width 645 height 342
click at [804, 269] on button "Continue" at bounding box center [825, 256] width 133 height 52
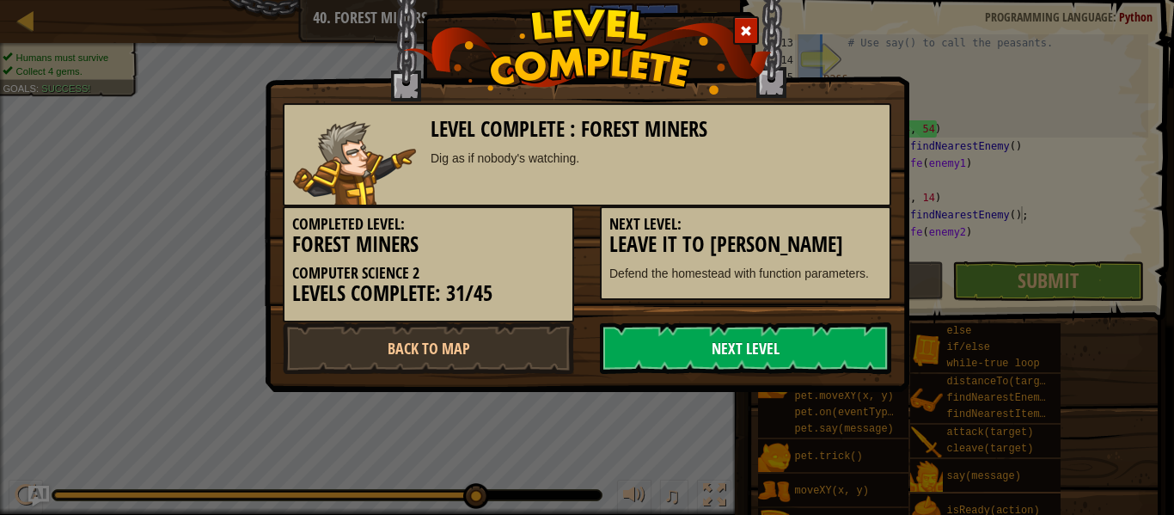
click at [672, 357] on link "Next Level" at bounding box center [745, 348] width 291 height 52
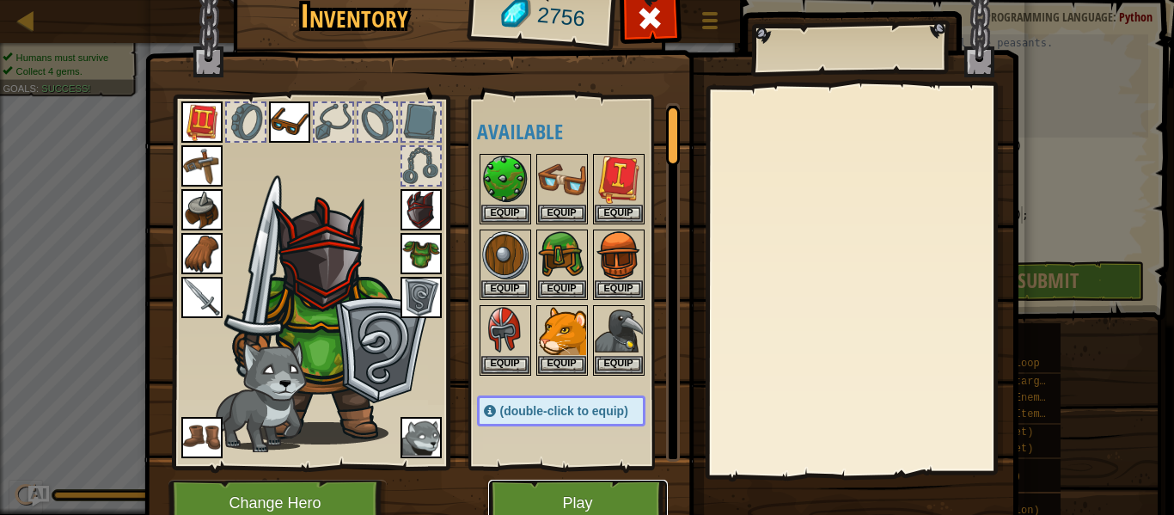
click at [648, 501] on button "Play" at bounding box center [578, 503] width 180 height 47
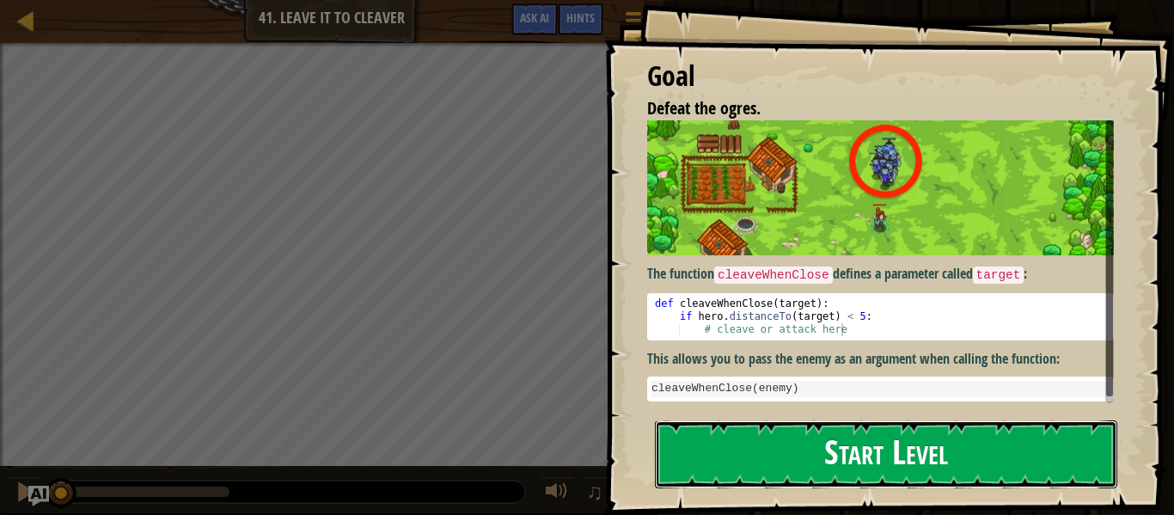
click at [723, 466] on button "Start Level" at bounding box center [886, 454] width 462 height 68
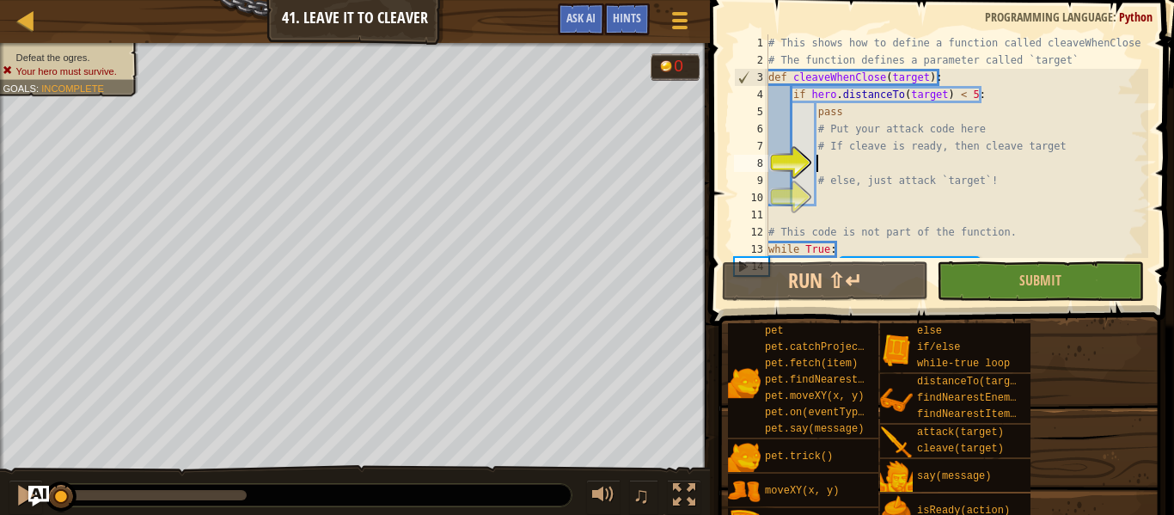
scroll to position [9, 0]
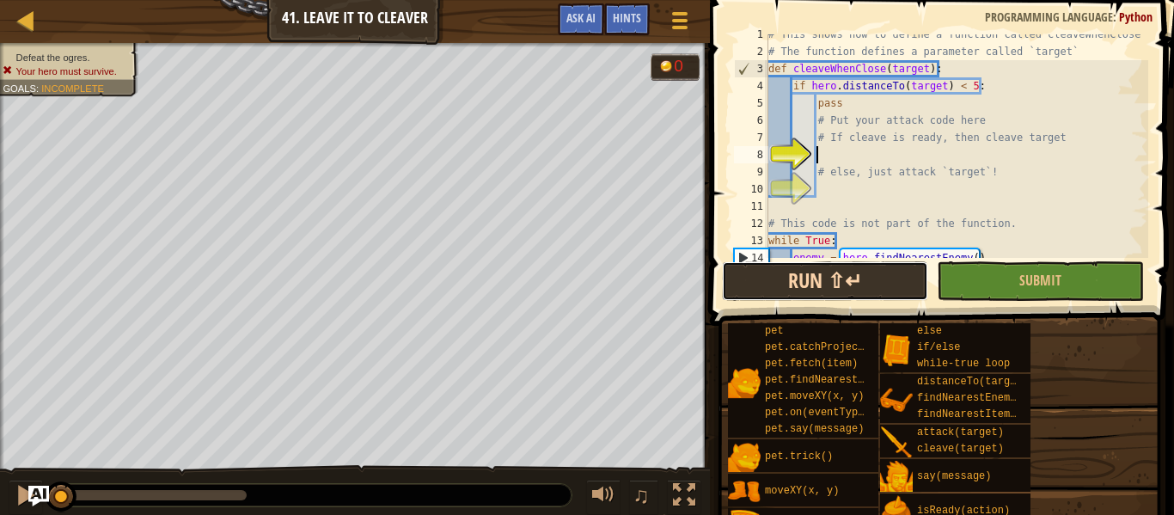
click at [776, 287] on button "Run ⇧↵" at bounding box center [825, 281] width 206 height 40
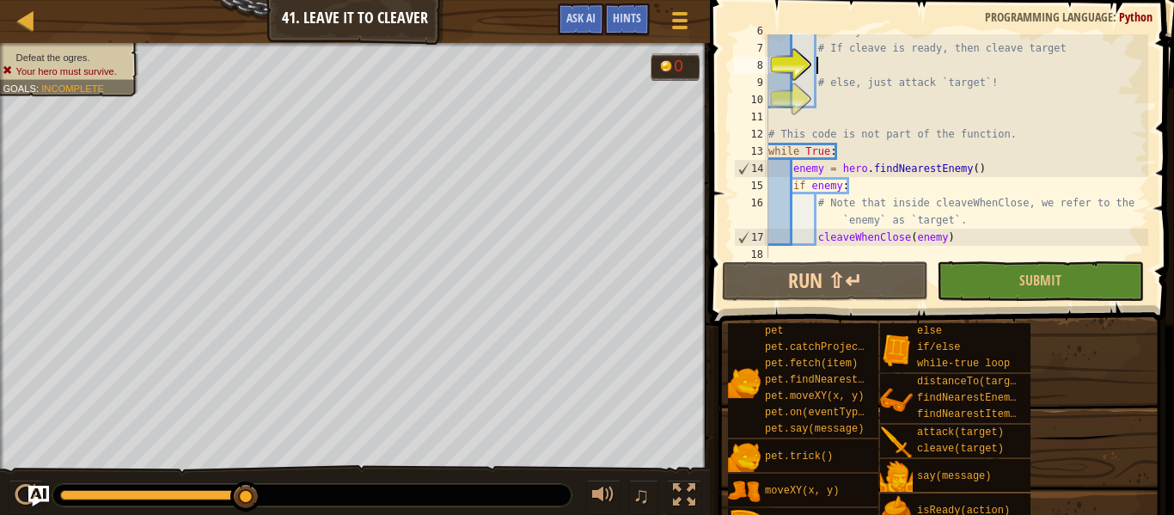
scroll to position [34, 0]
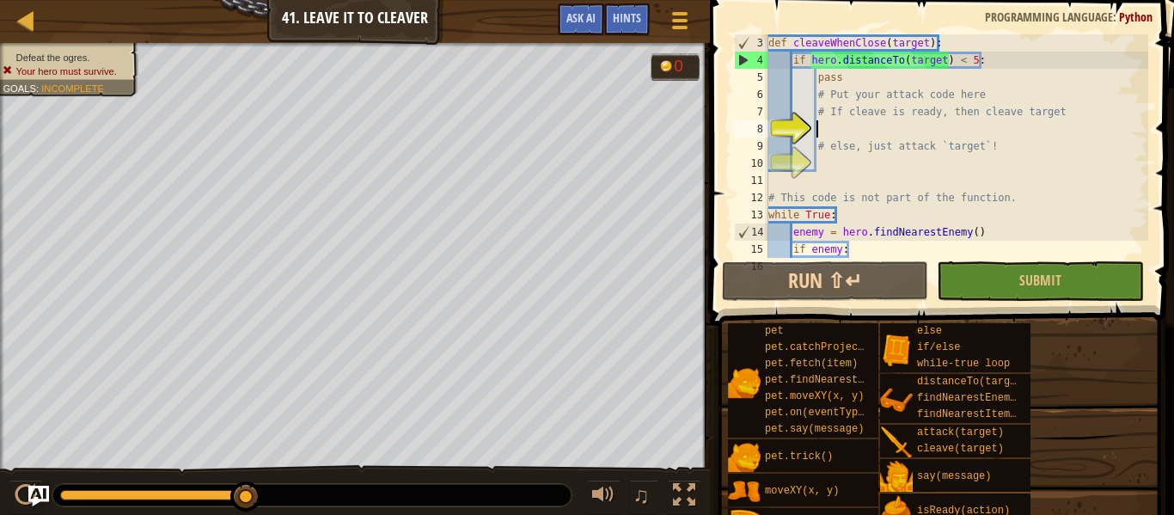
click at [842, 81] on div "def cleaveWhenClose ( target ) : if hero . distanceTo ( target ) < 5 : pass # P…" at bounding box center [956, 171] width 383 height 275
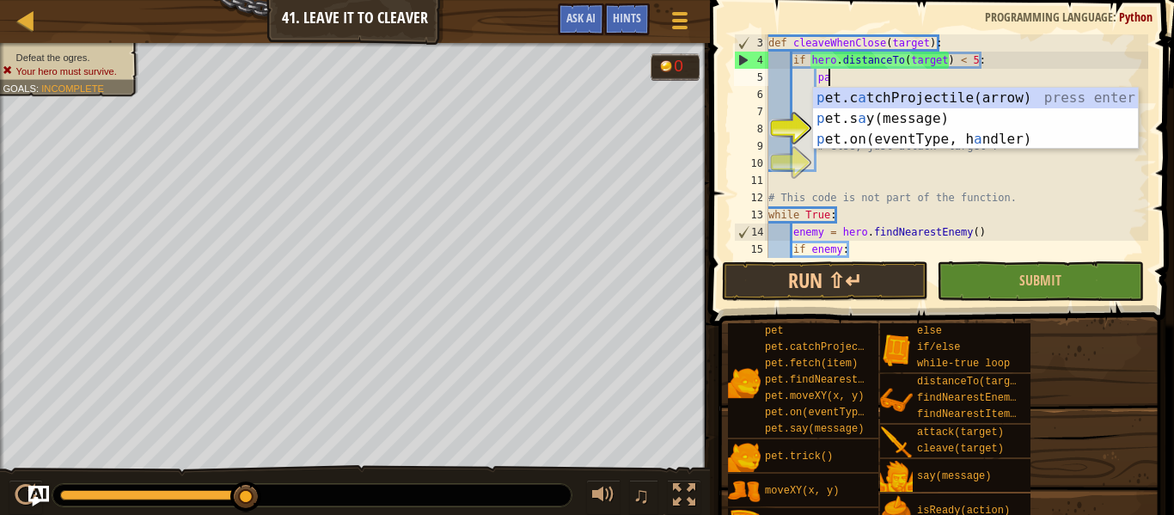
type textarea "p"
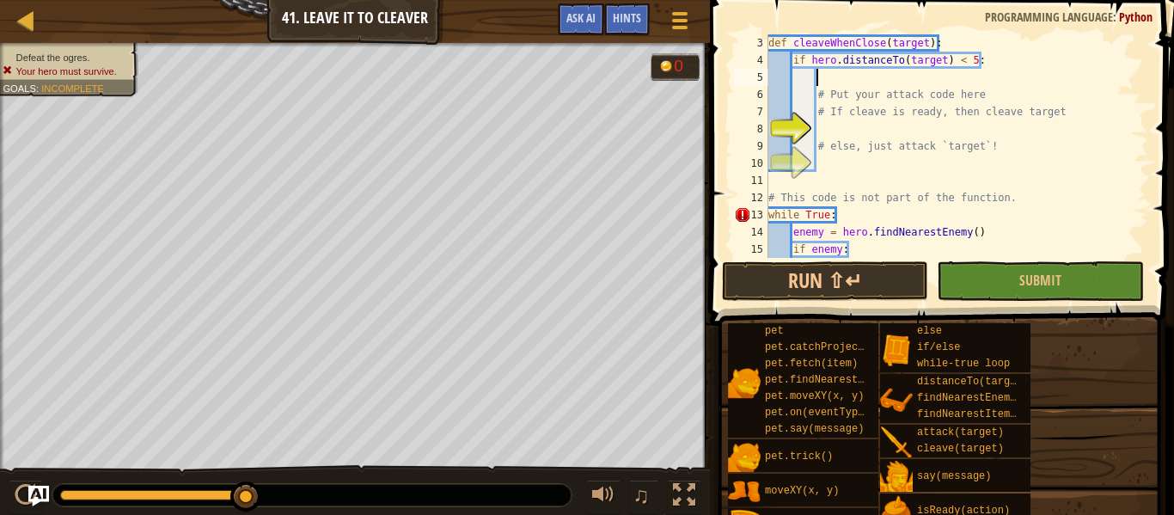
scroll to position [8, 7]
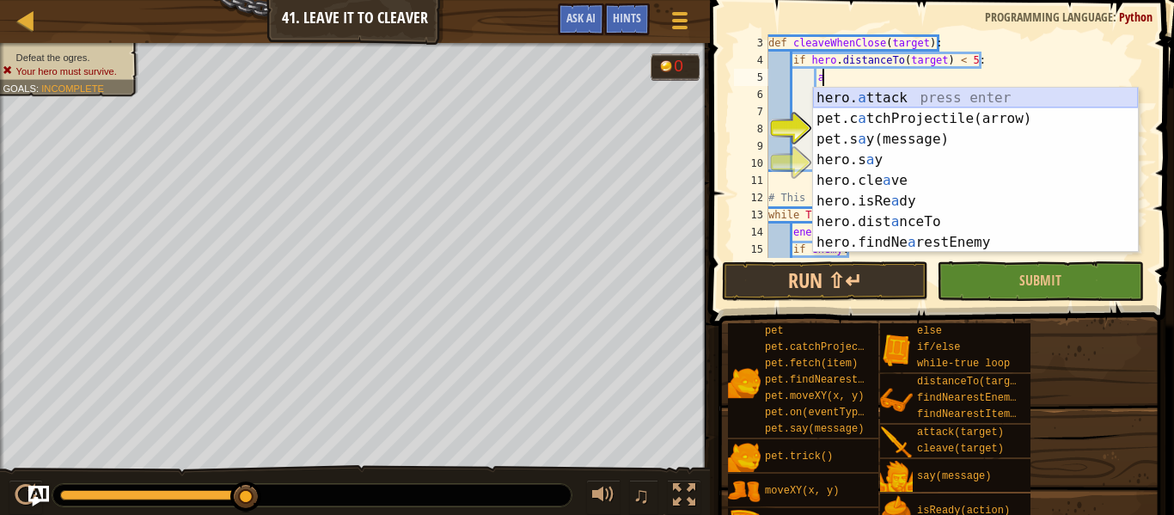
click at [854, 102] on div "hero. a ttack press enter pet.c a tchProjectile(arrow) press enter pet.s a y(me…" at bounding box center [975, 191] width 325 height 206
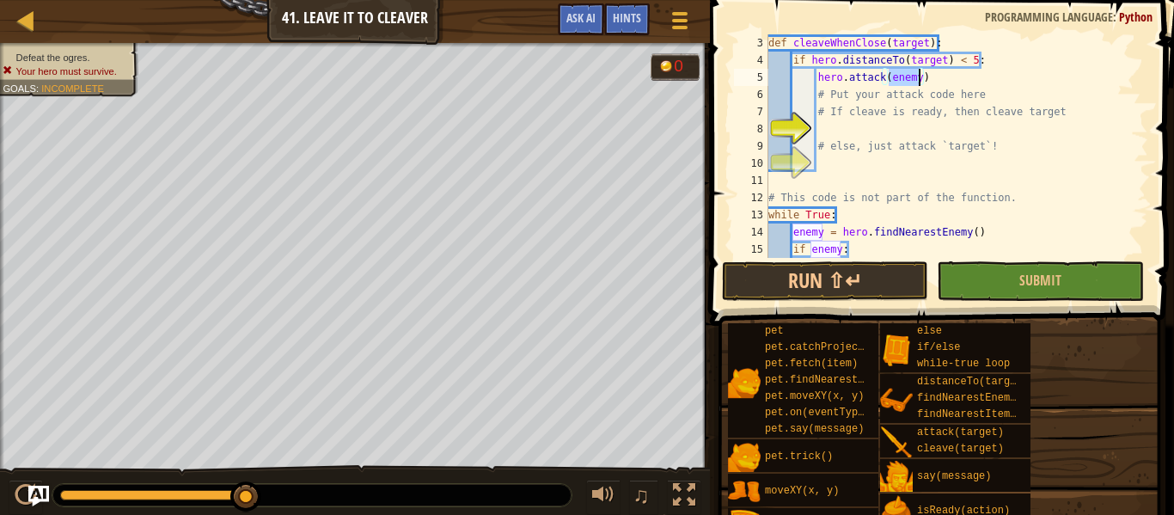
click at [946, 76] on div "def cleaveWhenClose ( target ) : if hero . distanceTo ( target ) < 5 : hero . a…" at bounding box center [956, 171] width 383 height 275
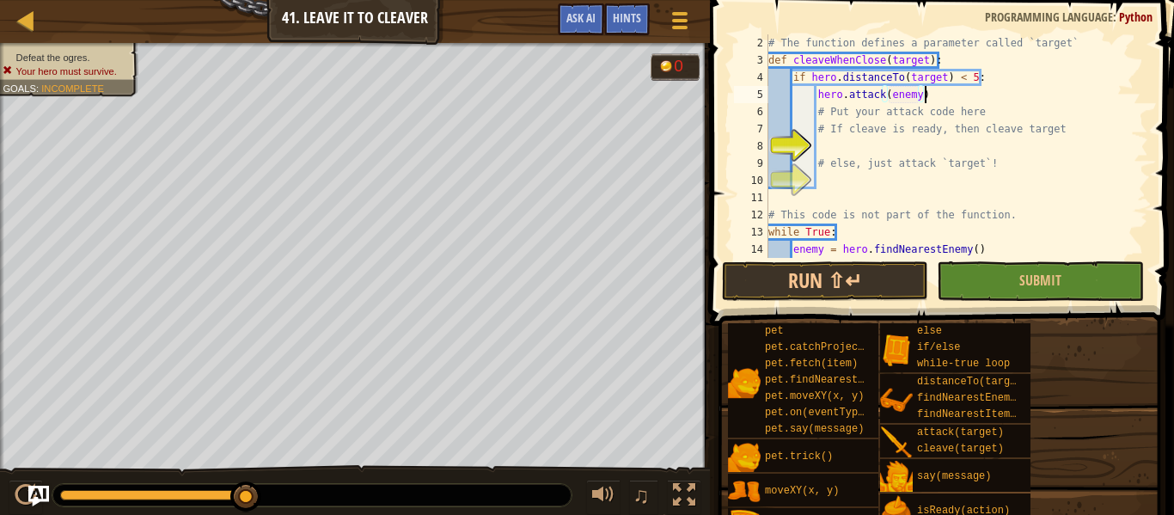
scroll to position [15, 0]
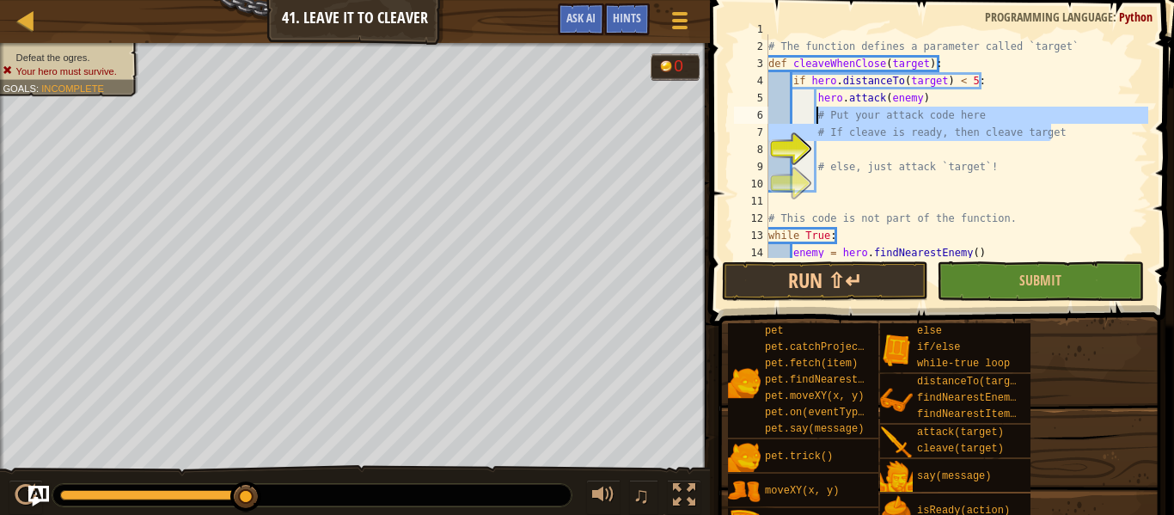
drag, startPoint x: 1054, startPoint y: 126, endPoint x: 817, endPoint y: 119, distance: 236.5
click at [817, 119] on div "# This shows how to define a function called cleaveWhenClose # The function def…" at bounding box center [956, 150] width 383 height 258
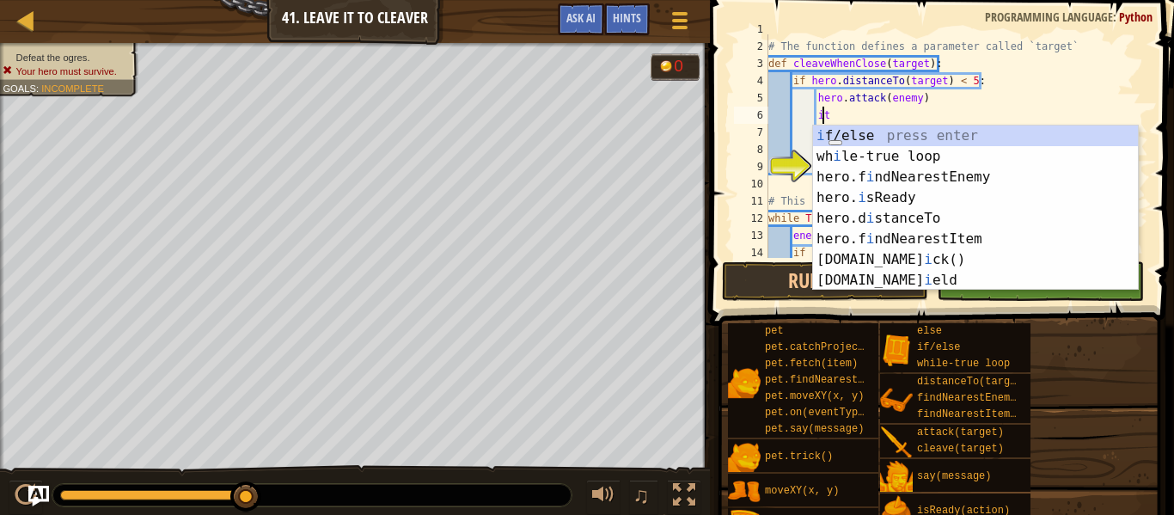
scroll to position [8, 8]
click at [925, 199] on div "i f/else press enter wh i le-true loop press enter hero.f i ndNearestEnemy pres…" at bounding box center [975, 229] width 325 height 206
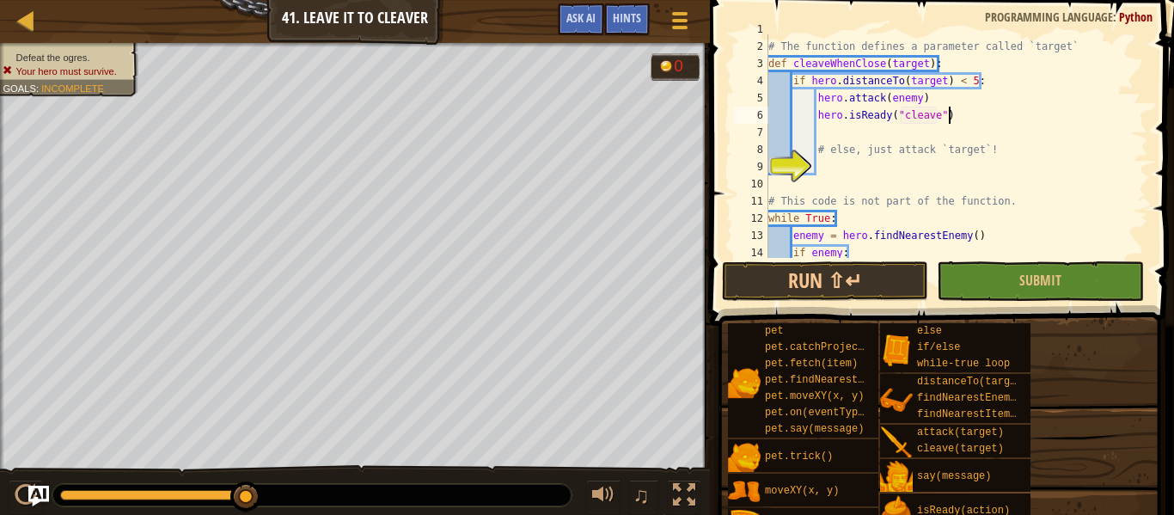
click at [956, 113] on div "# This shows how to define a function called cleaveWhenClose # The function def…" at bounding box center [956, 150] width 383 height 258
type textarea "hero.isReady("cleave"):"
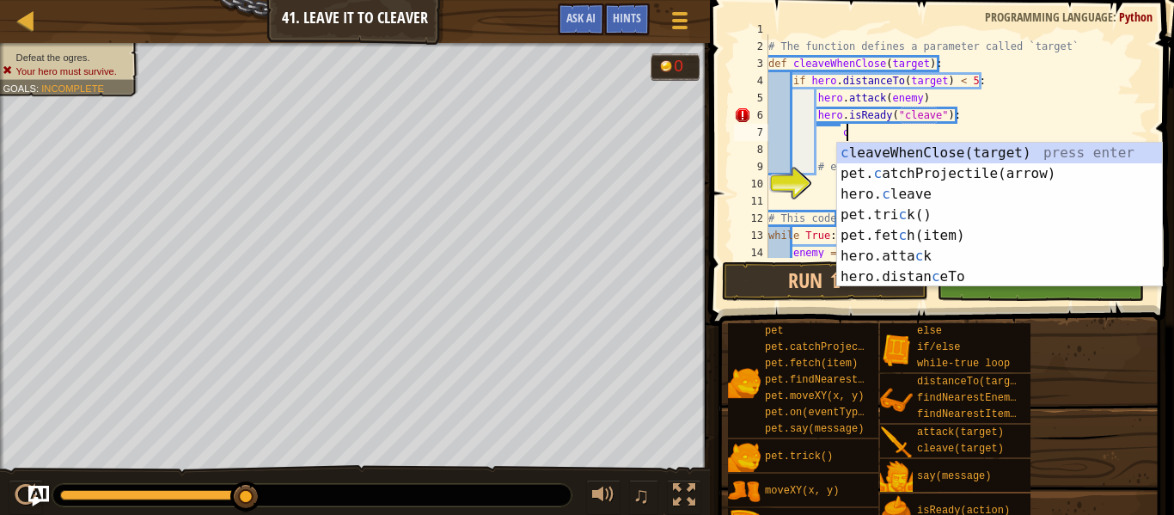
scroll to position [8, 10]
click at [961, 197] on div "c leaveWhenClose(target) press enter pet. c atchProjectile(arrow) press enter h…" at bounding box center [999, 236] width 325 height 186
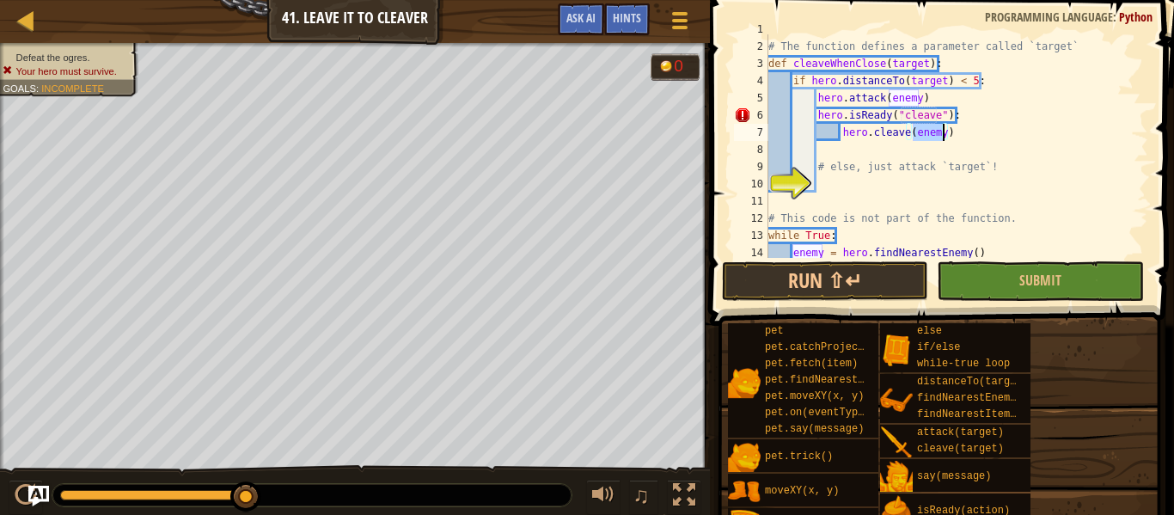
click at [816, 117] on div "# This shows how to define a function called cleaveWhenClose # The function def…" at bounding box center [956, 150] width 383 height 258
click at [951, 118] on div "# This shows how to define a function called cleaveWhenClose # The function def…" at bounding box center [956, 150] width 383 height 258
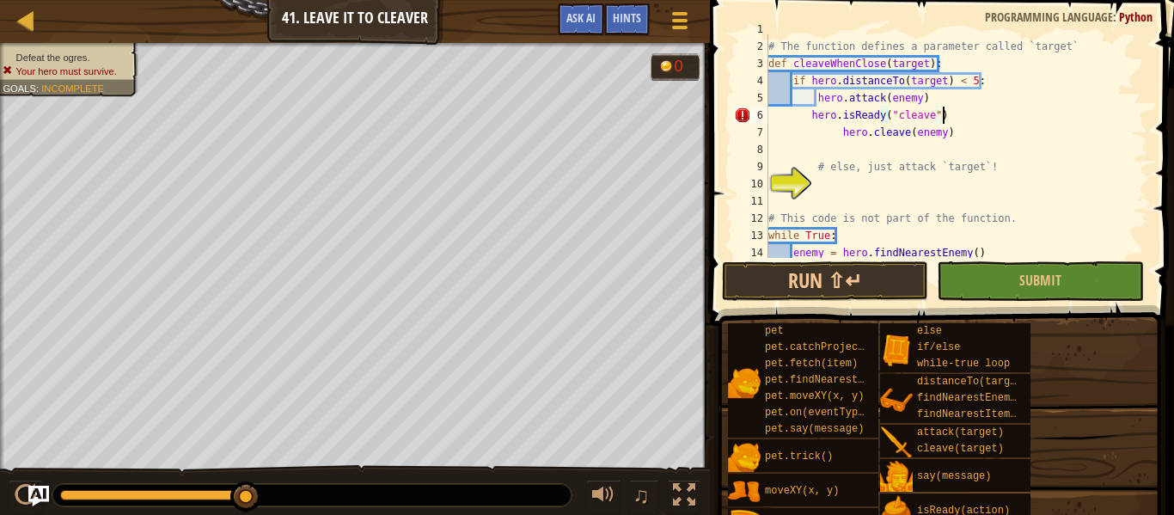
click at [812, 118] on div "# This shows how to define a function called cleaveWhenClose # The function def…" at bounding box center [956, 150] width 383 height 258
click at [839, 136] on div "# This shows how to define a function called cleaveWhenClose # The function def…" at bounding box center [956, 150] width 383 height 258
click at [793, 113] on div "# This shows how to define a function called cleaveWhenClose # The function def…" at bounding box center [956, 150] width 383 height 258
click at [791, 138] on div "# This shows how to define a function called cleaveWhenClose # The function def…" at bounding box center [956, 150] width 383 height 258
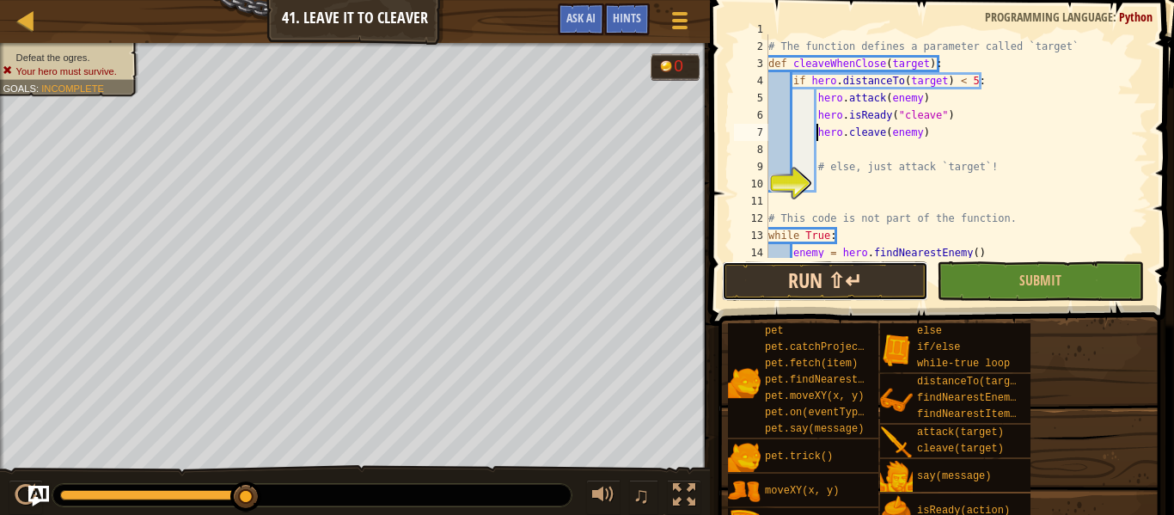
click at [813, 297] on button "Run ⇧↵" at bounding box center [825, 281] width 206 height 40
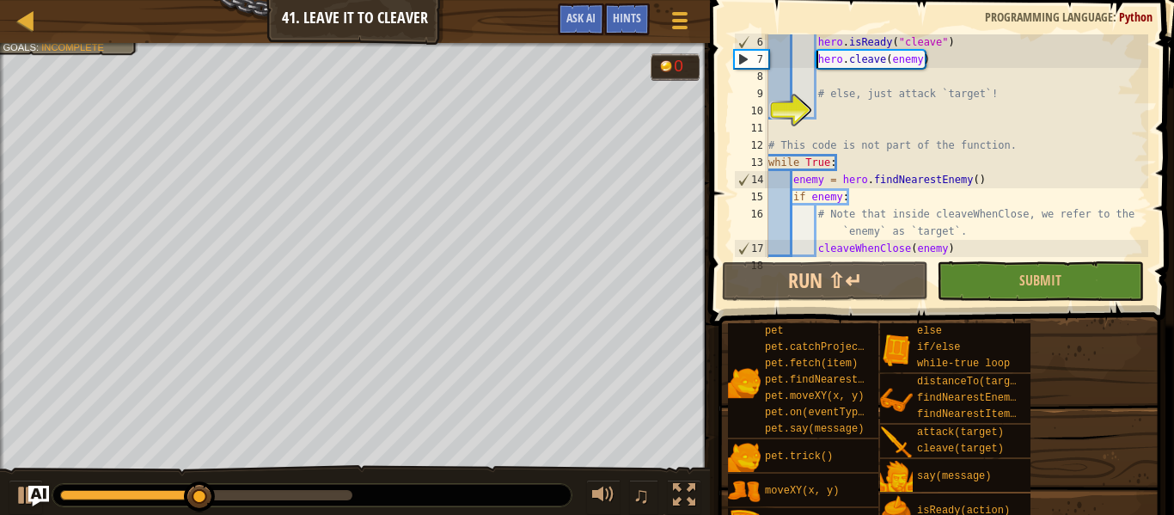
scroll to position [103, 0]
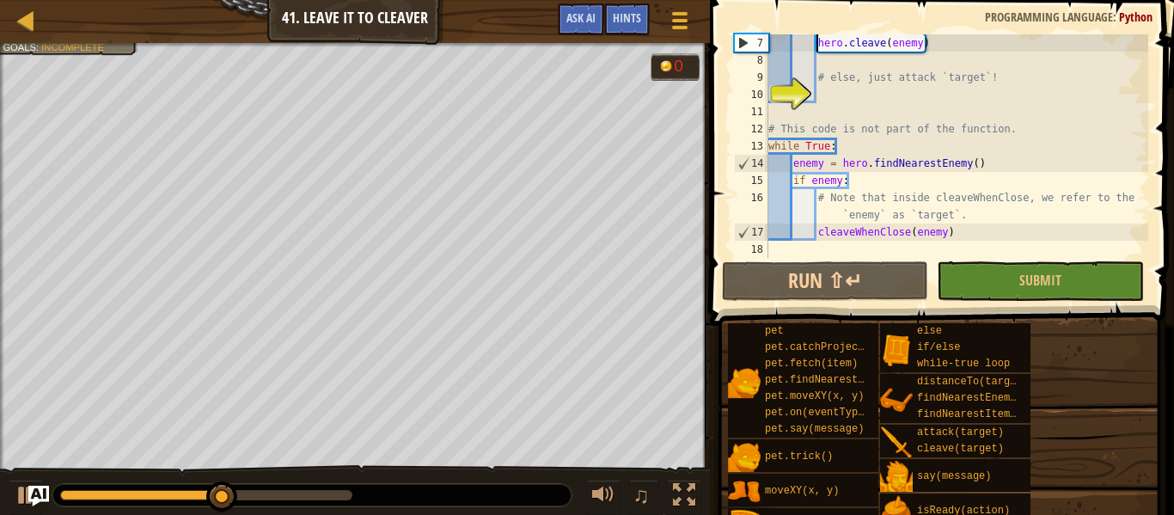
click at [1010, 75] on div "hero . cleave ( enemy ) # else, just attack `target`! # This code is not part o…" at bounding box center [956, 163] width 383 height 258
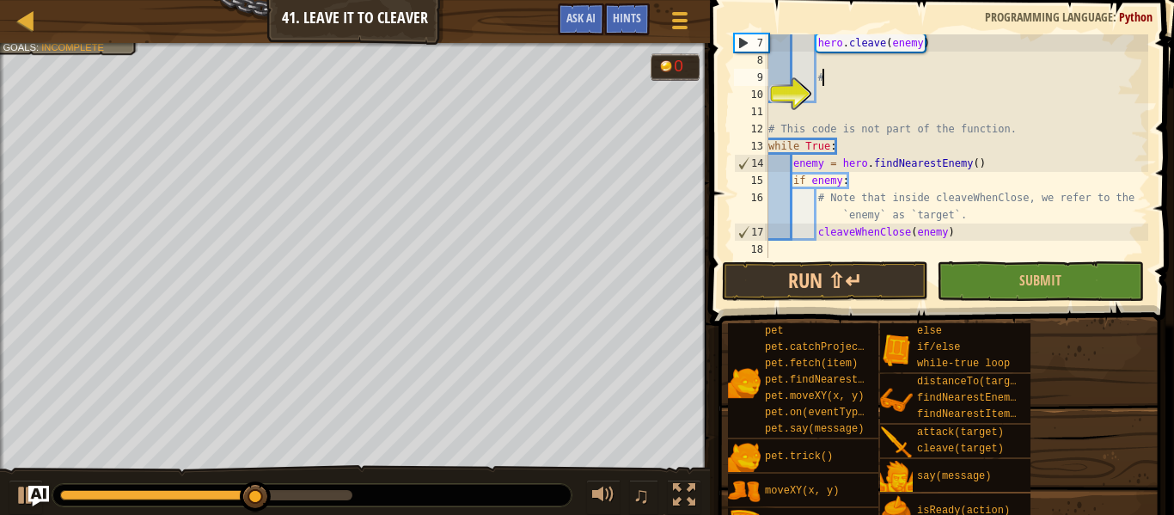
type textarea "#"
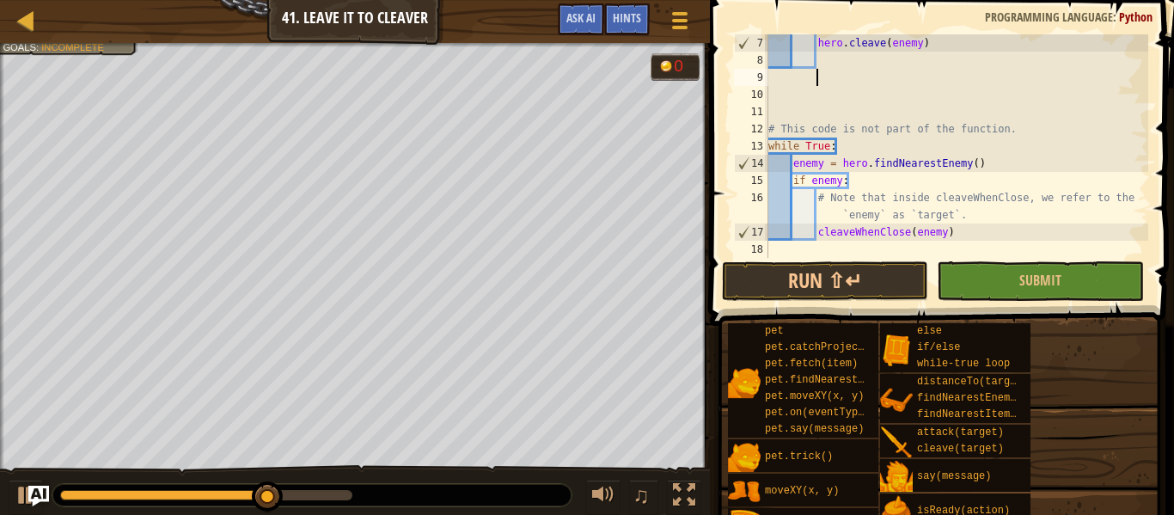
type textarea "e"
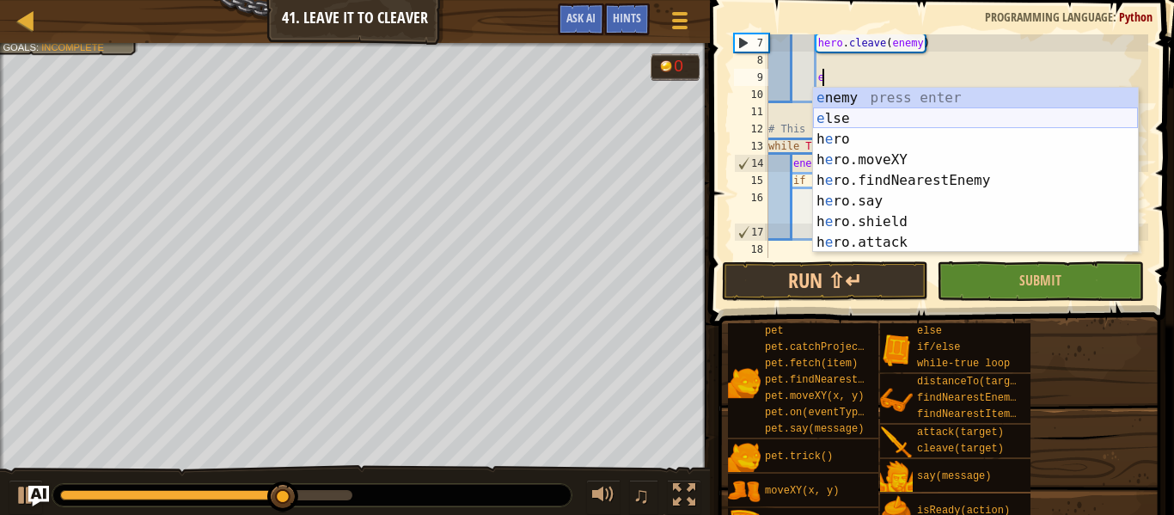
click at [987, 122] on div "e nemy press enter e lse press enter h e ro press enter h e ro.moveXY press ent…" at bounding box center [975, 191] width 325 height 206
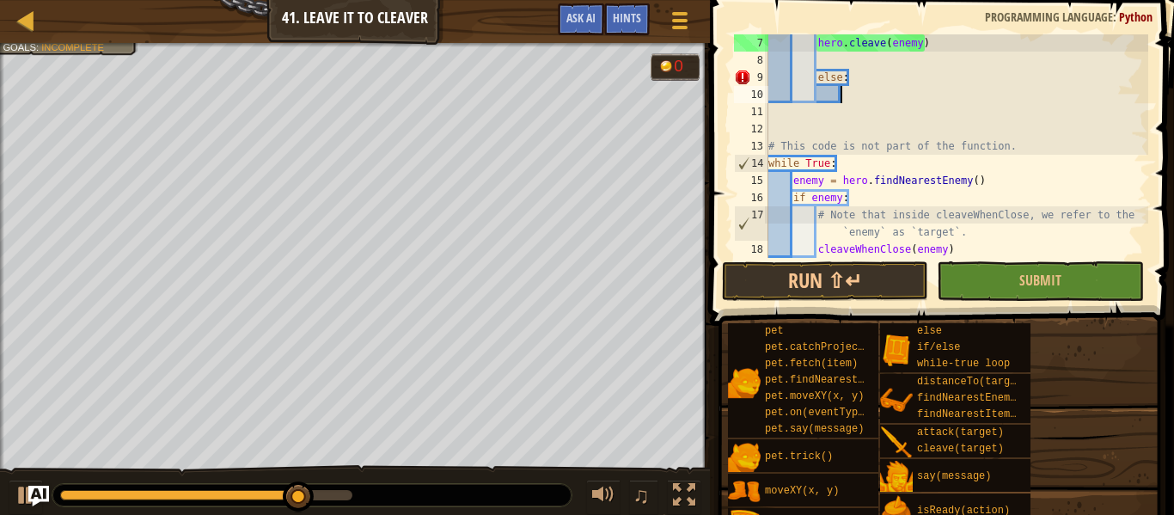
scroll to position [8, 10]
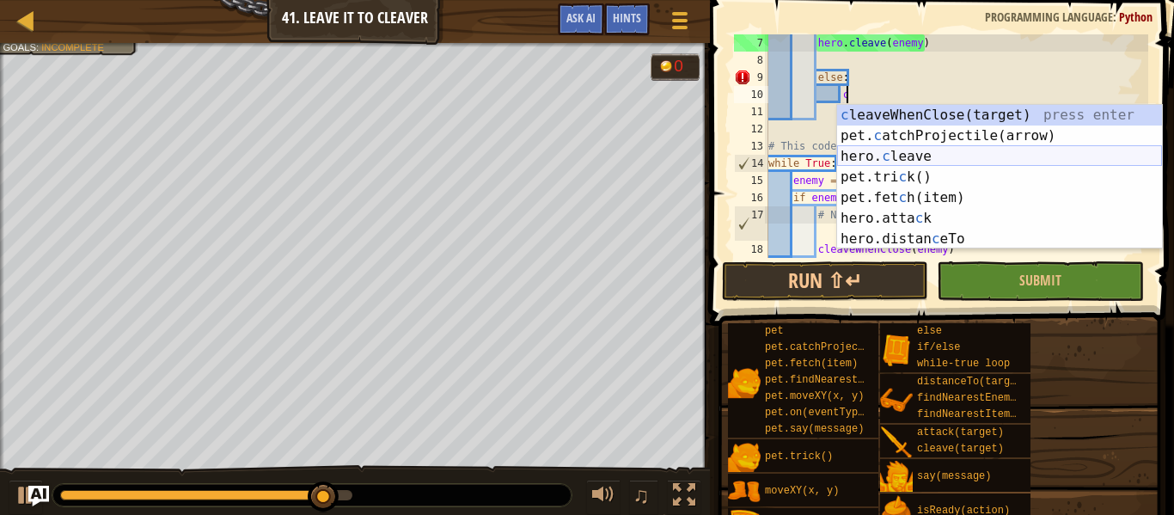
click at [921, 157] on div "c leaveWhenClose(target) press enter pet. c atchProjectile(arrow) press enter h…" at bounding box center [999, 198] width 325 height 186
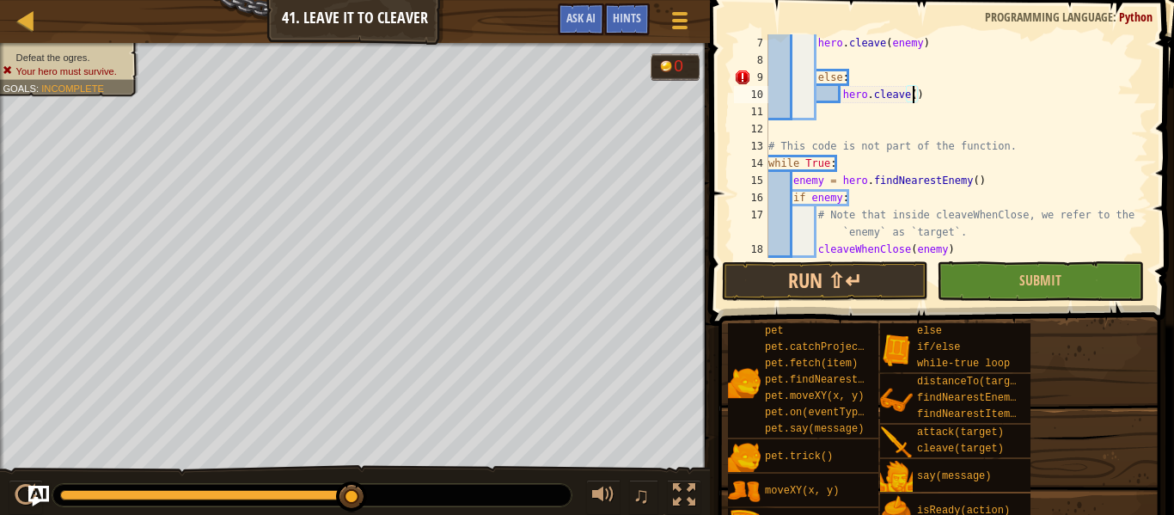
click at [940, 90] on div "hero . cleave ( enemy ) else : hero . cleave ( ) # This code is not part of the…" at bounding box center [956, 163] width 383 height 258
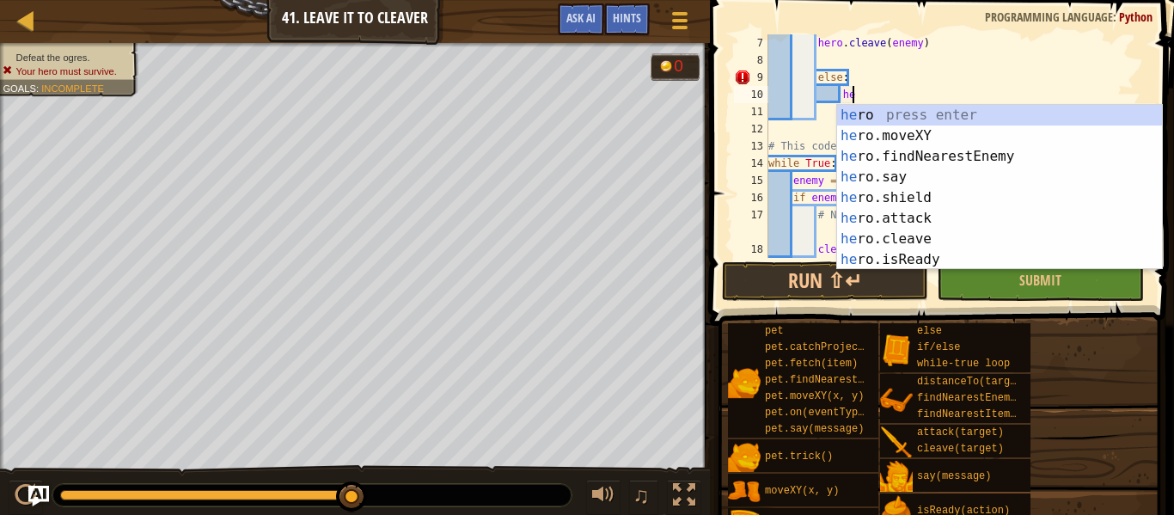
type textarea "h"
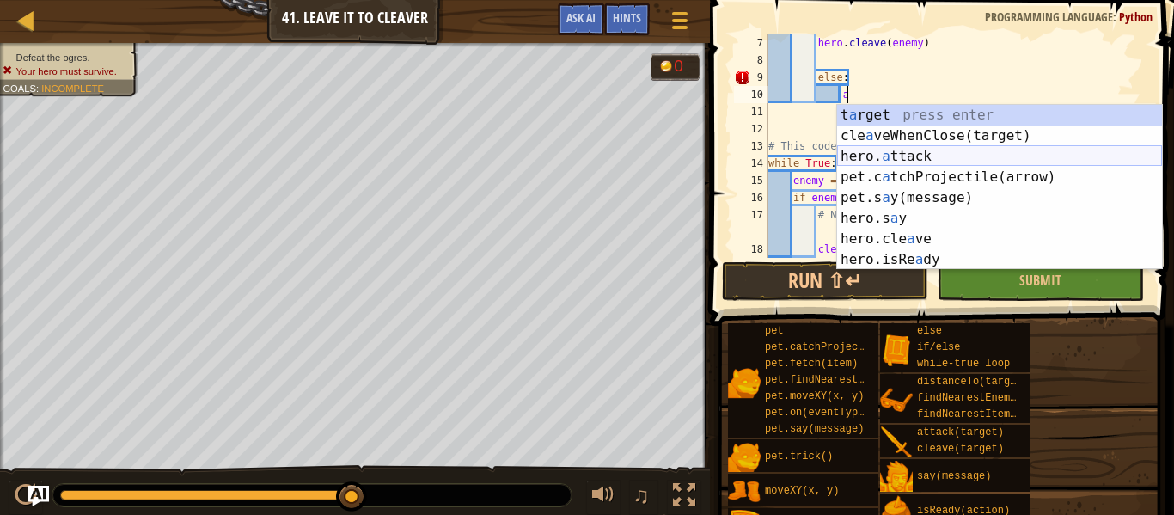
click at [914, 156] on div "t a rget press enter cle a veWhenClose(target) press enter hero. a ttack press …" at bounding box center [999, 208] width 325 height 206
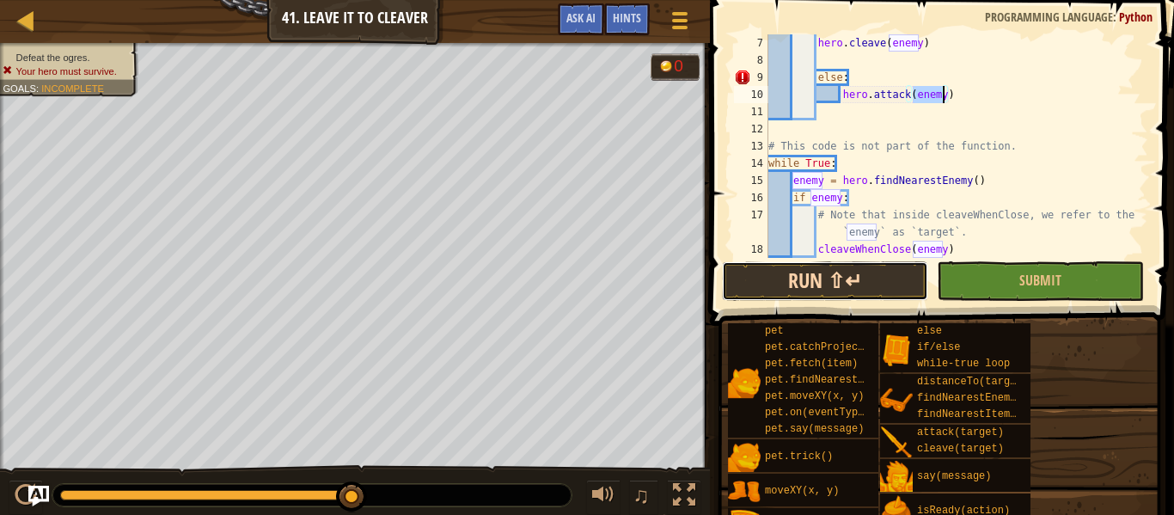
click at [824, 268] on button "Run ⇧↵" at bounding box center [825, 281] width 206 height 40
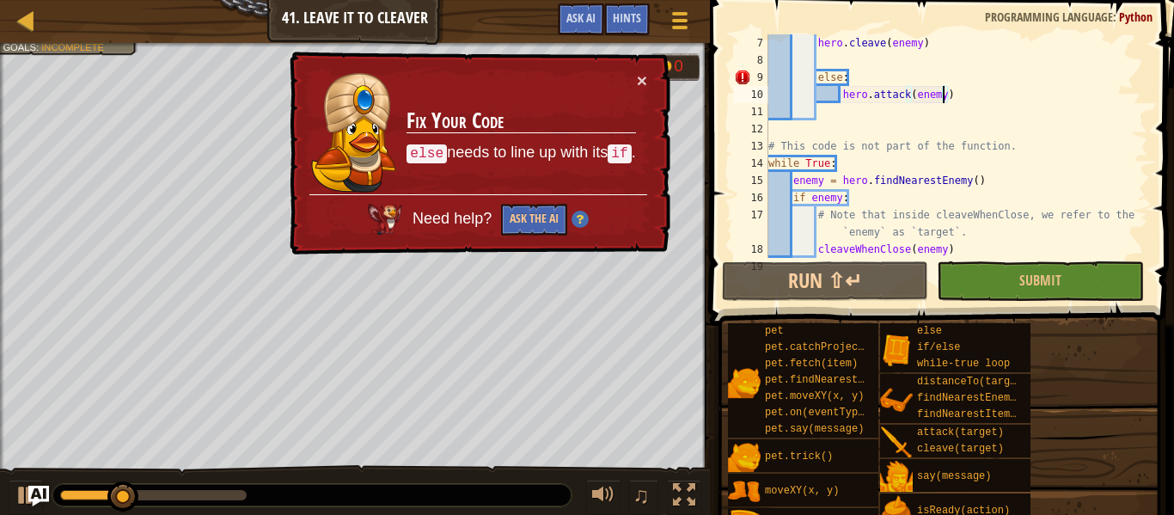
click at [815, 77] on div "hero . cleave ( enemy ) else : hero . attack ( enemy ) # This code is not part …" at bounding box center [956, 163] width 383 height 258
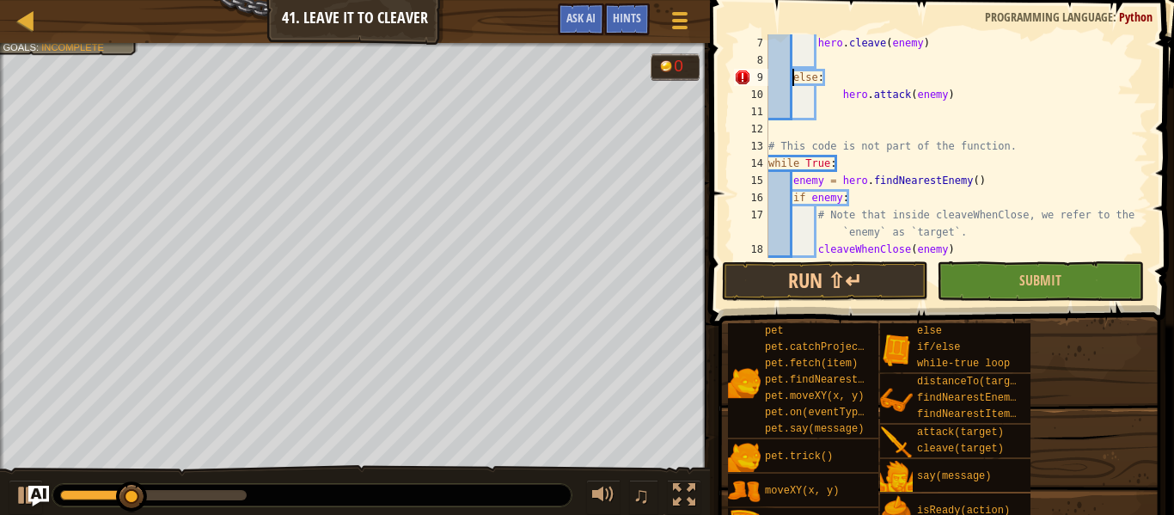
scroll to position [8, 7]
click at [840, 102] on div "hero . cleave ( enemy ) else : hero . attack ( enemy ) # This code is not part …" at bounding box center [956, 163] width 383 height 258
type textarea "hero.attack(enemy)"
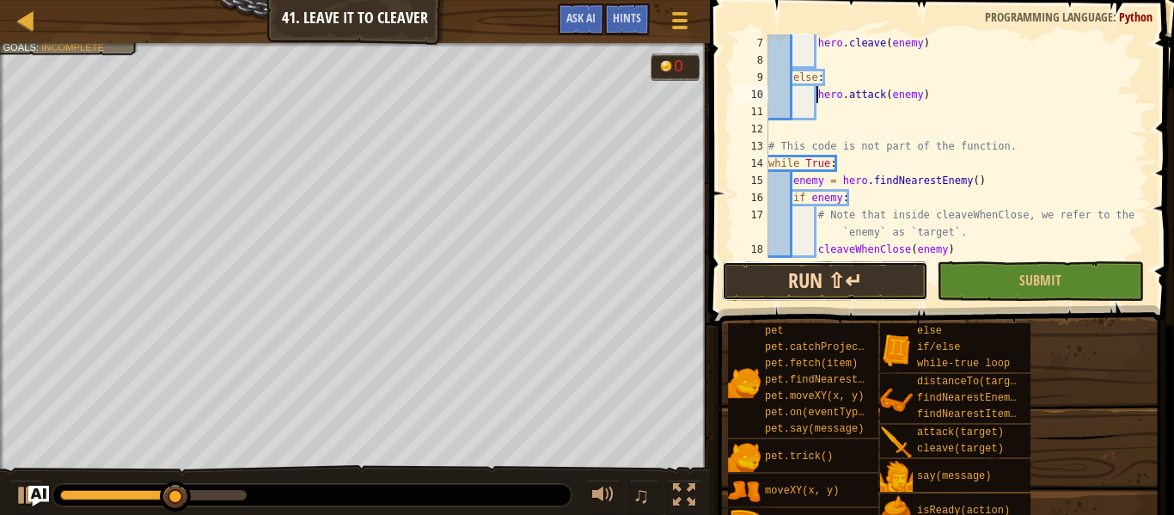
click at [797, 284] on button "Run ⇧↵" at bounding box center [825, 281] width 206 height 40
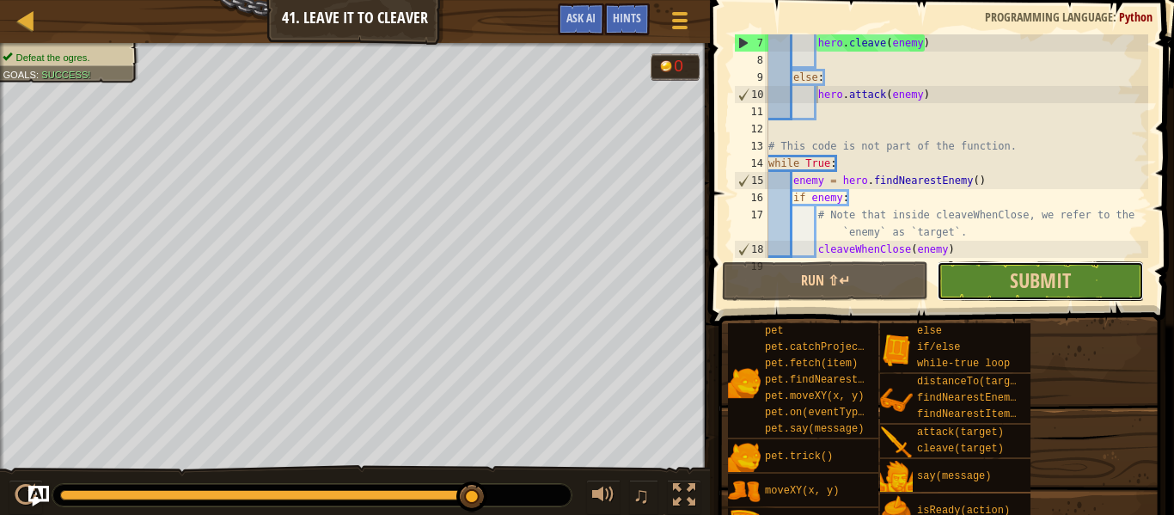
click at [1118, 266] on button "Submit" at bounding box center [1040, 281] width 206 height 40
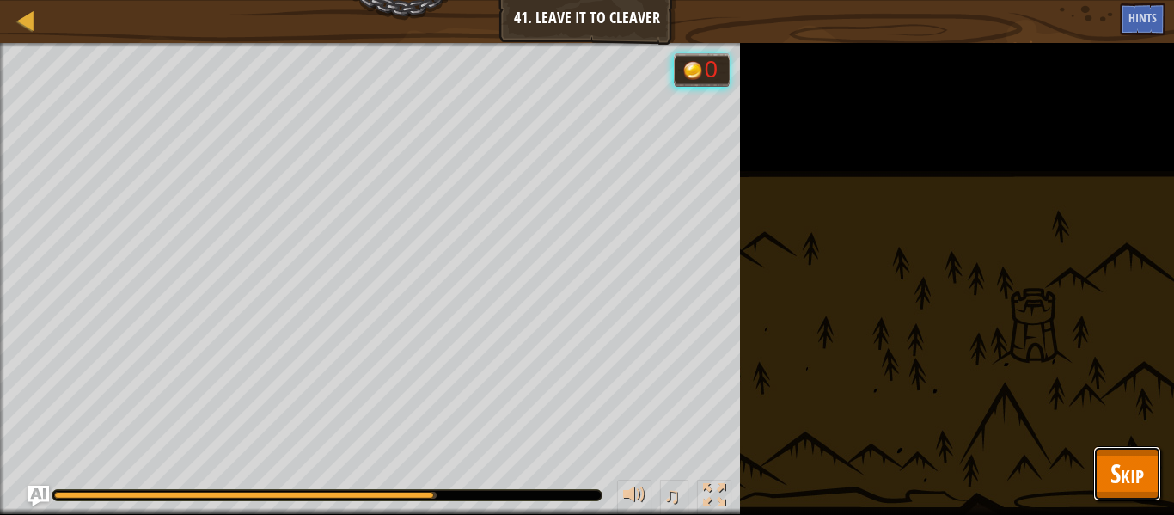
click at [1118, 461] on span "Skip" at bounding box center [1128, 473] width 34 height 35
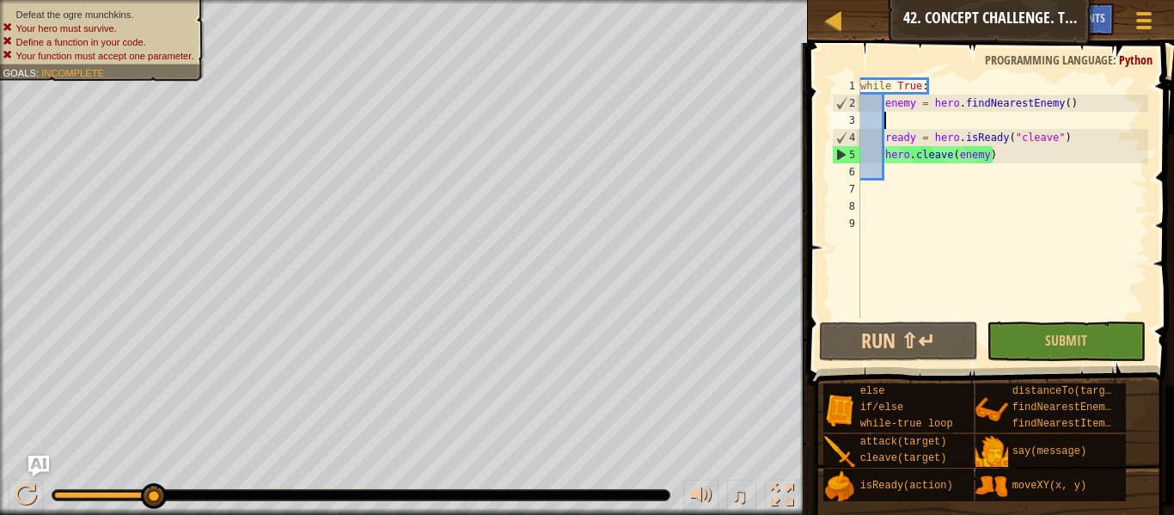
scroll to position [8, 3]
